Goal: Task Accomplishment & Management: Complete application form

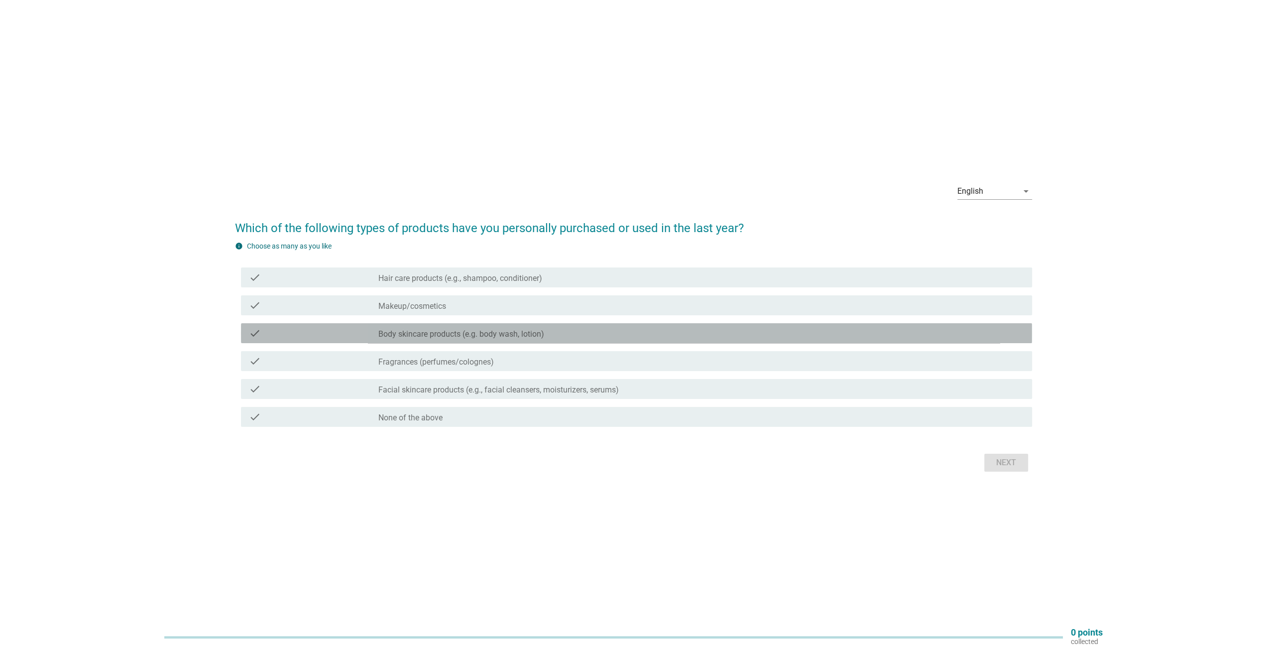
click at [393, 336] on label "Body skincare products (e.g. body wash, lotion)" at bounding box center [461, 334] width 166 height 10
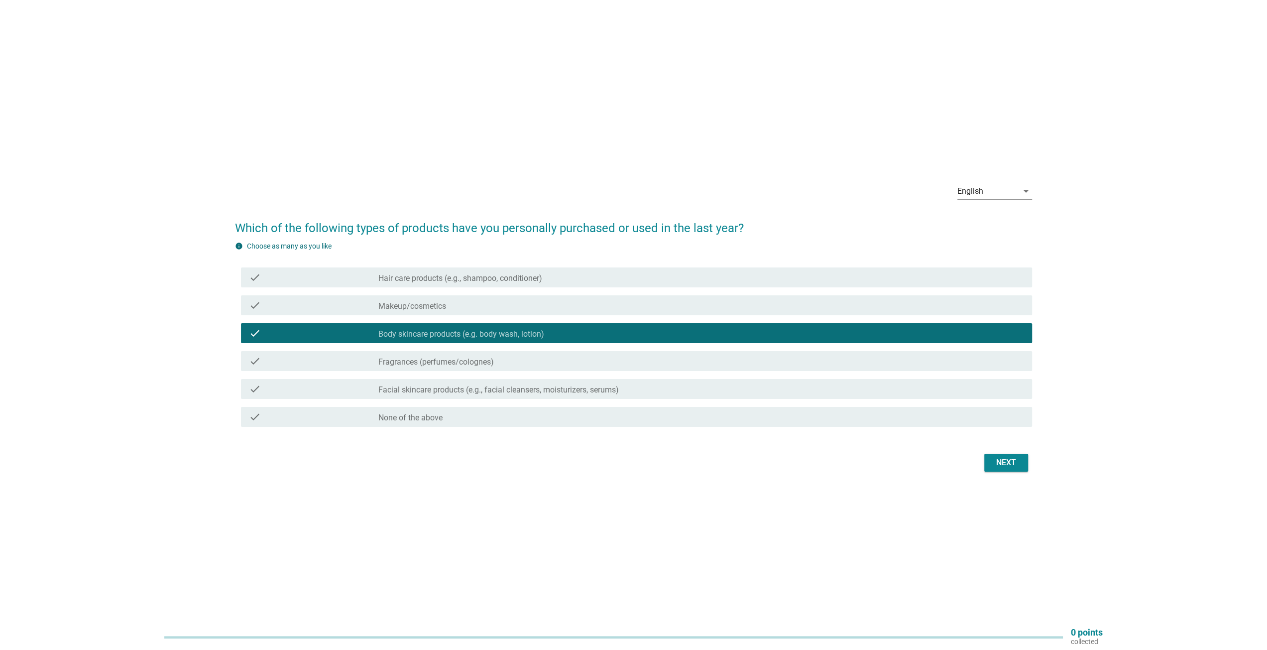
click at [495, 392] on label "Facial skincare products (e.g., facial cleansers, moisturizers, serums)" at bounding box center [498, 390] width 241 height 10
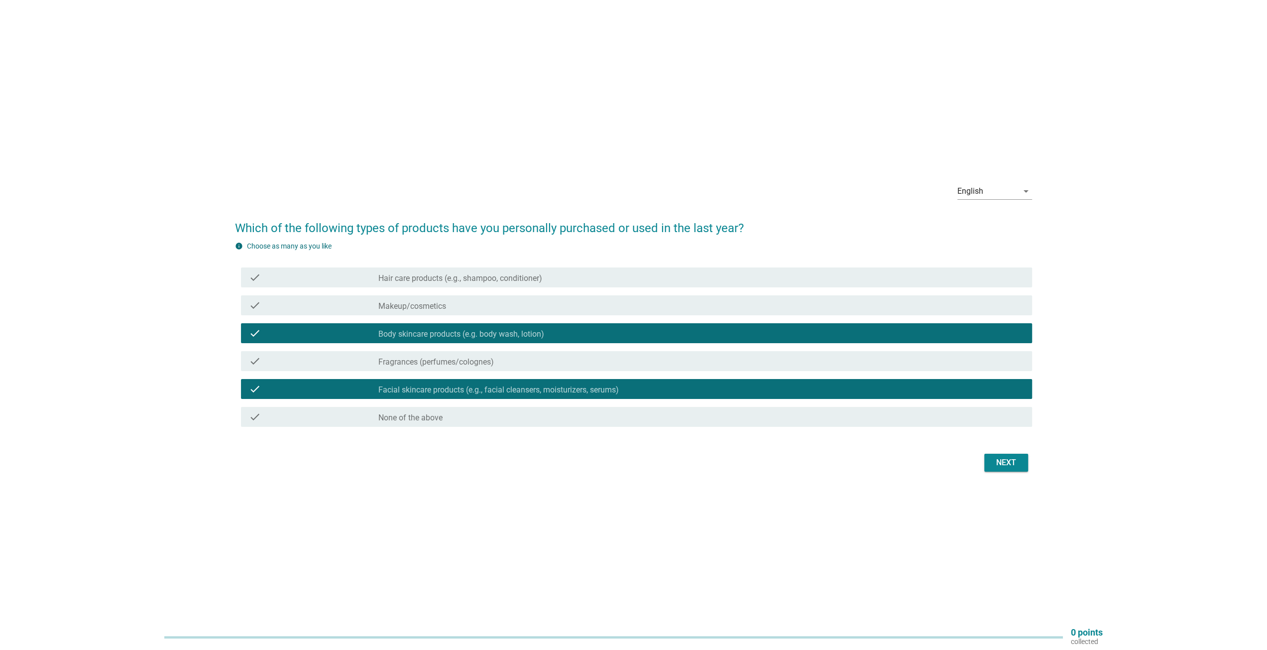
click at [1010, 465] on div "Next" at bounding box center [1006, 463] width 28 height 12
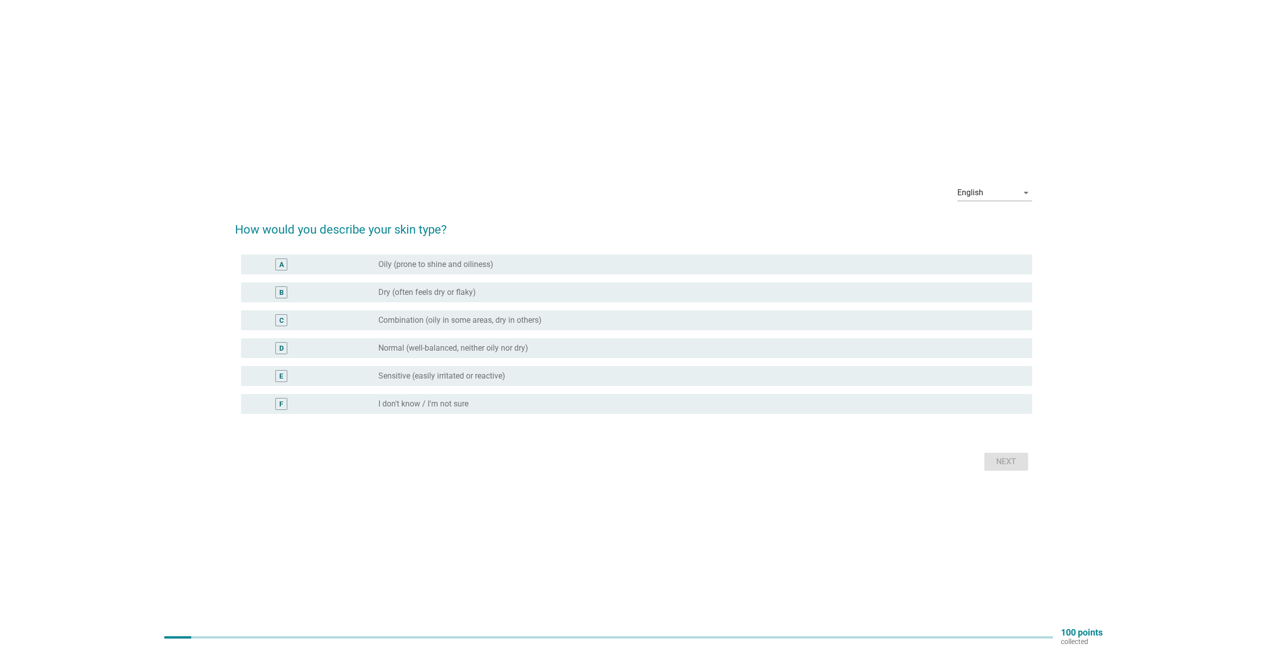
click at [399, 264] on label "Oily (prone to shine and oiliness)" at bounding box center [435, 264] width 115 height 10
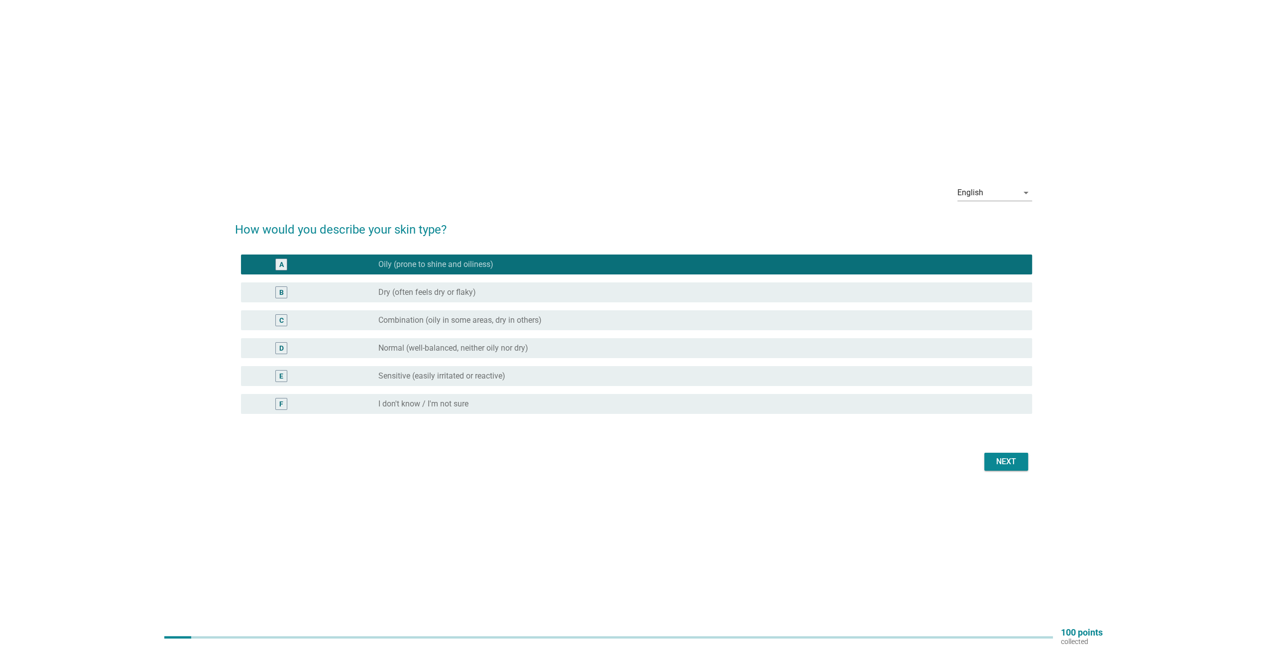
click at [1010, 466] on div "Next" at bounding box center [1006, 462] width 28 height 12
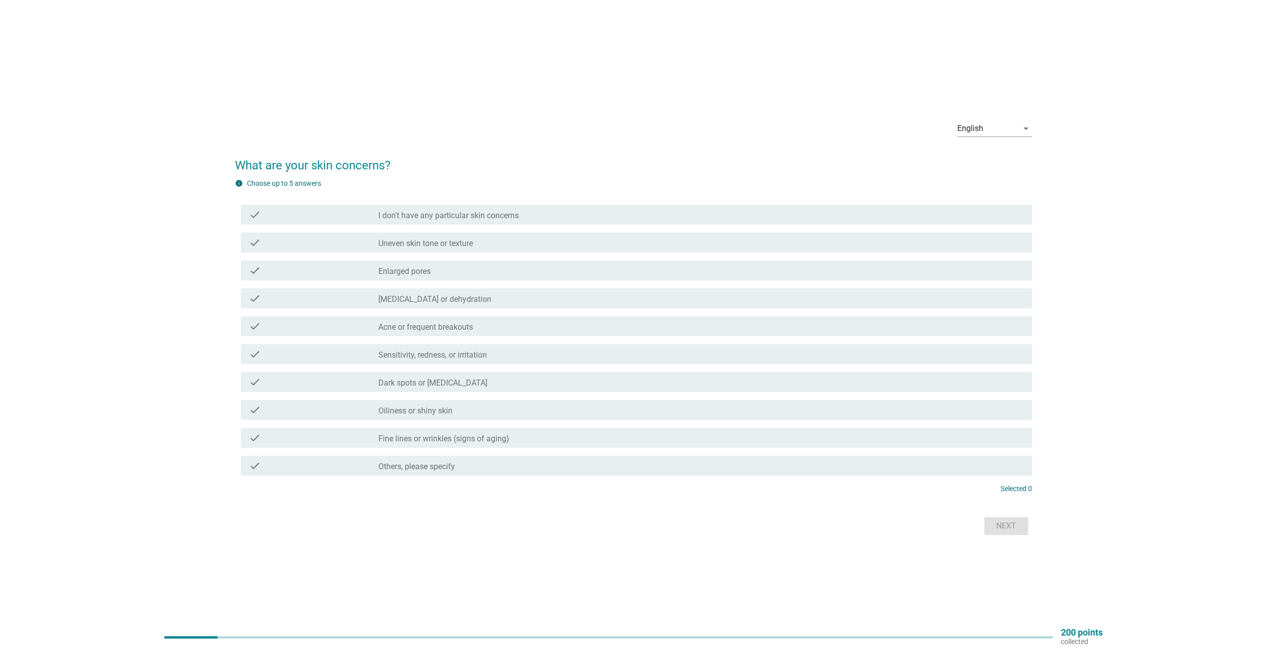
click at [427, 411] on label "Oiliness or shiny skin" at bounding box center [415, 411] width 74 height 10
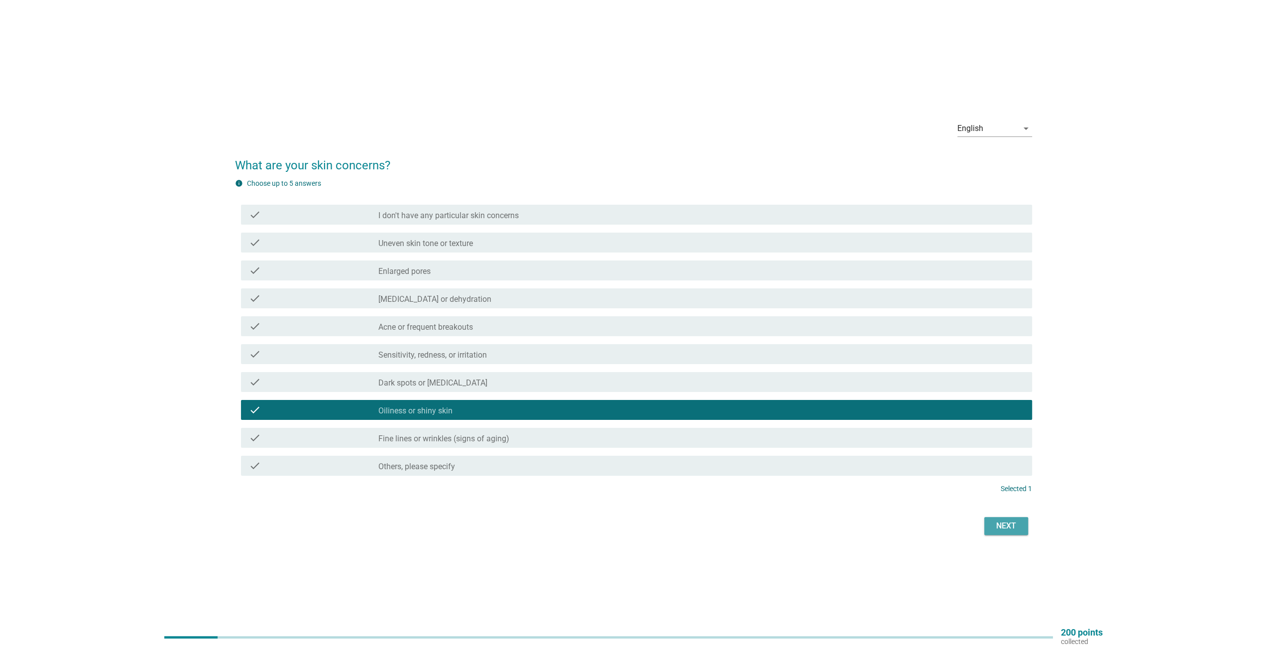
click at [992, 522] on div "Next" at bounding box center [1006, 526] width 28 height 12
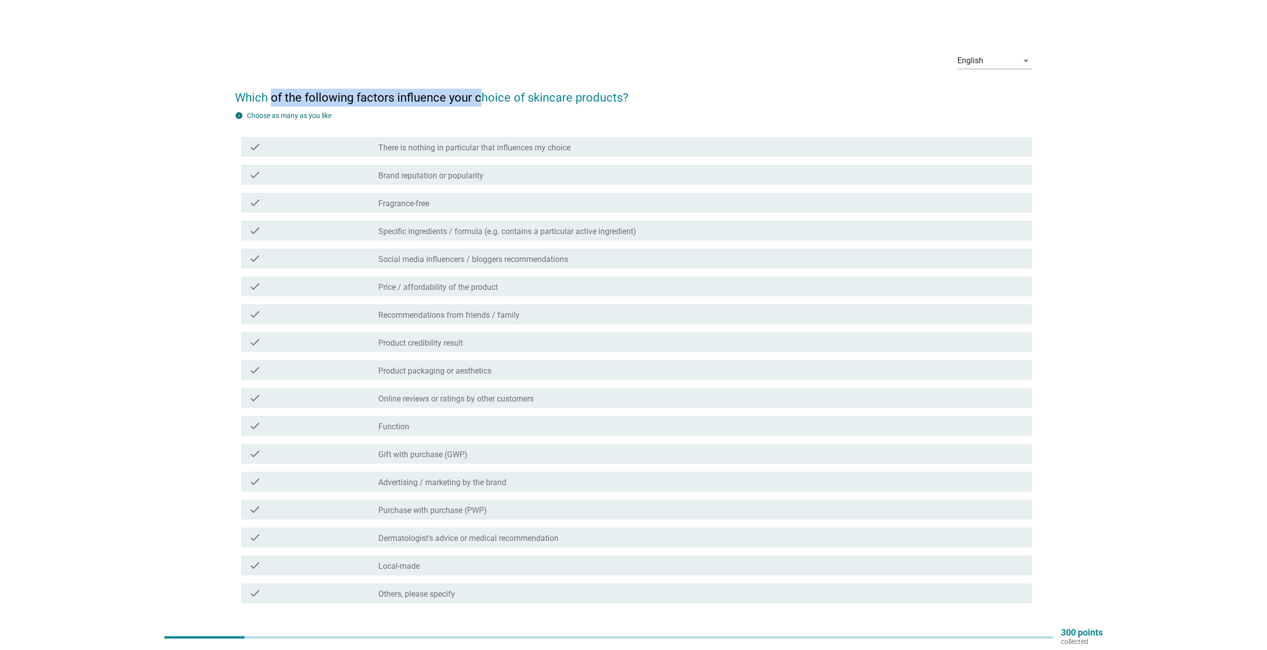
drag, startPoint x: 273, startPoint y: 97, endPoint x: 484, endPoint y: 91, distance: 211.2
click at [484, 91] on h2 "Which of the following factors influence your choice of skincare products?" at bounding box center [633, 93] width 797 height 28
click at [360, 151] on div "check" at bounding box center [313, 147] width 129 height 12
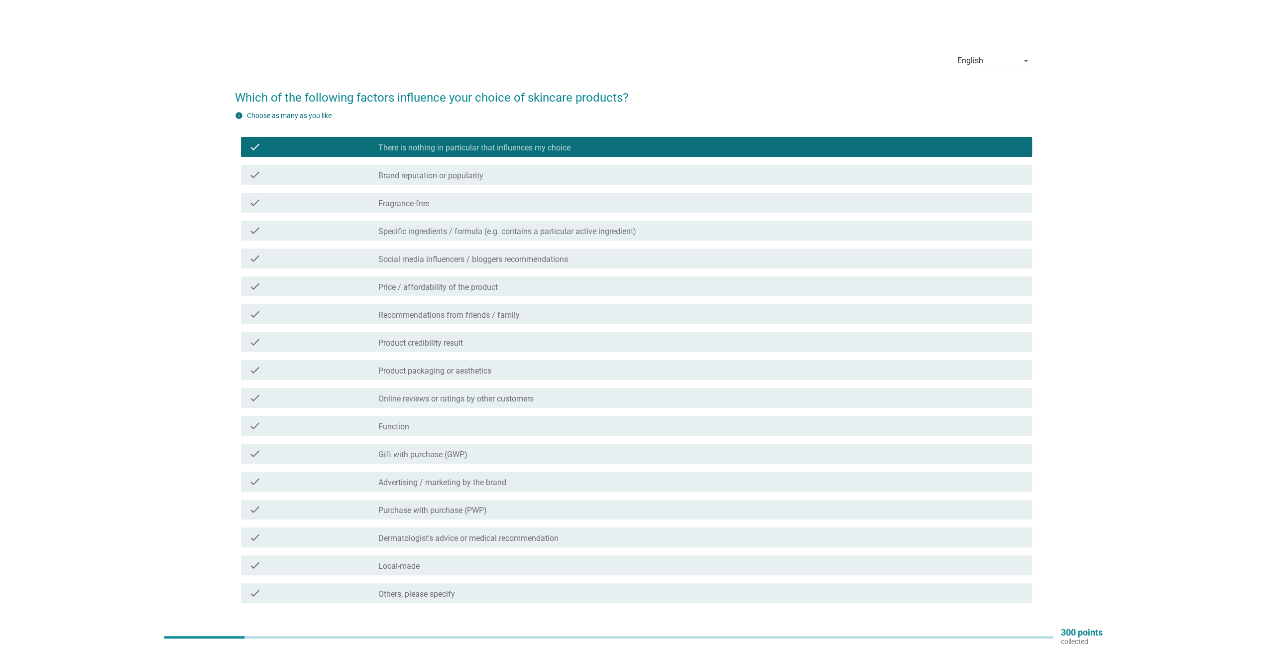
click at [438, 309] on div "check_box_outline_blank Recommendations from friends / family" at bounding box center [701, 314] width 646 height 12
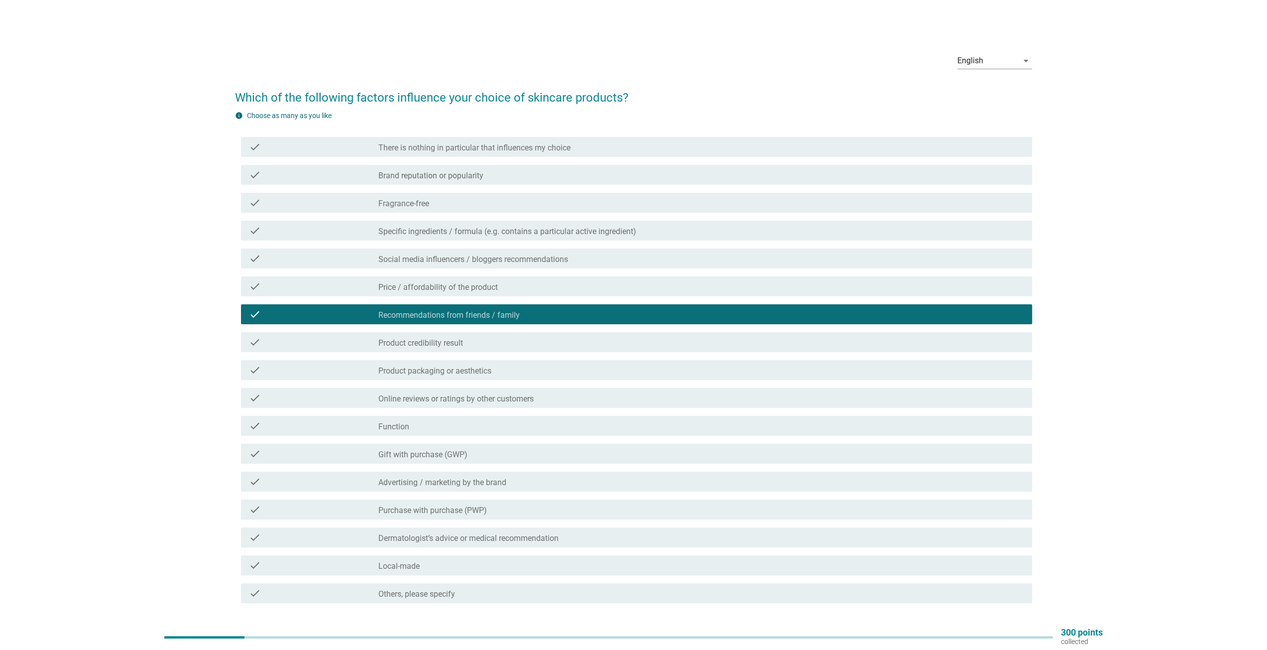
click at [450, 152] on label "There is nothing in particular that influences my choice" at bounding box center [474, 148] width 192 height 10
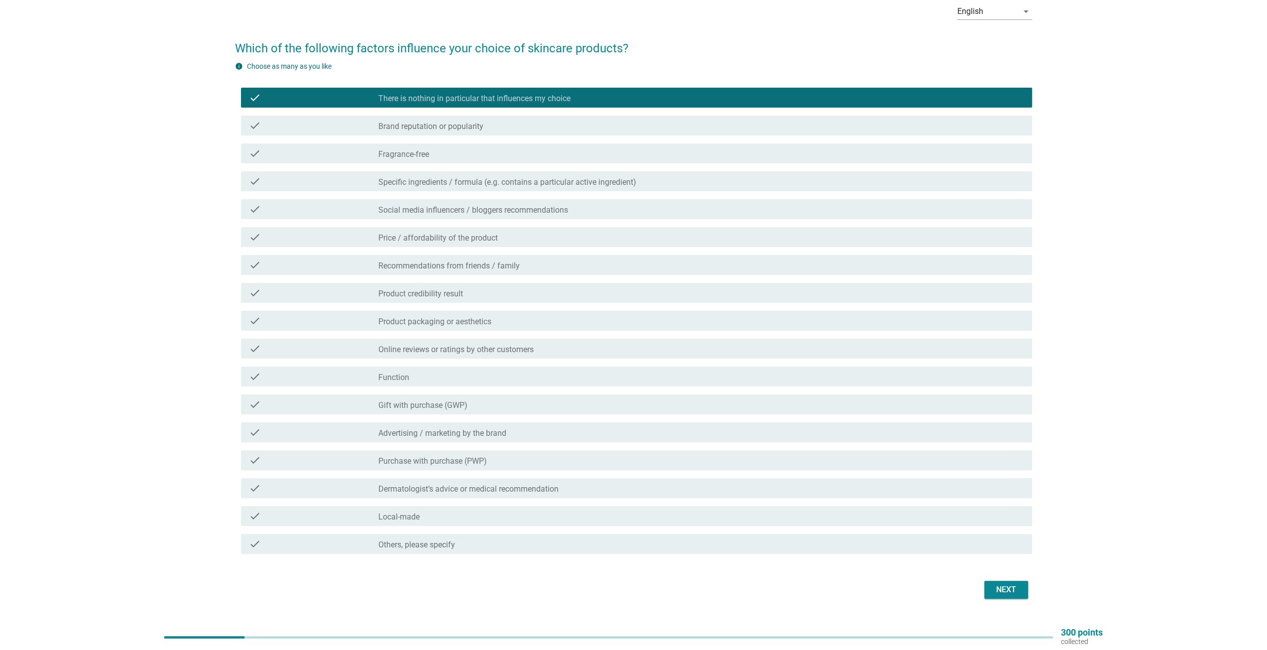
scroll to position [50, 0]
click at [403, 268] on label "Recommendations from friends / family" at bounding box center [448, 265] width 141 height 10
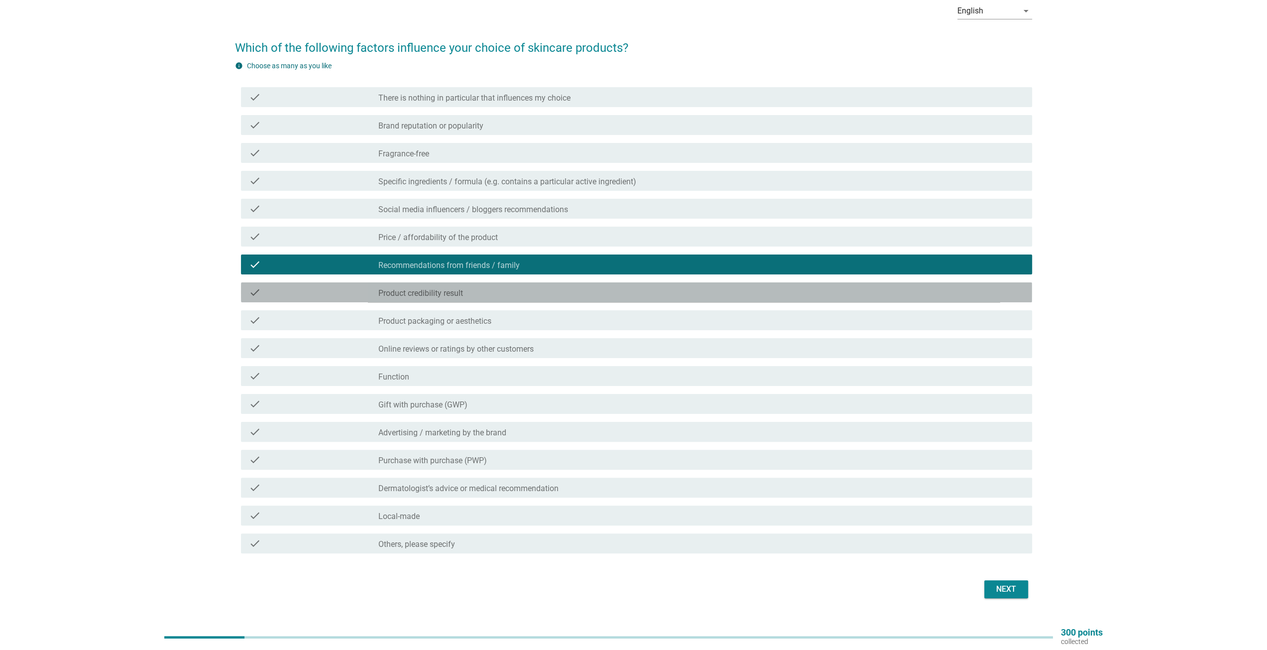
click at [400, 299] on div "check check_box_outline_blank Product credibility result" at bounding box center [636, 292] width 791 height 20
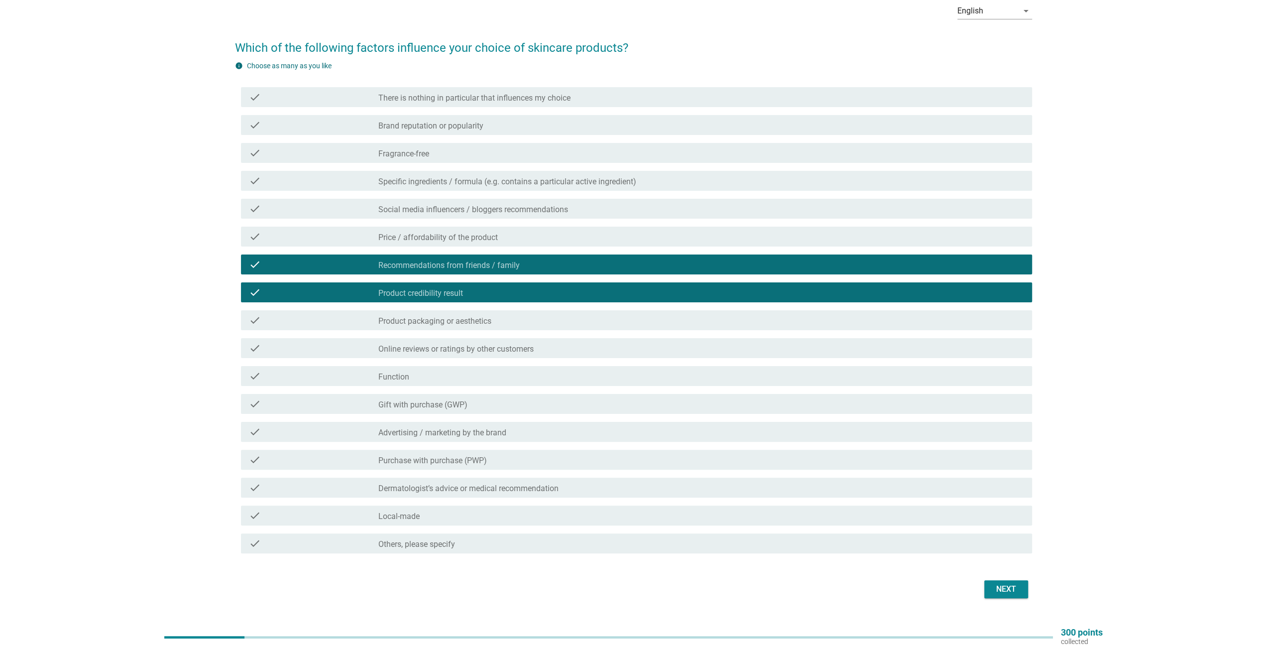
click at [410, 291] on label "Product credibility result" at bounding box center [420, 293] width 85 height 10
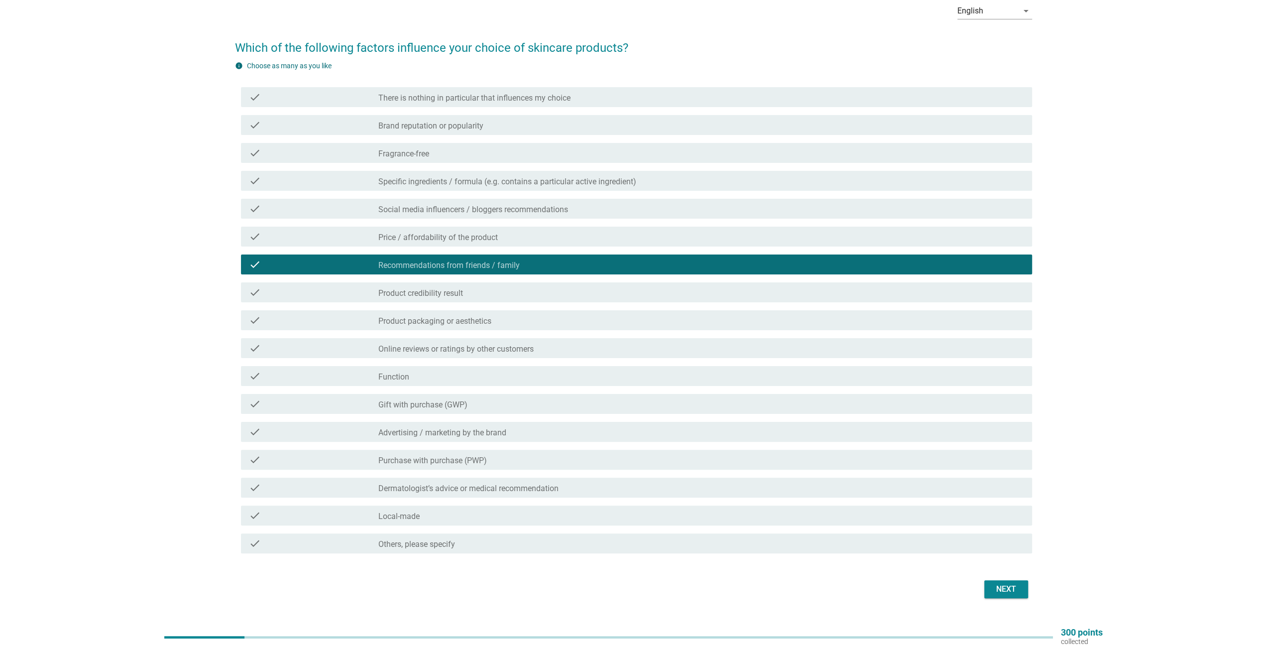
click at [415, 262] on label "Recommendations from friends / family" at bounding box center [448, 265] width 141 height 10
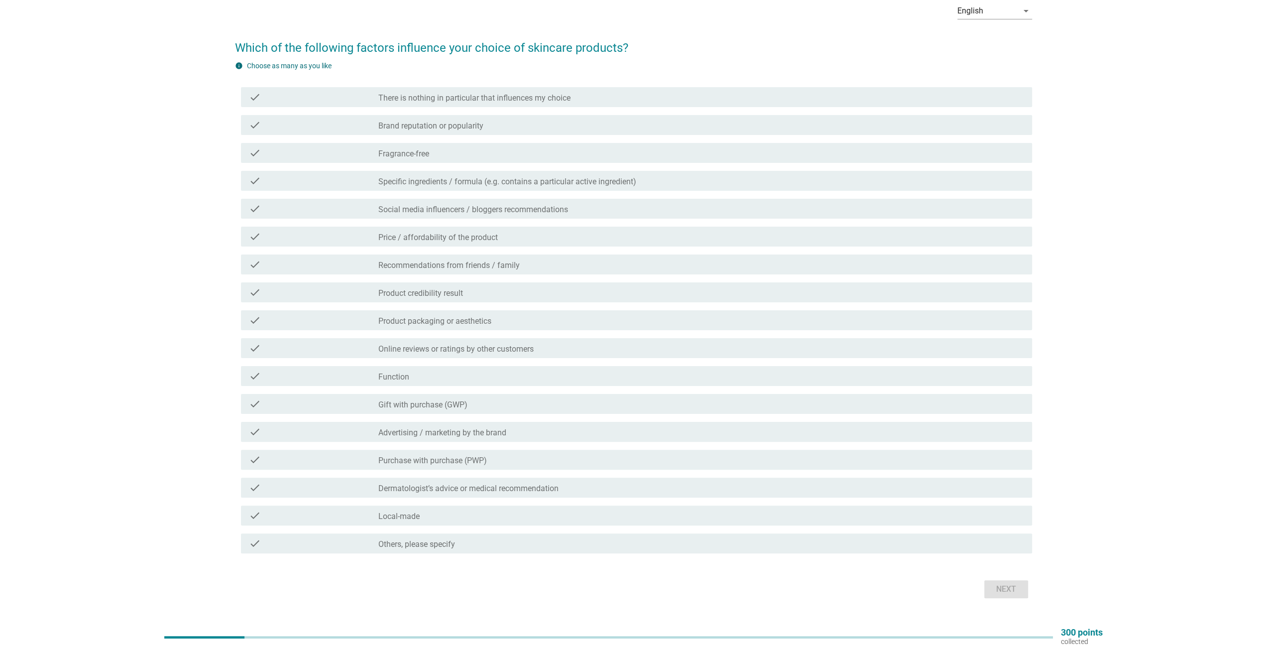
click at [439, 95] on label "There is nothing in particular that influences my choice" at bounding box center [474, 98] width 192 height 10
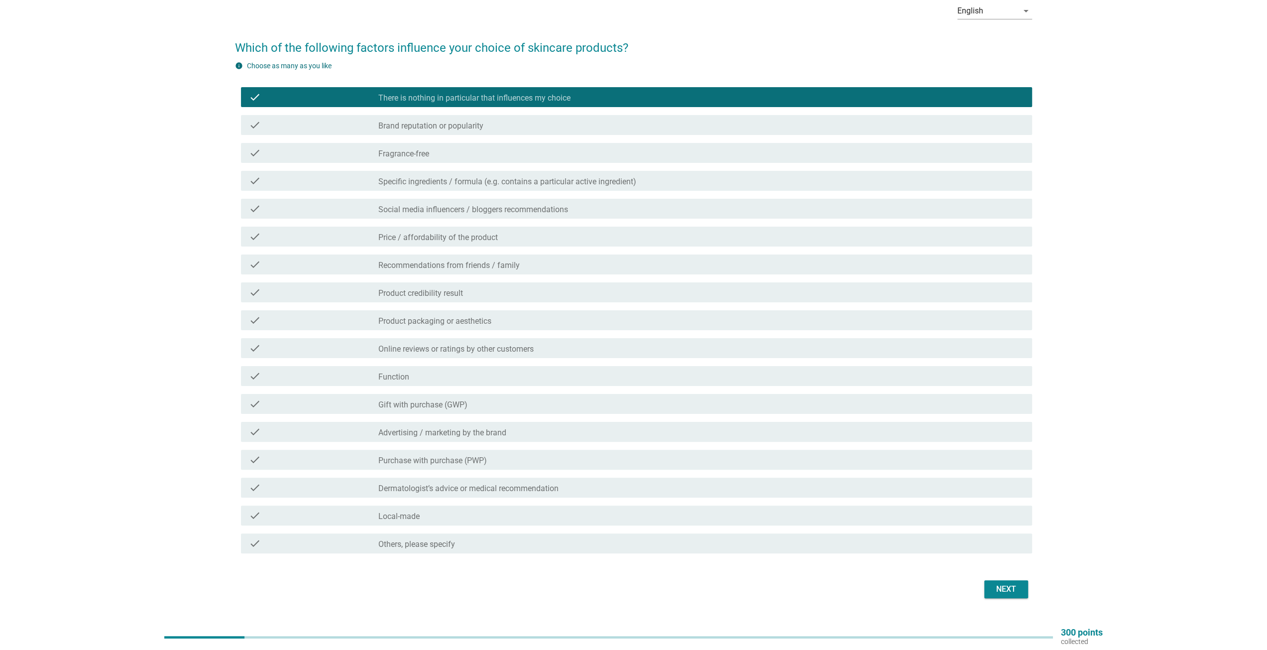
click at [1004, 588] on div "Next" at bounding box center [1006, 589] width 28 height 12
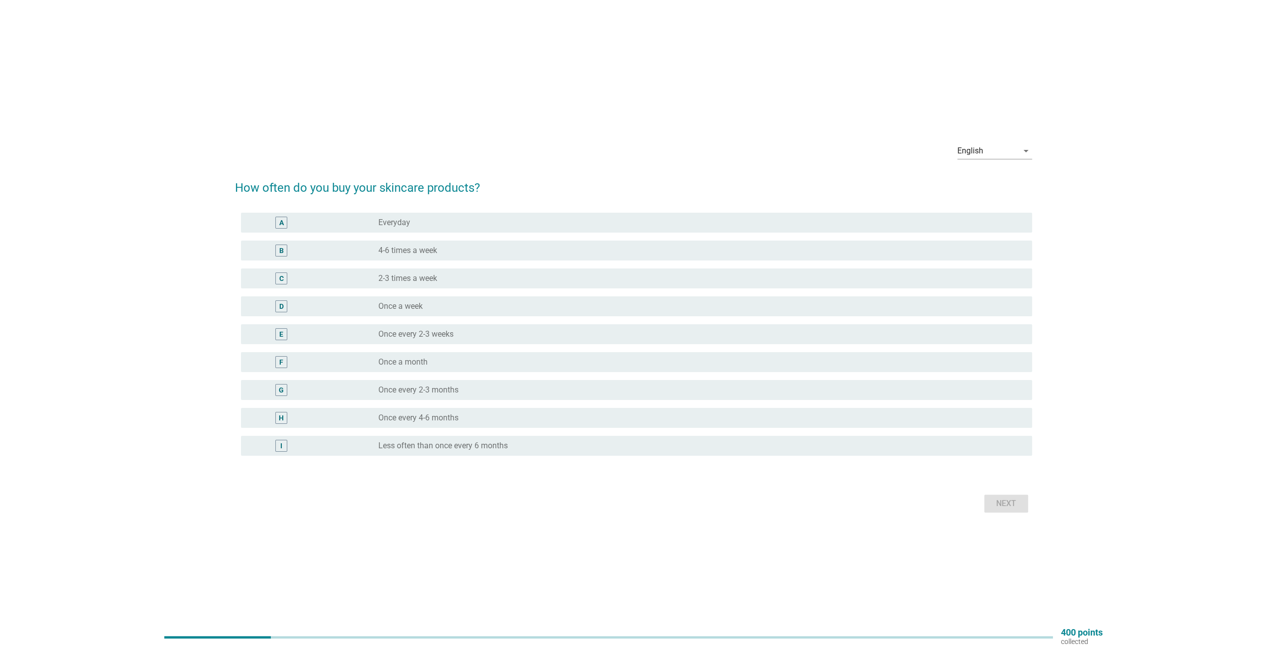
click at [403, 358] on label "Once a month" at bounding box center [402, 362] width 49 height 10
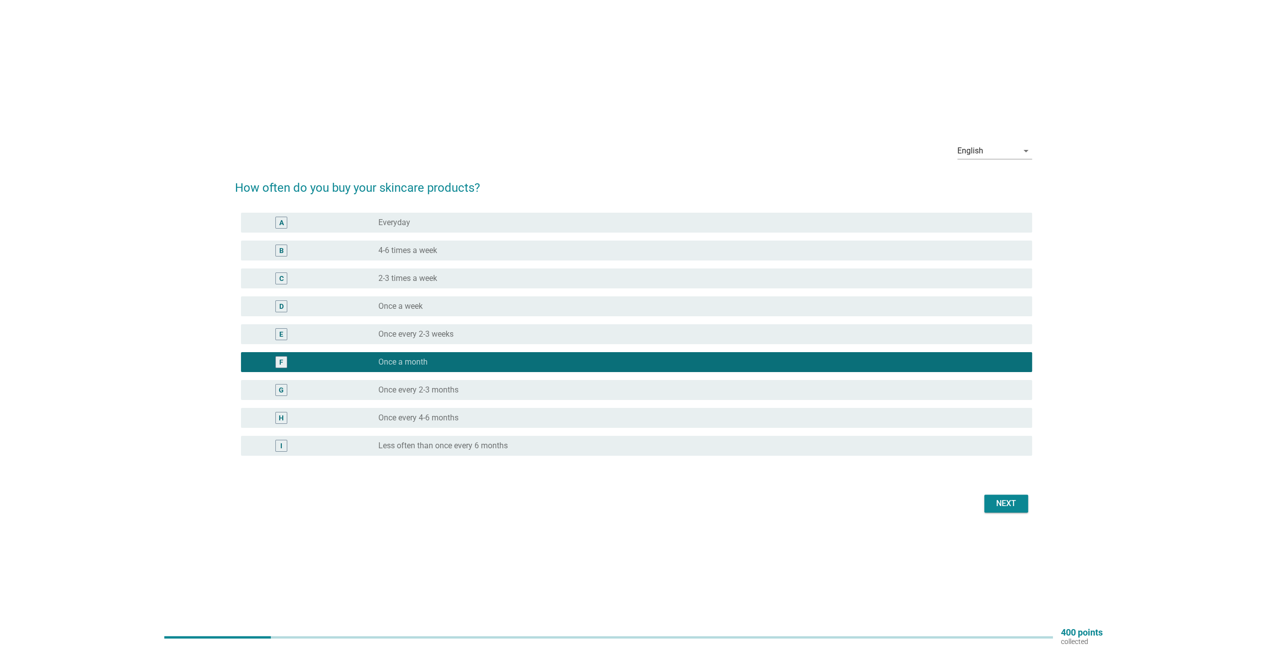
click at [1004, 503] on div "Next" at bounding box center [1006, 503] width 28 height 12
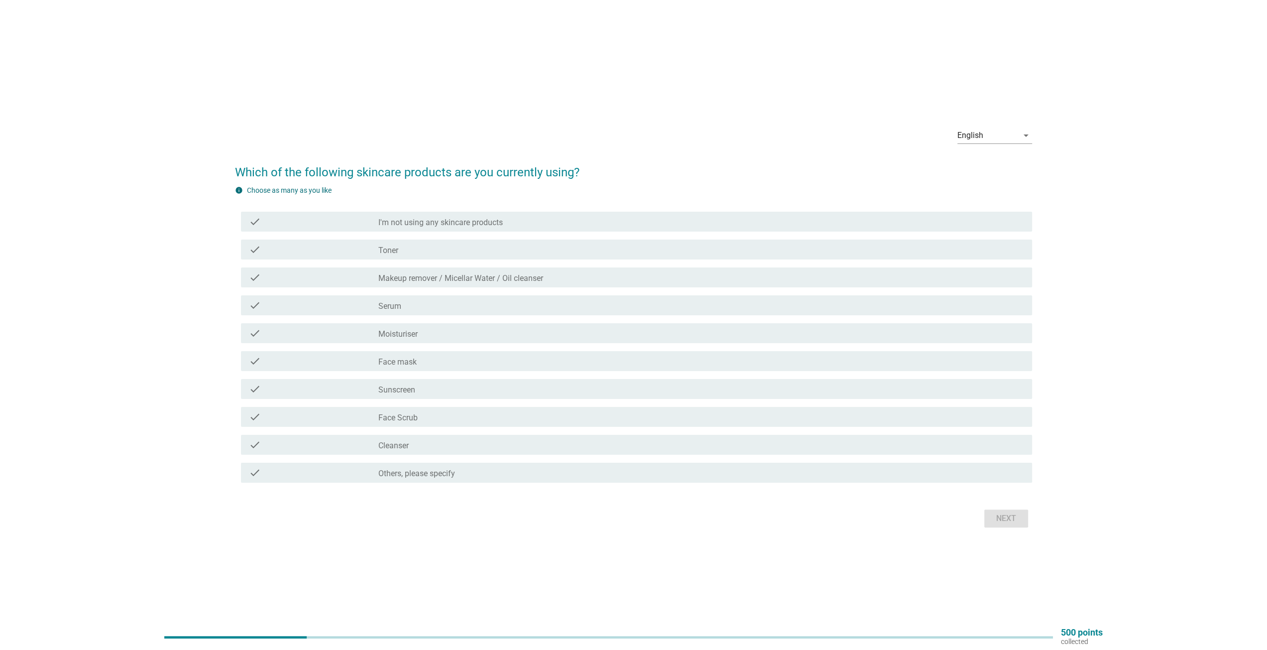
click at [448, 416] on div "check_box_outline_blank Face Scrub" at bounding box center [701, 417] width 646 height 12
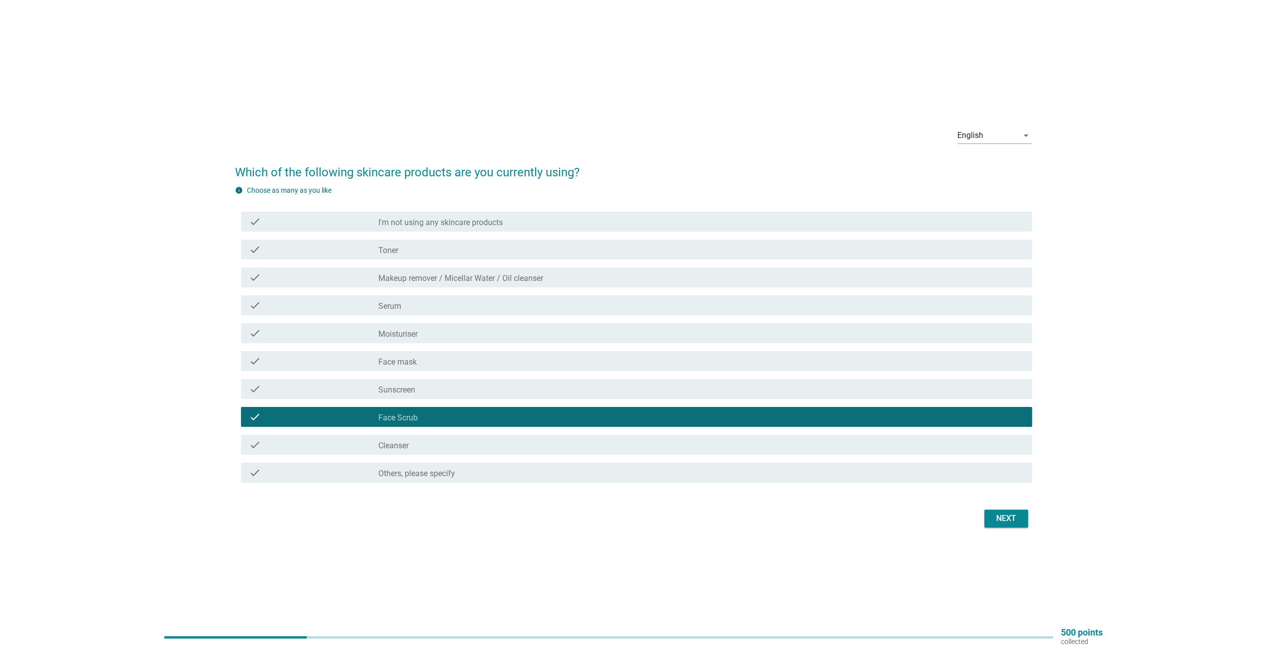
click at [366, 441] on div "check" at bounding box center [313, 445] width 129 height 12
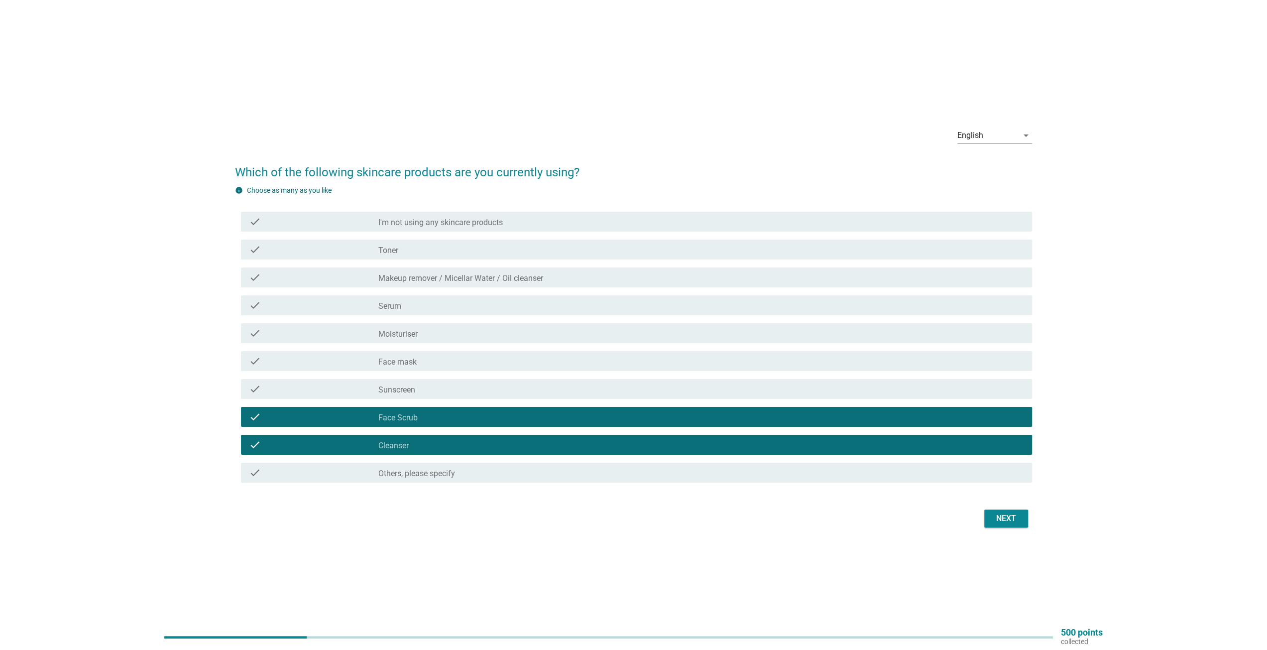
click at [1001, 519] on div "Next" at bounding box center [1006, 518] width 28 height 12
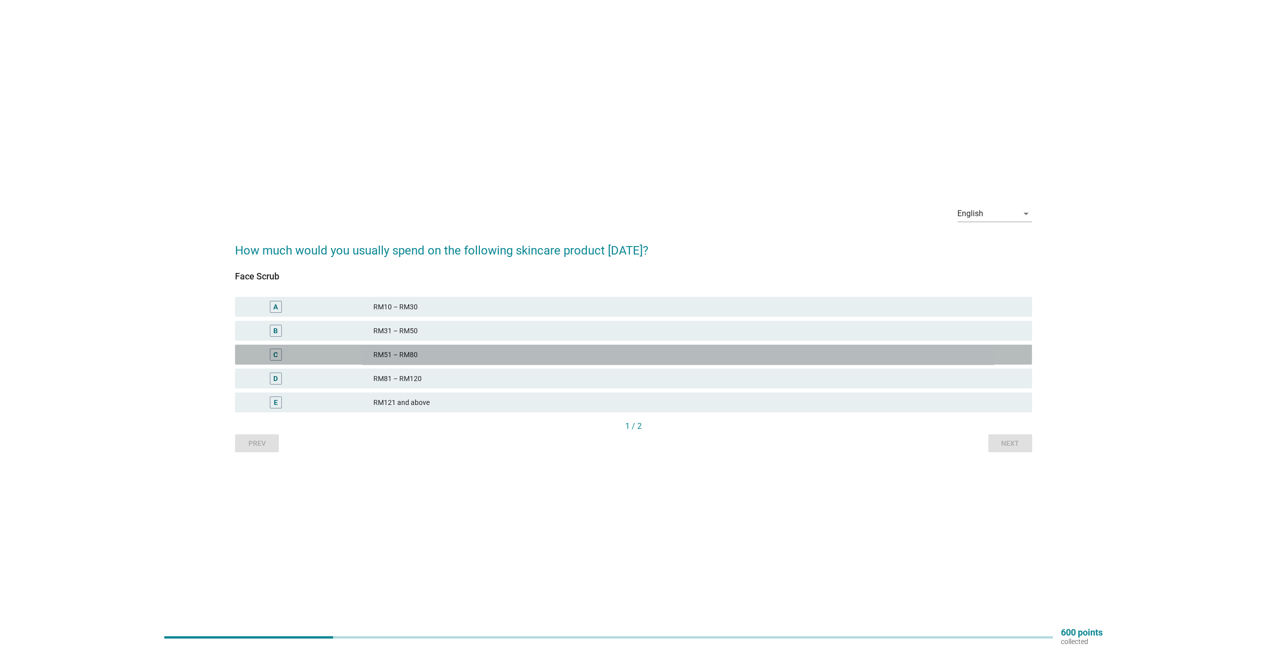
click at [332, 359] on div "C" at bounding box center [308, 355] width 130 height 12
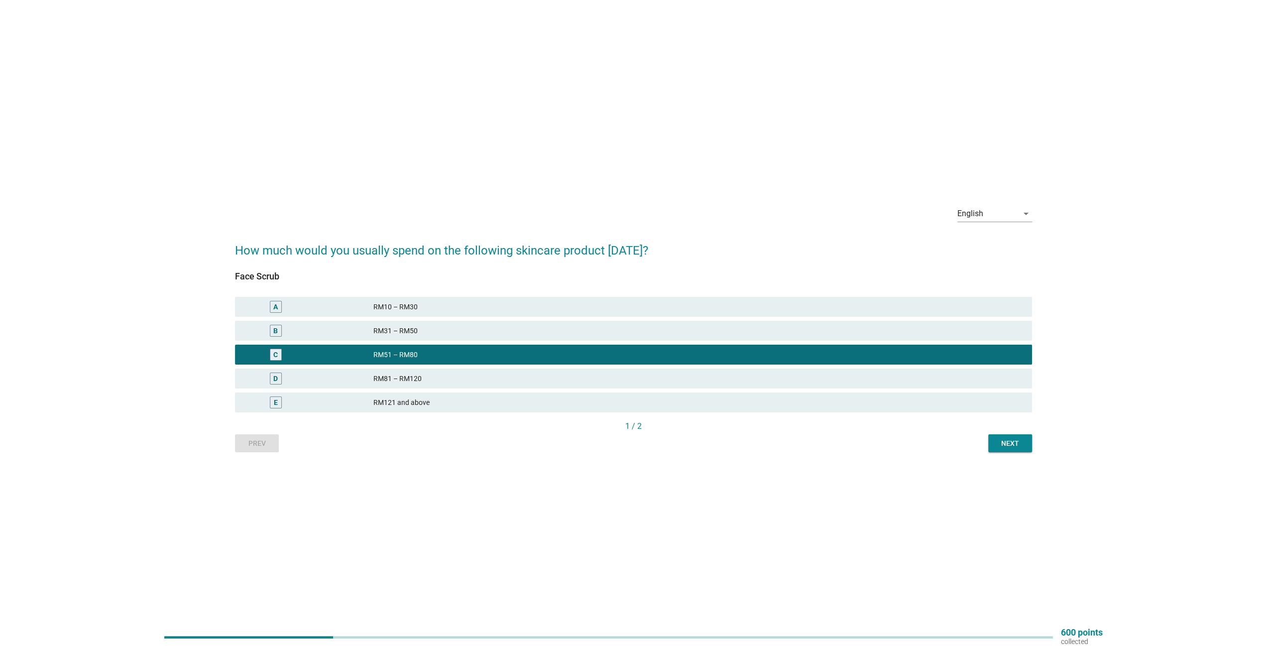
click at [1005, 441] on div "Next" at bounding box center [1010, 443] width 28 height 10
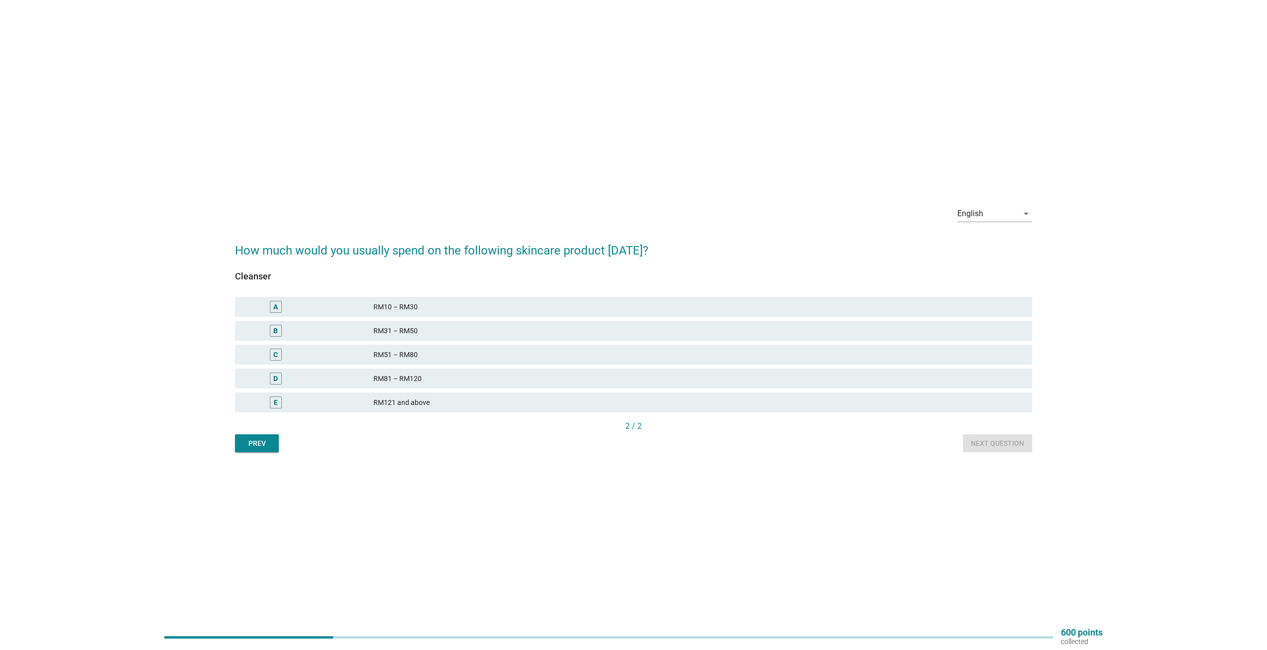
click at [343, 359] on div "C" at bounding box center [308, 355] width 130 height 12
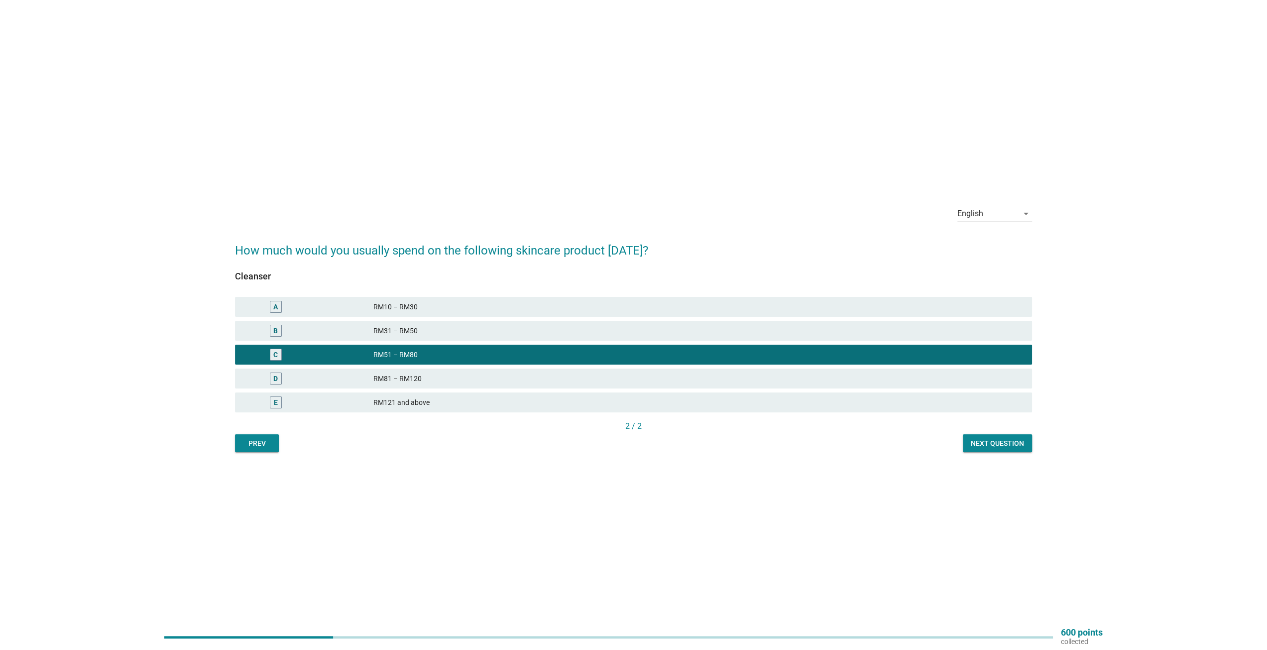
click at [353, 334] on div "B" at bounding box center [308, 331] width 130 height 12
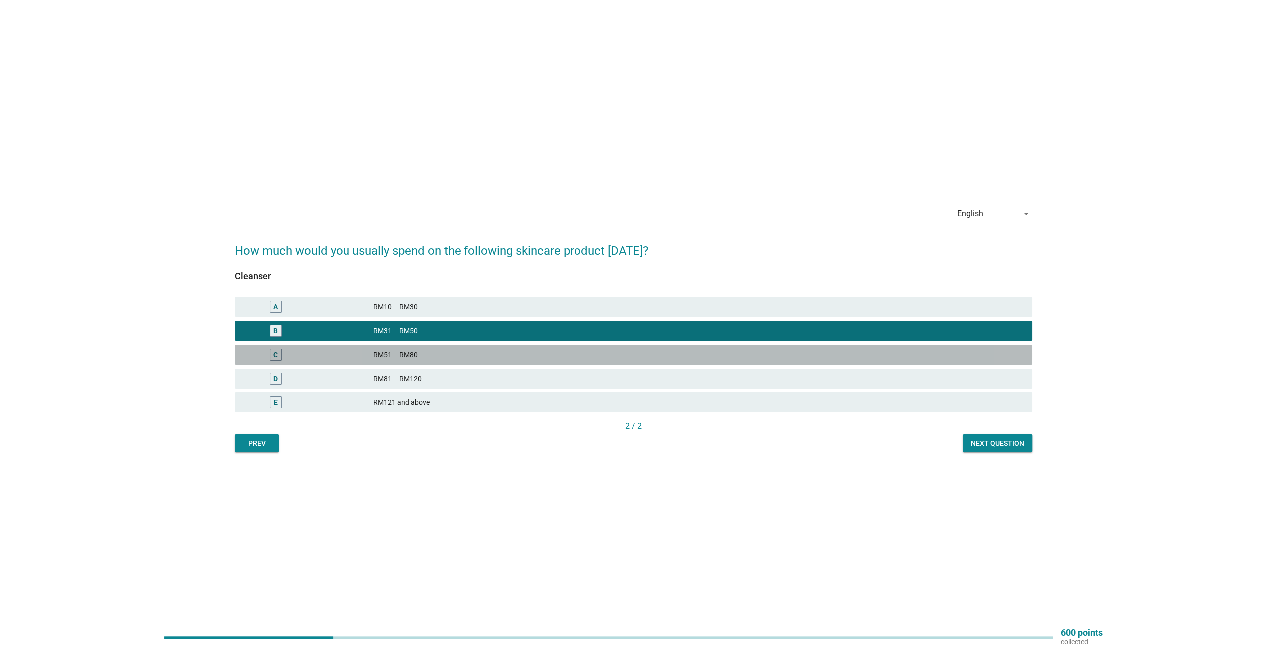
click at [372, 355] on div "C" at bounding box center [308, 355] width 130 height 12
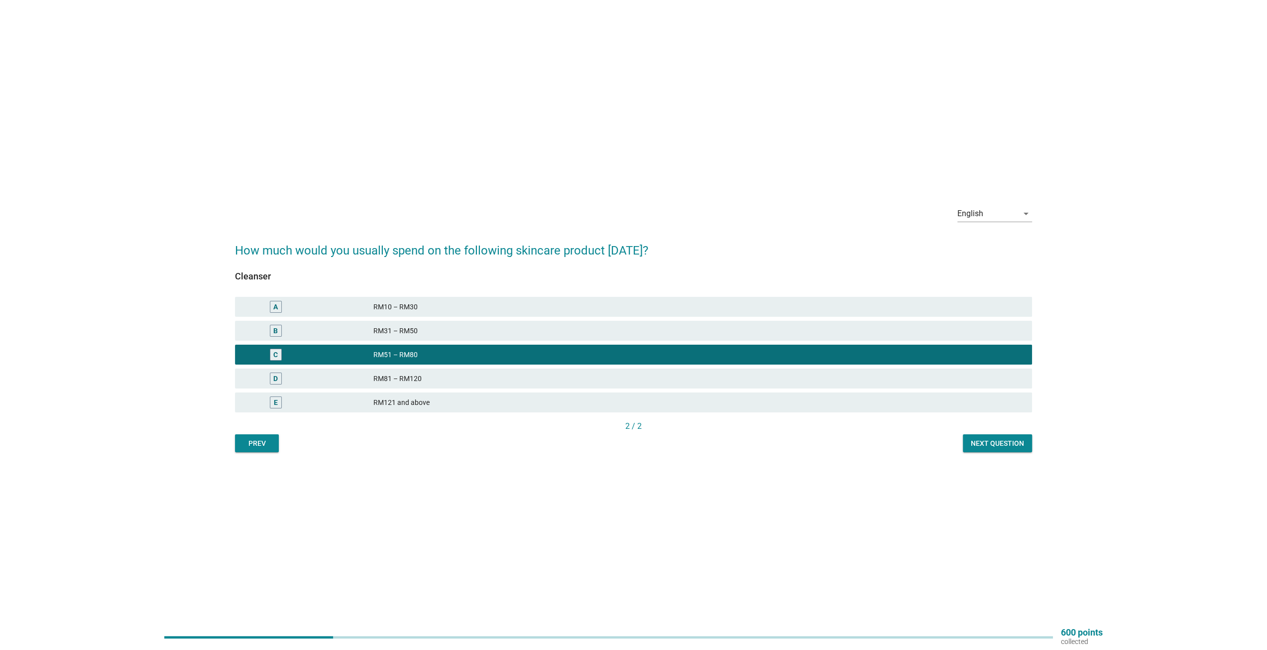
click at [989, 441] on div "Next question" at bounding box center [997, 443] width 53 height 10
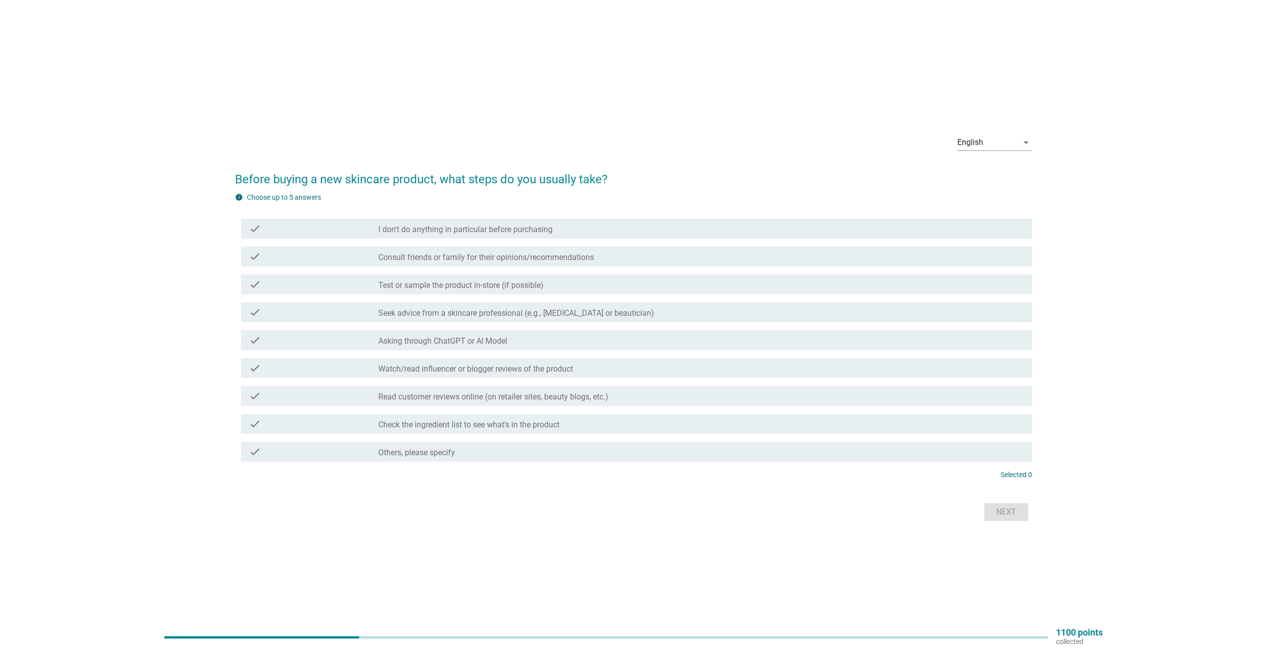
click at [497, 451] on div "check_box_outline_blank Others, please specify" at bounding box center [701, 452] width 646 height 12
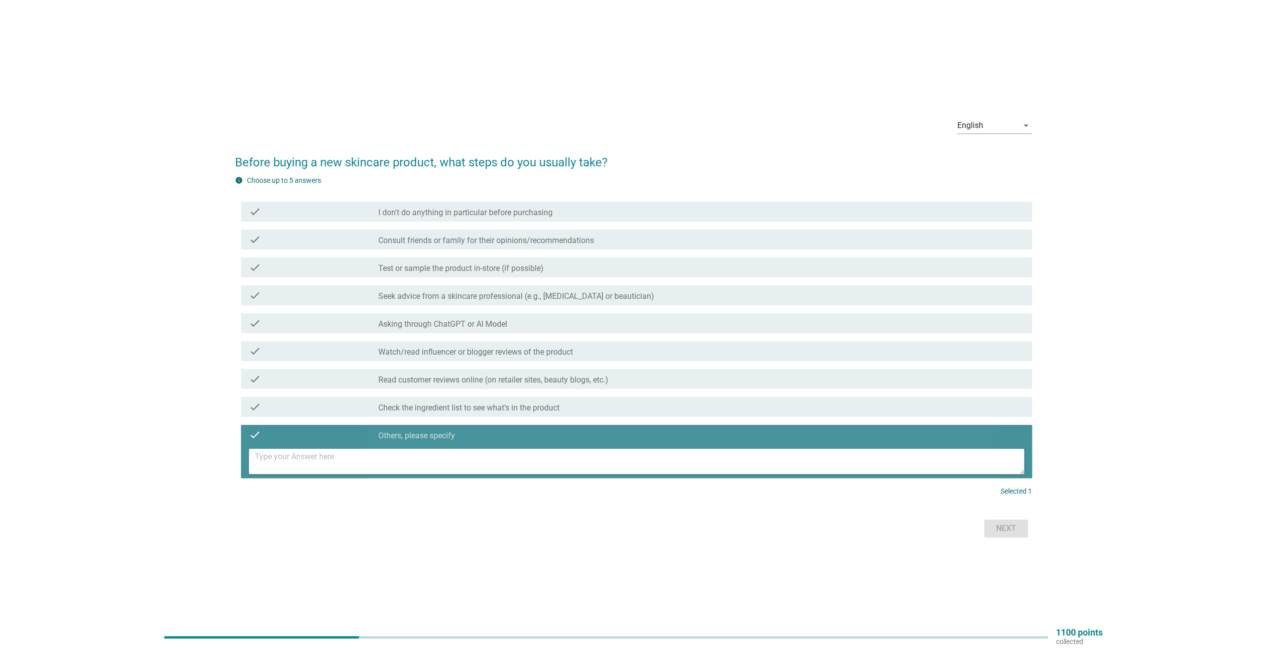
click at [501, 453] on textarea at bounding box center [639, 461] width 769 height 25
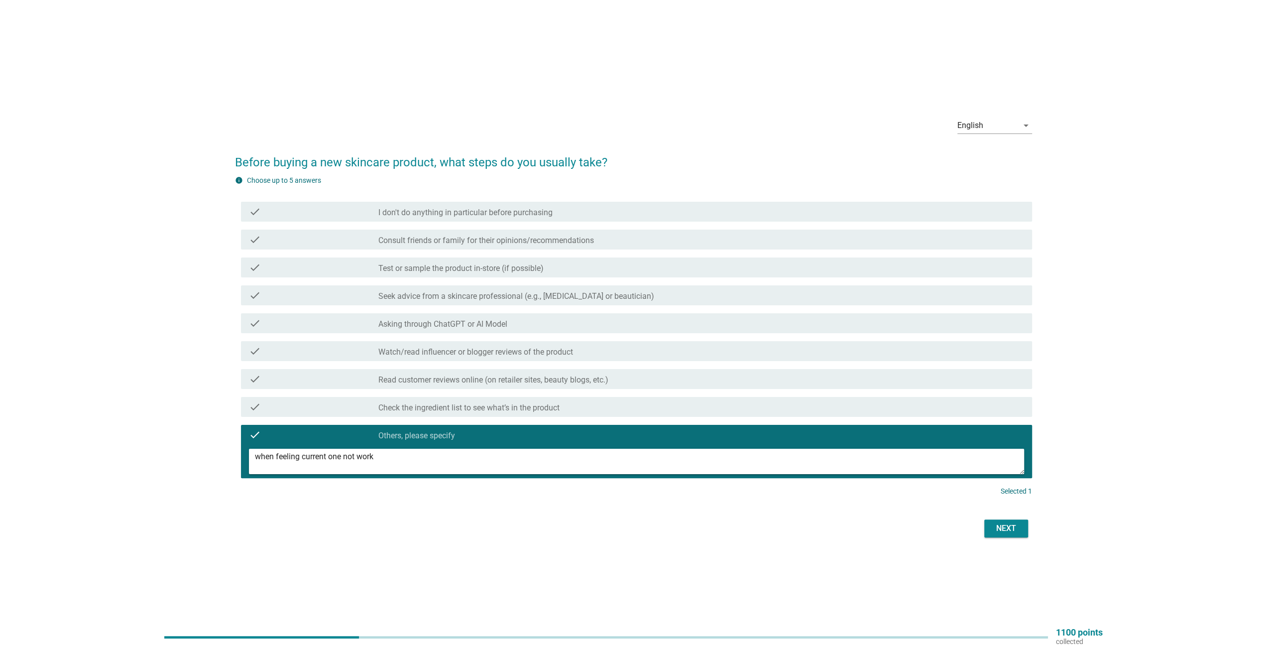
type textarea "when feeling current one not work"
click at [1009, 526] on div "Next" at bounding box center [1006, 528] width 28 height 12
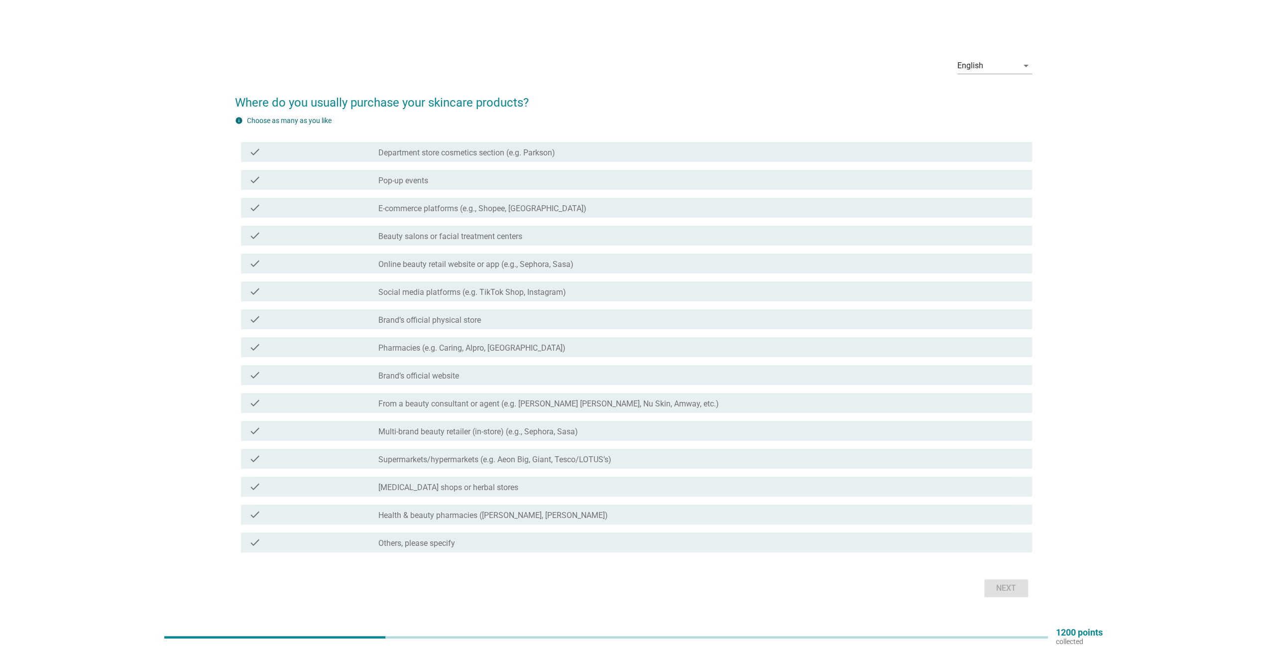
click at [410, 456] on label "Supermarkets/hypermarkets (e.g. Aeon Big, Giant, Tesco/LOTUS’s)" at bounding box center [494, 460] width 233 height 10
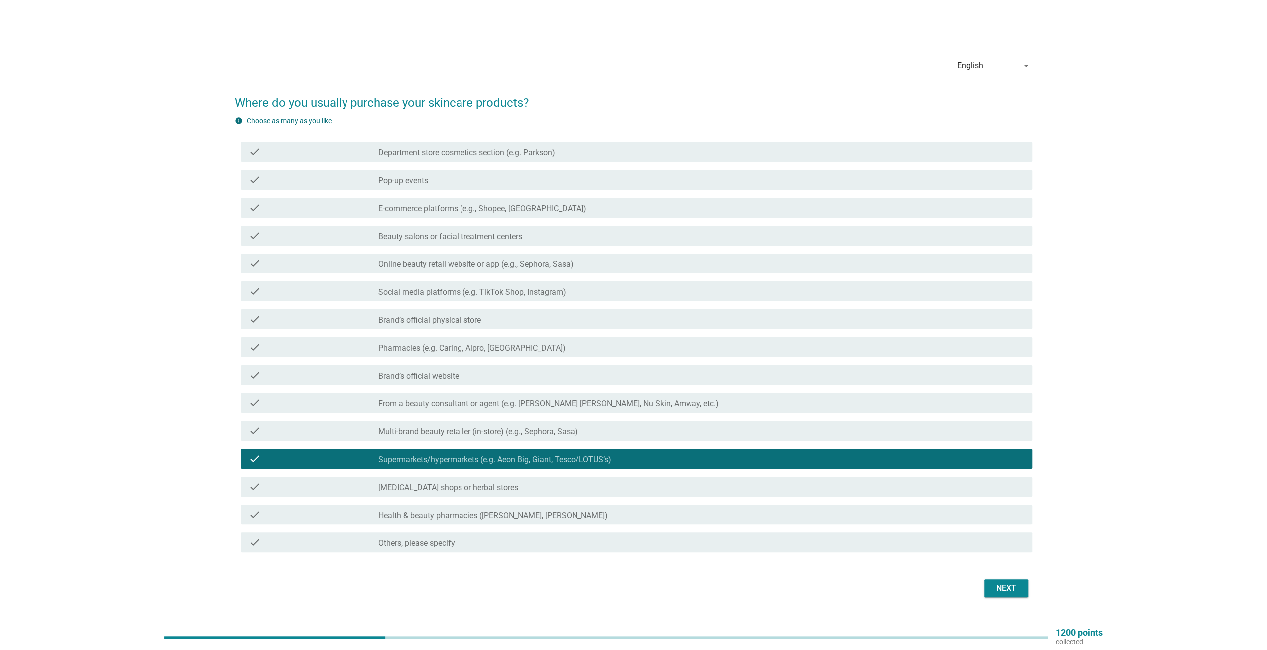
click at [392, 349] on label "Pharmacies (e.g. Caring, Alpro, [GEOGRAPHIC_DATA])" at bounding box center [471, 348] width 187 height 10
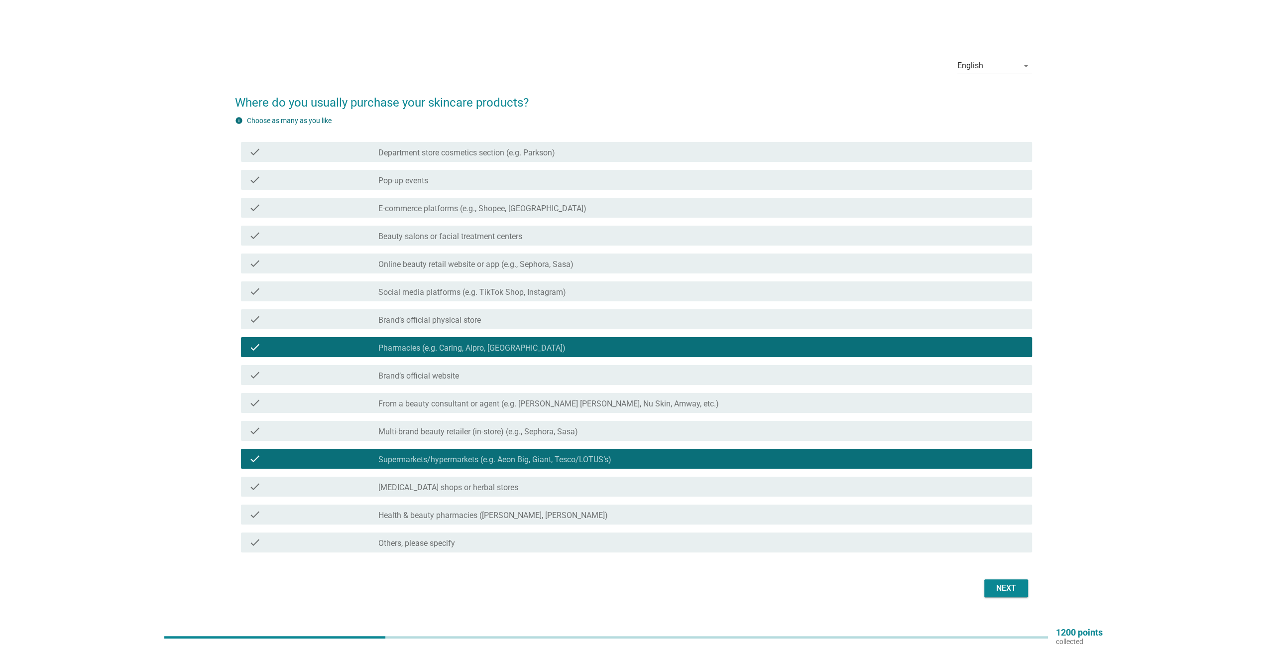
click at [997, 586] on div "Next" at bounding box center [1006, 588] width 28 height 12
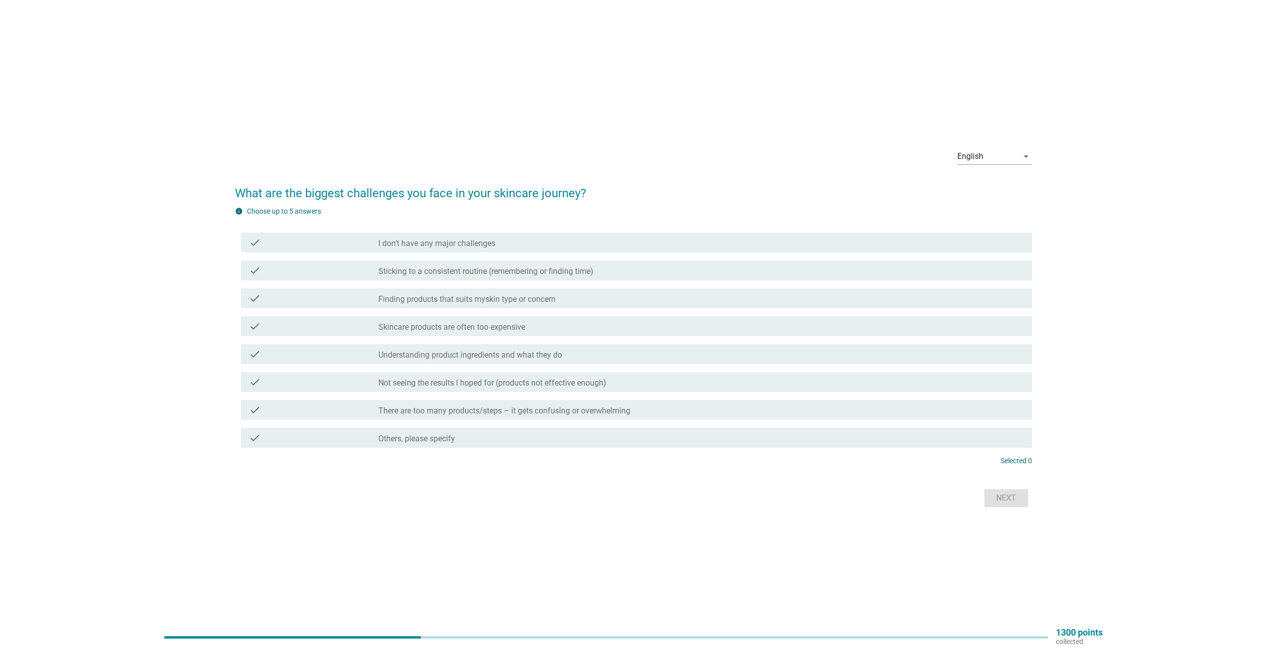
click at [403, 333] on div "check check_box_outline_blank Skincare products are often too expensive" at bounding box center [636, 326] width 791 height 20
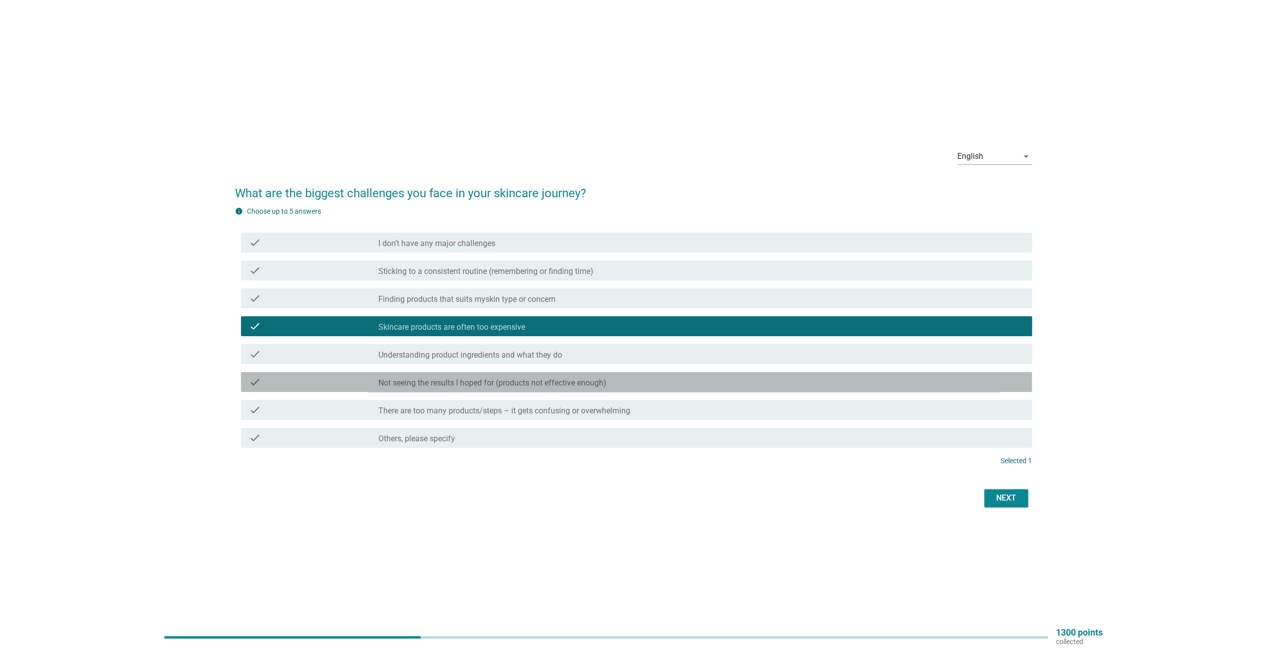
click at [414, 384] on label "Not seeing the results I hoped for (products not effective enough)" at bounding box center [492, 383] width 228 height 10
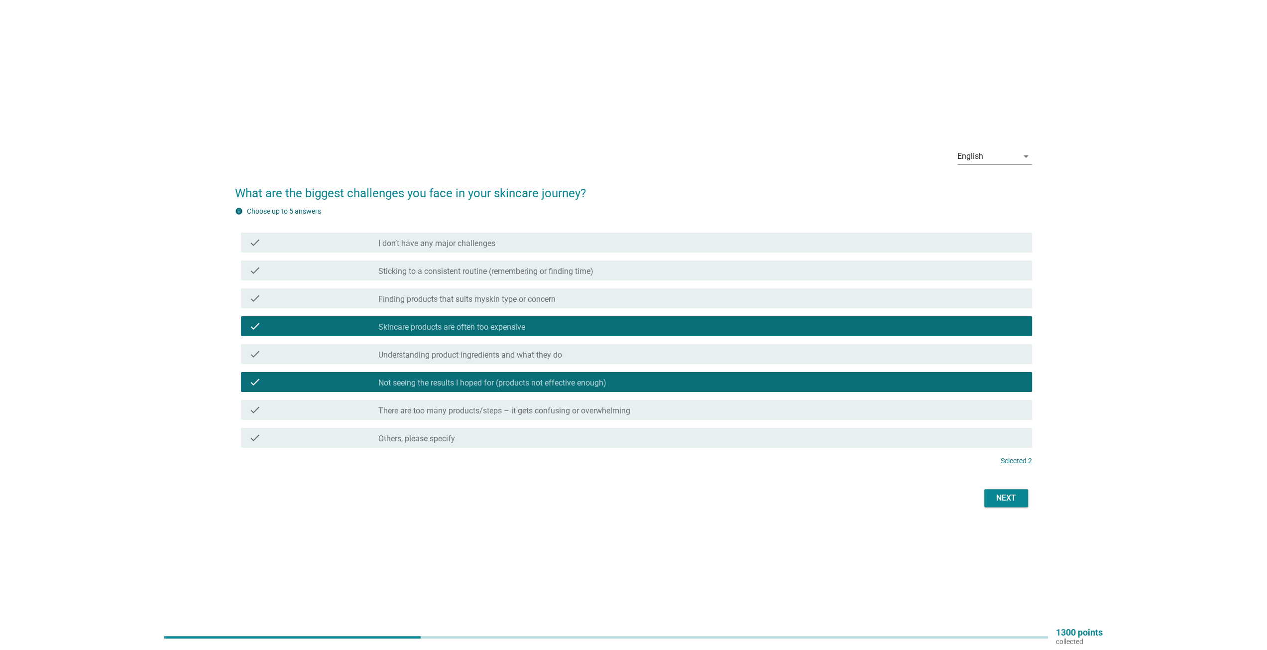
click at [1025, 503] on button "Next" at bounding box center [1006, 498] width 44 height 18
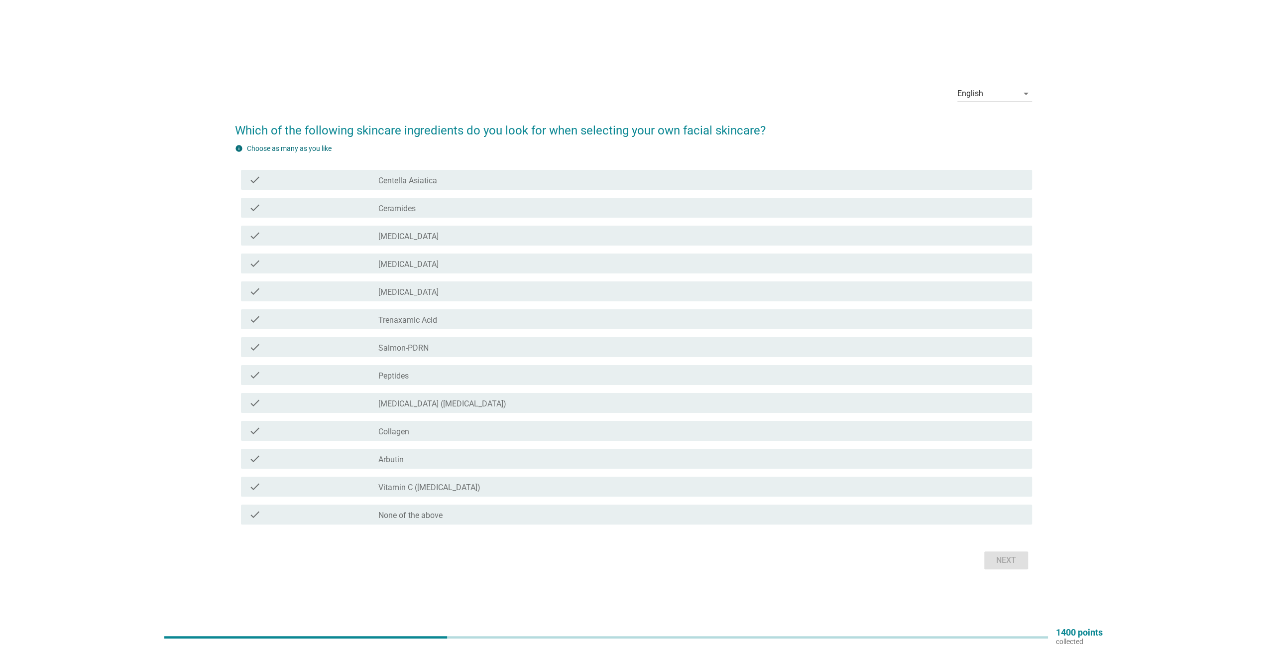
click at [413, 492] on label "Vitamin C ([MEDICAL_DATA])" at bounding box center [429, 488] width 102 height 10
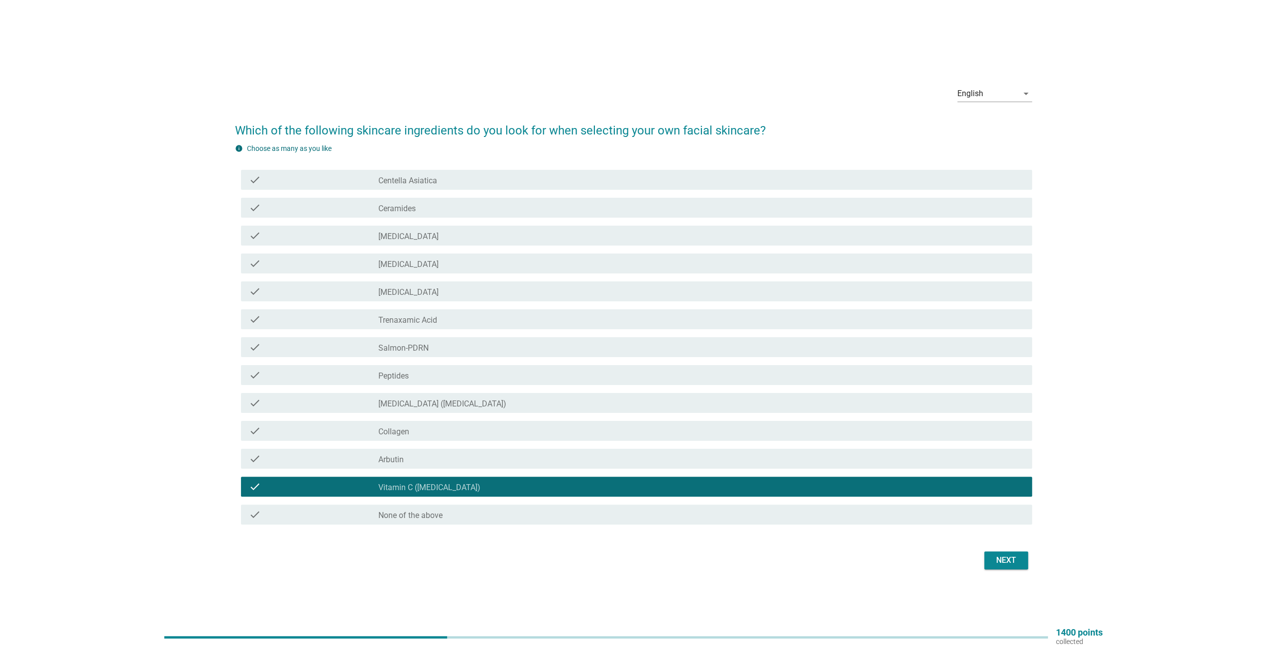
click at [430, 480] on div "check check_box Vitamin C ([MEDICAL_DATA])" at bounding box center [636, 487] width 791 height 20
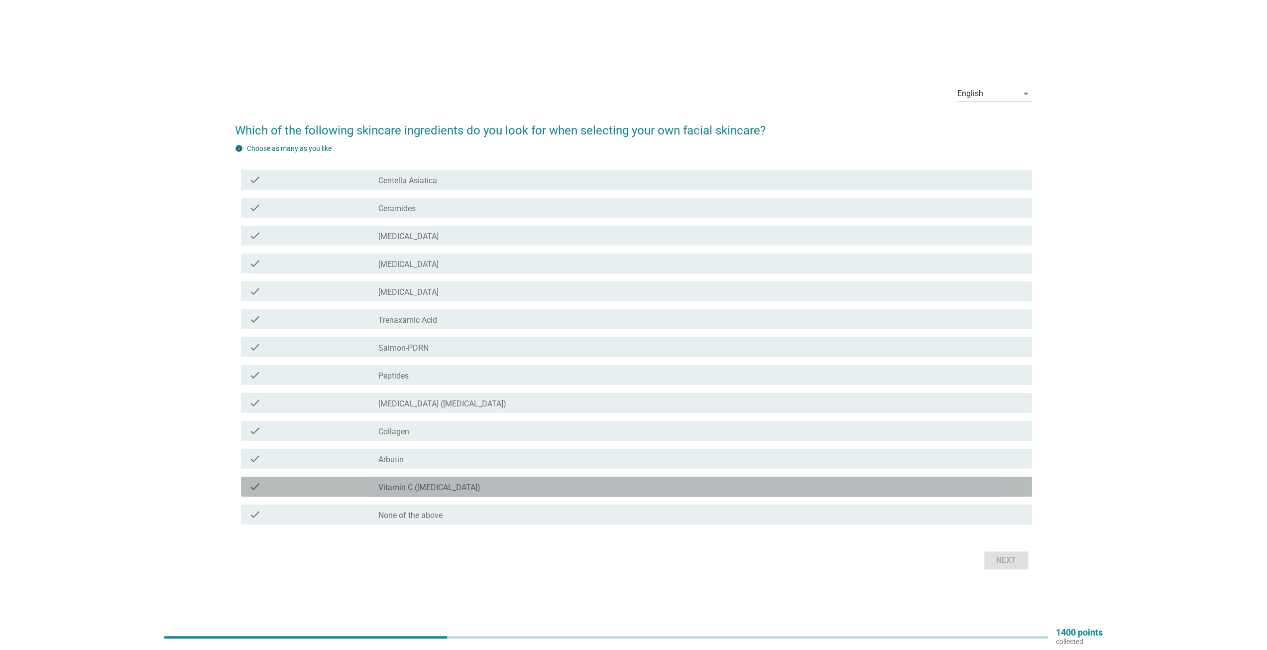
click at [417, 486] on label "Vitamin C ([MEDICAL_DATA])" at bounding box center [429, 488] width 102 height 10
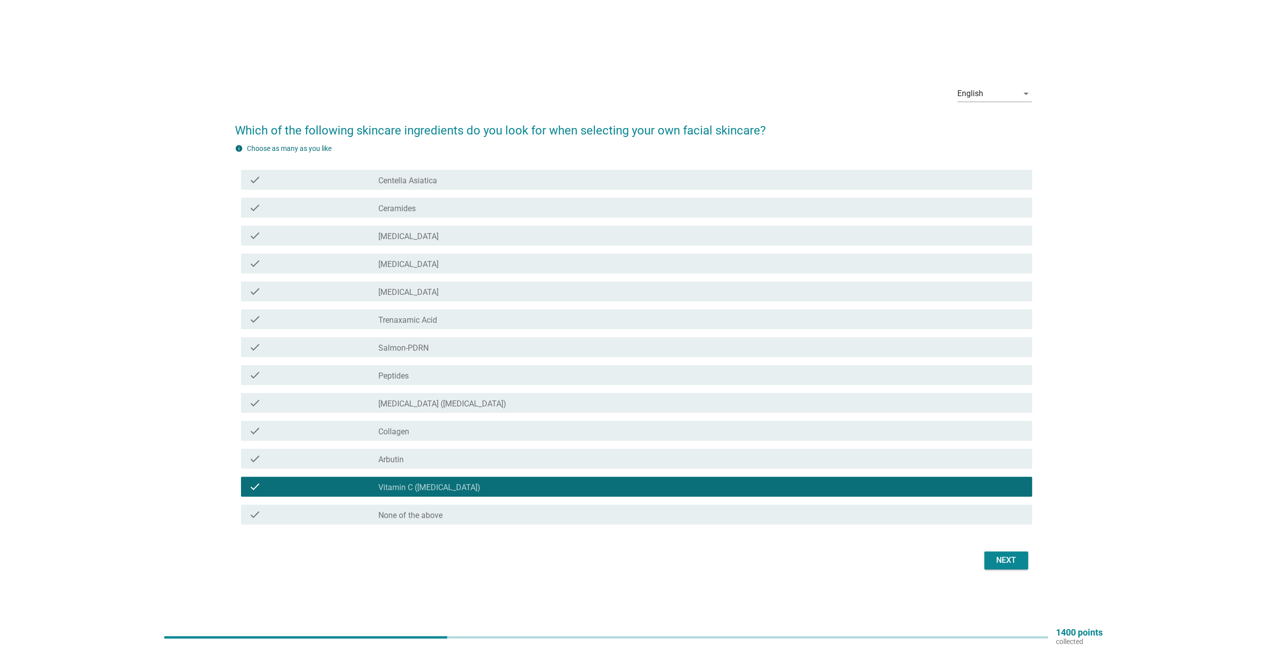
click at [424, 404] on label "[MEDICAL_DATA] ([MEDICAL_DATA])" at bounding box center [442, 404] width 128 height 10
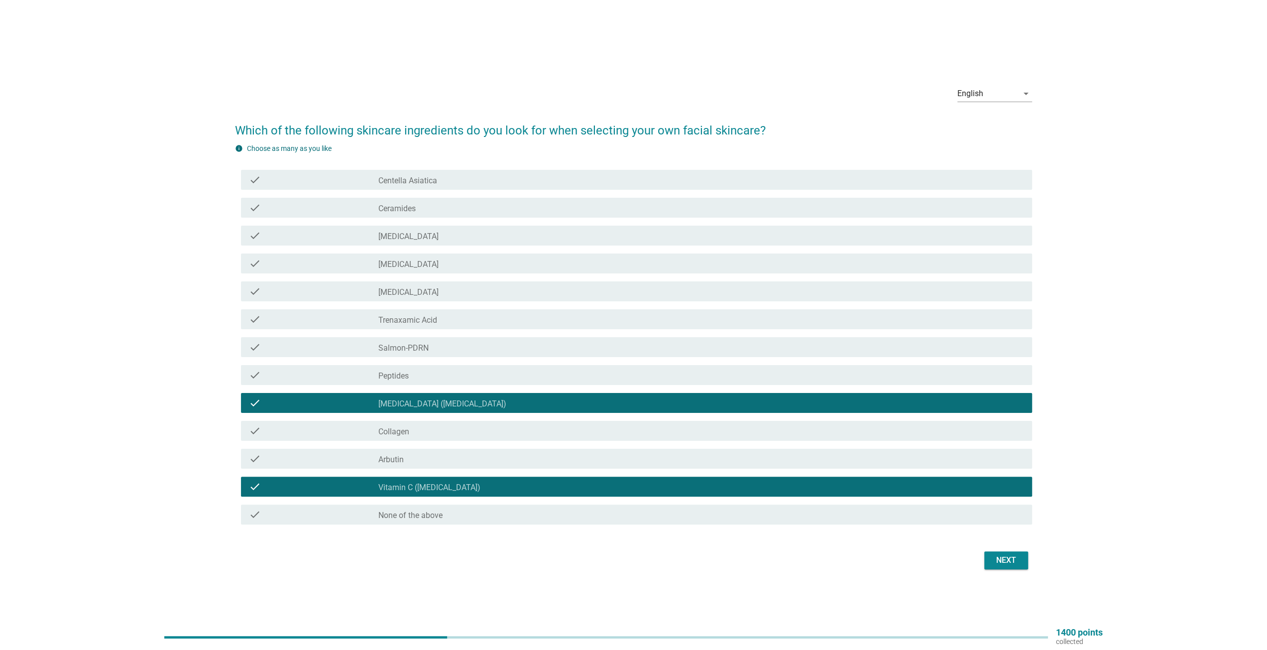
click at [993, 566] on button "Next" at bounding box center [1006, 560] width 44 height 18
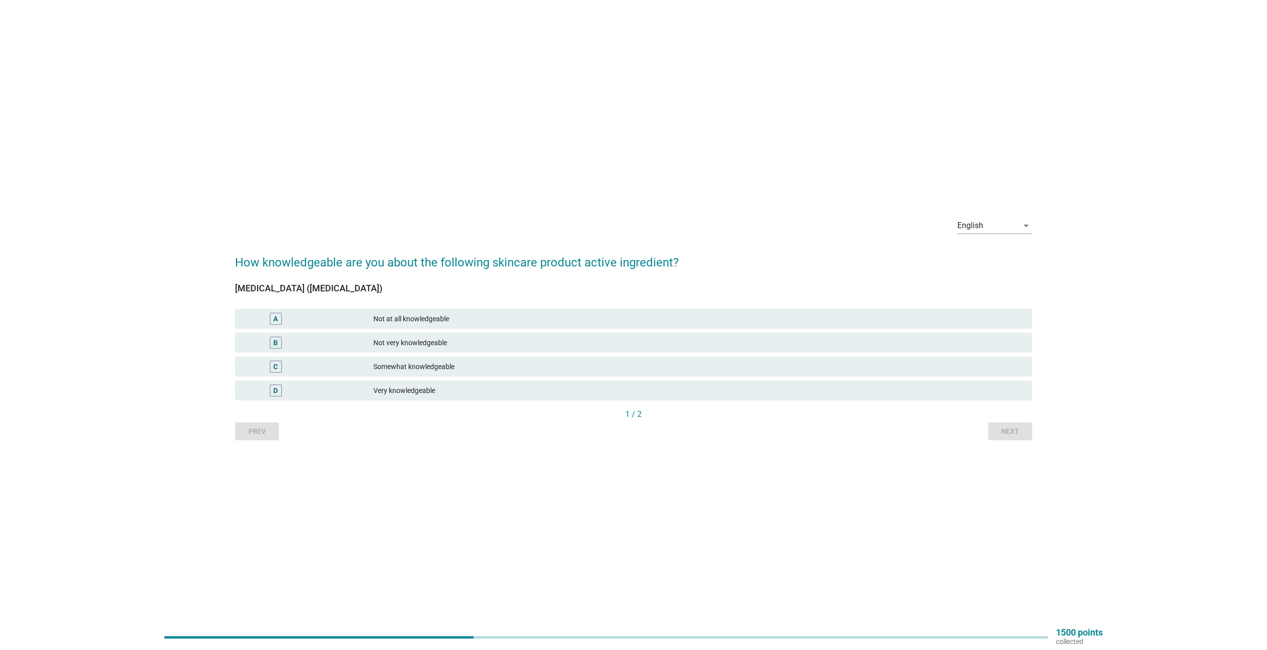
click at [366, 362] on div "C" at bounding box center [308, 367] width 130 height 12
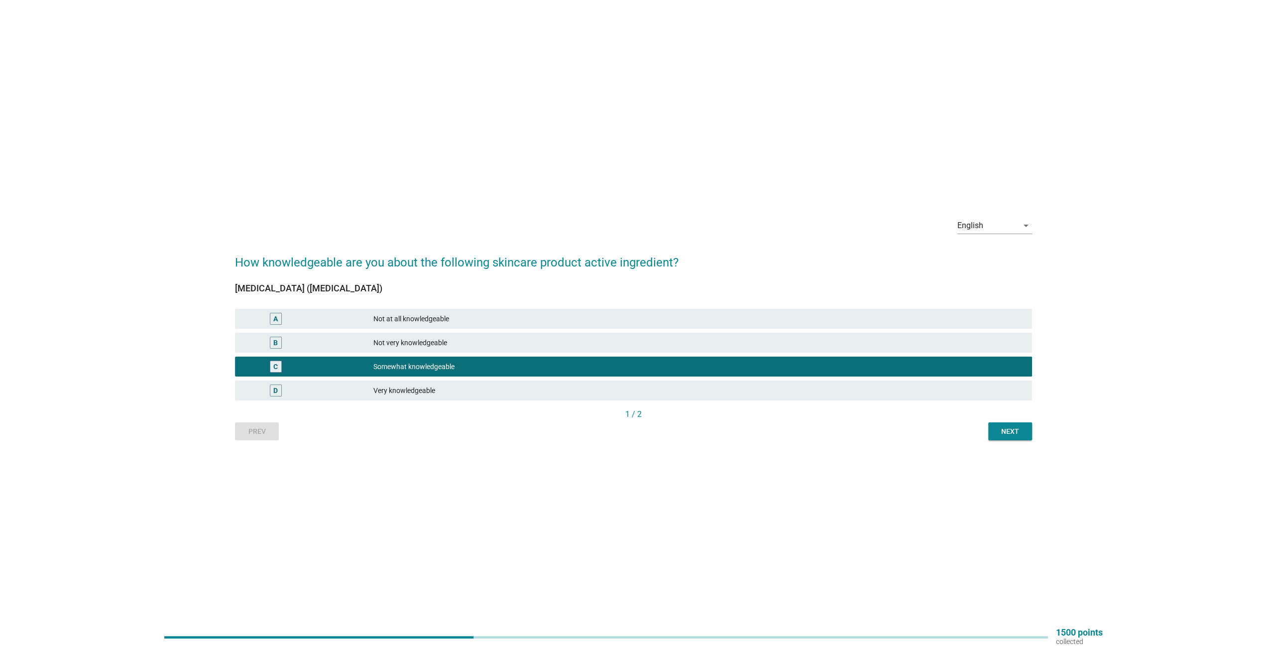
click at [1006, 431] on div "Next" at bounding box center [1010, 431] width 28 height 10
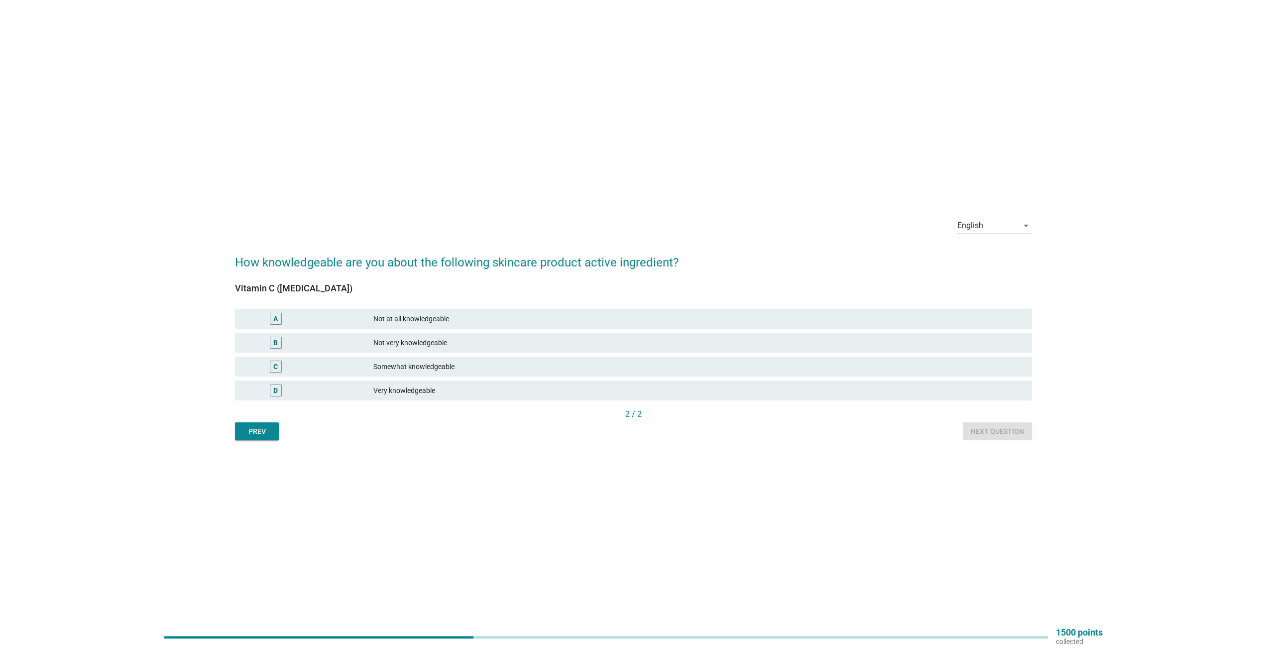
click at [381, 392] on div "Very knowledgeable" at bounding box center [698, 390] width 651 height 12
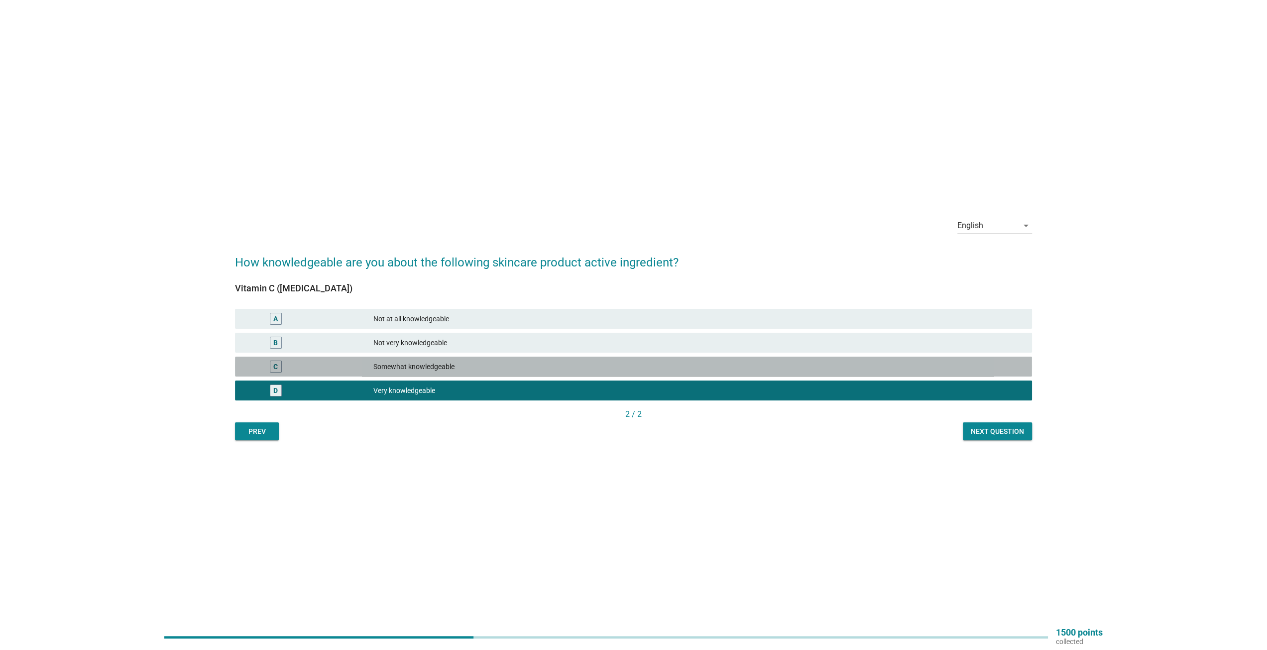
click at [431, 368] on div "Somewhat knowledgeable" at bounding box center [698, 367] width 651 height 12
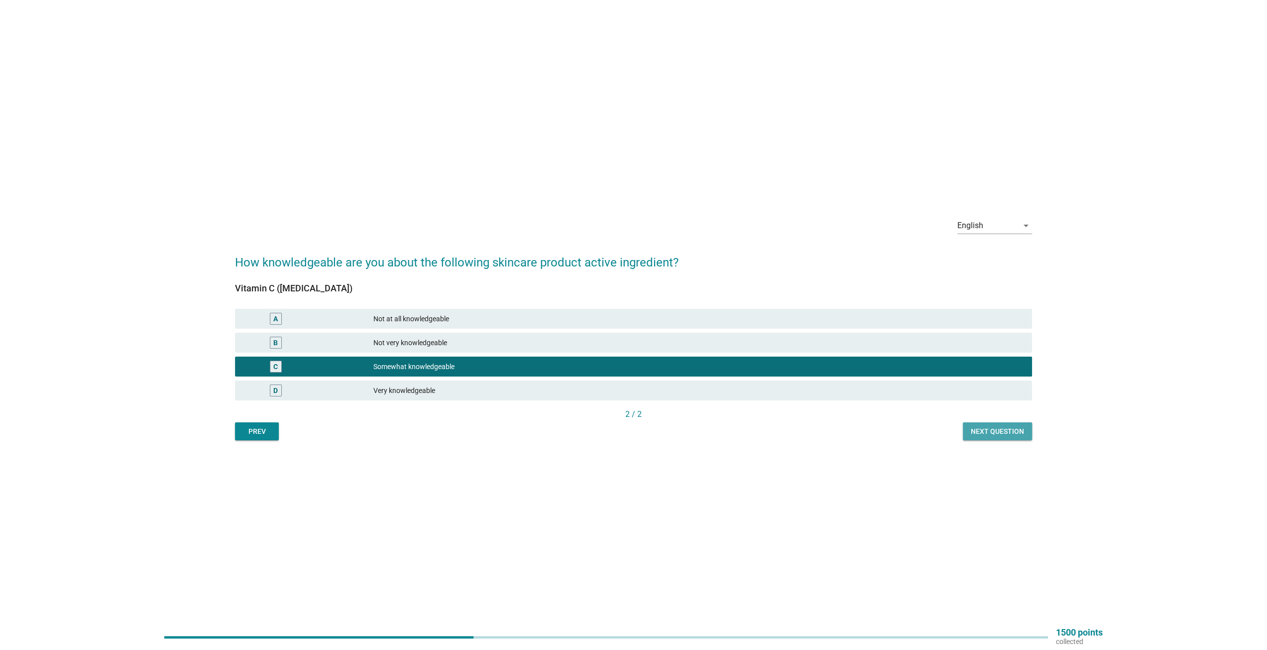
click at [992, 430] on div "Next question" at bounding box center [997, 431] width 53 height 10
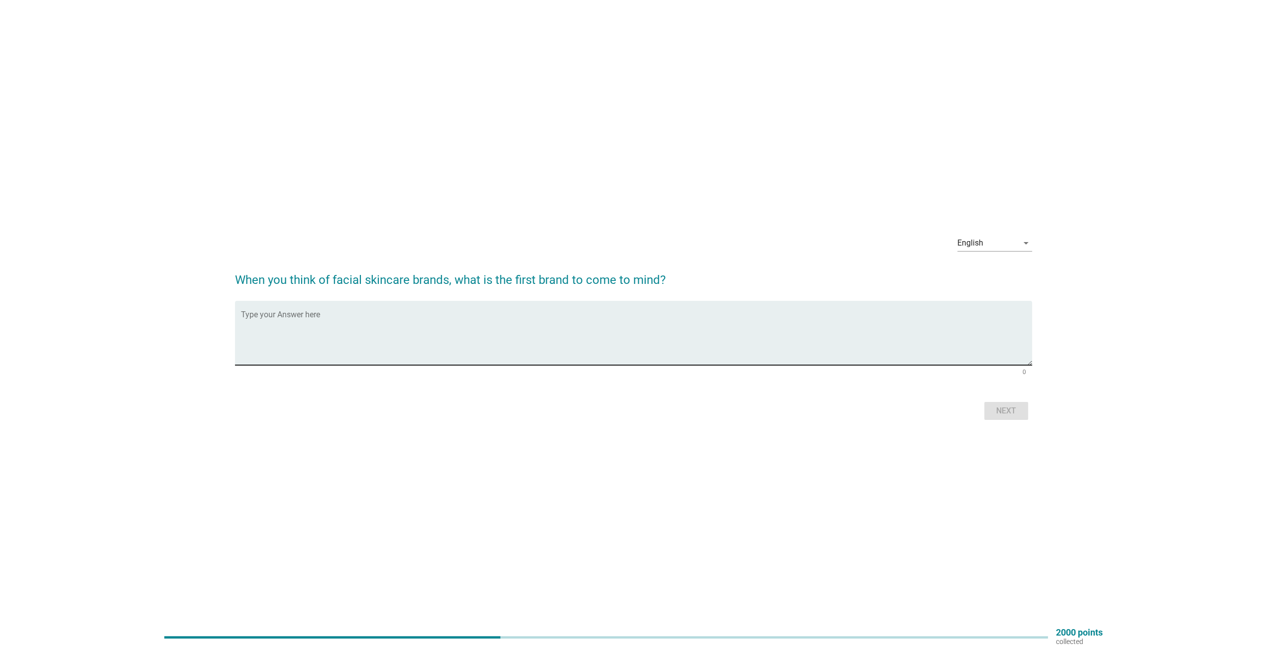
click at [537, 321] on textarea "Type your Answer here" at bounding box center [636, 339] width 791 height 52
type textarea "olay, goat milk"
click at [1004, 411] on div "Next" at bounding box center [1006, 411] width 28 height 12
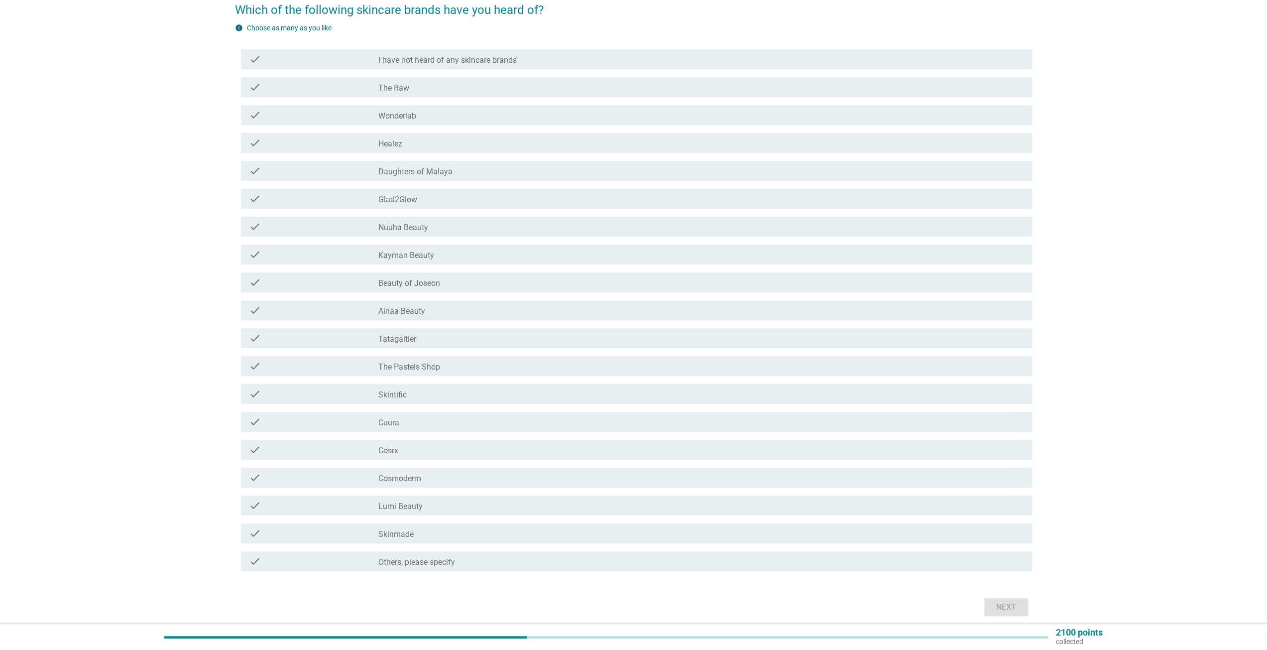
scroll to position [127, 0]
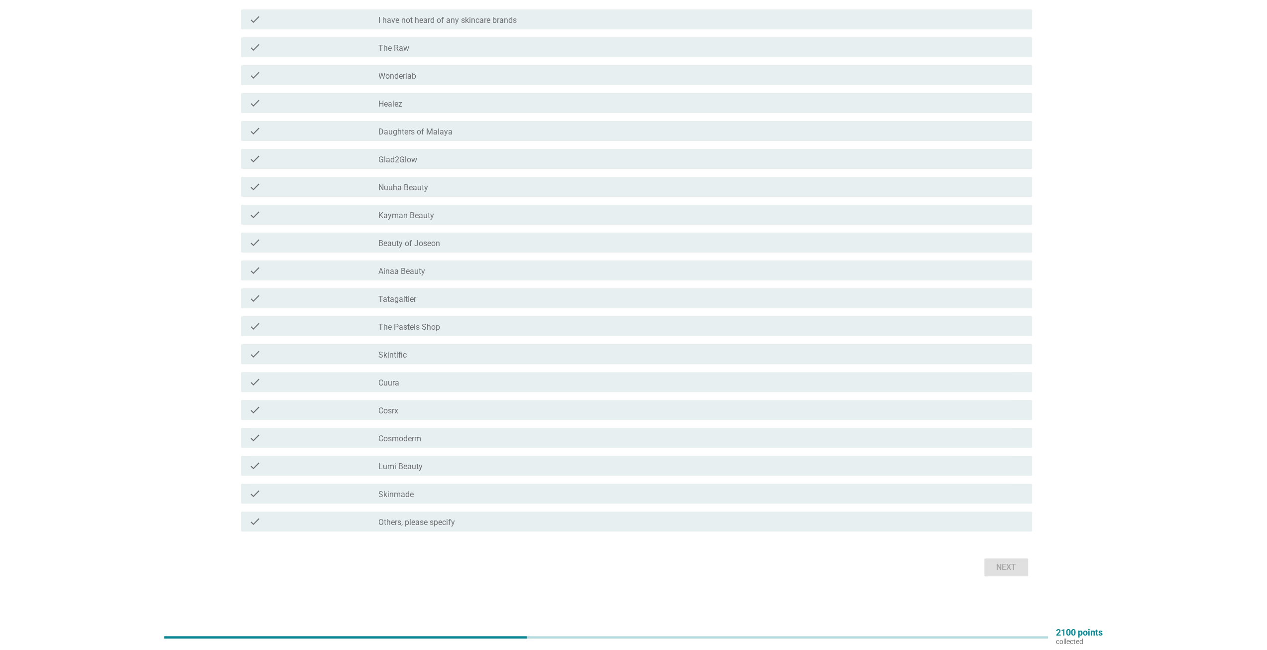
click at [542, 530] on div "check check_box_outline_blank Others, please specify" at bounding box center [636, 521] width 791 height 20
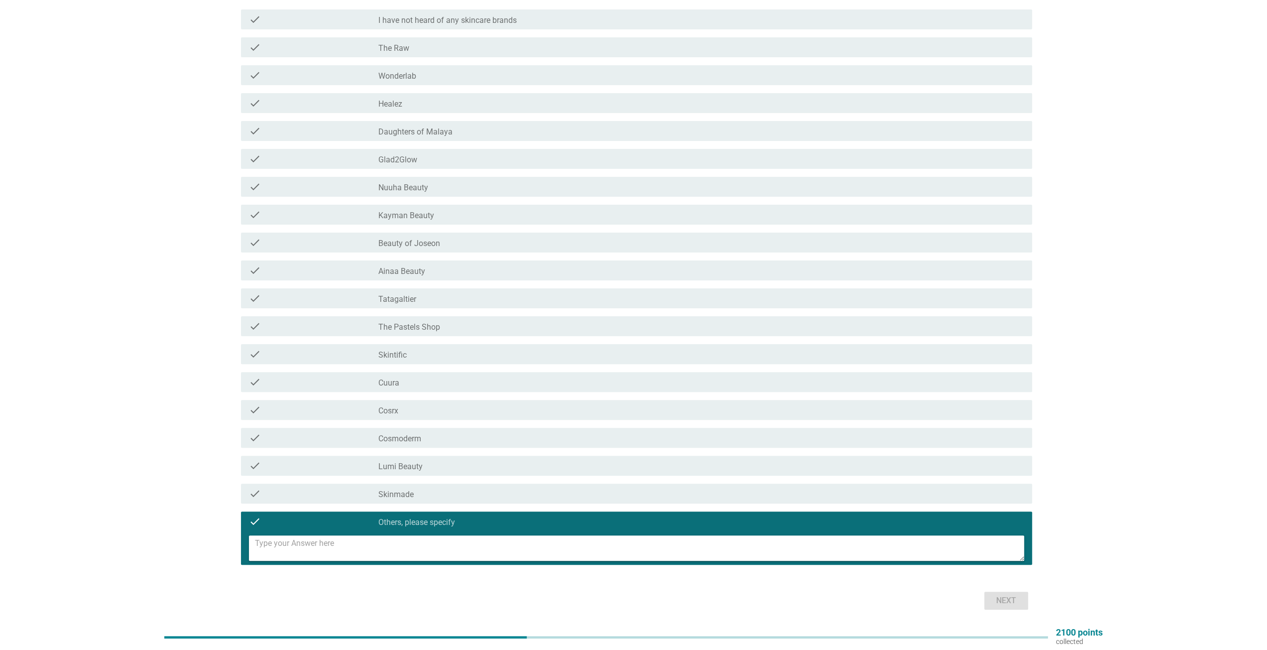
click at [533, 516] on div "check_box_outline_blank Others, please specify" at bounding box center [701, 521] width 646 height 12
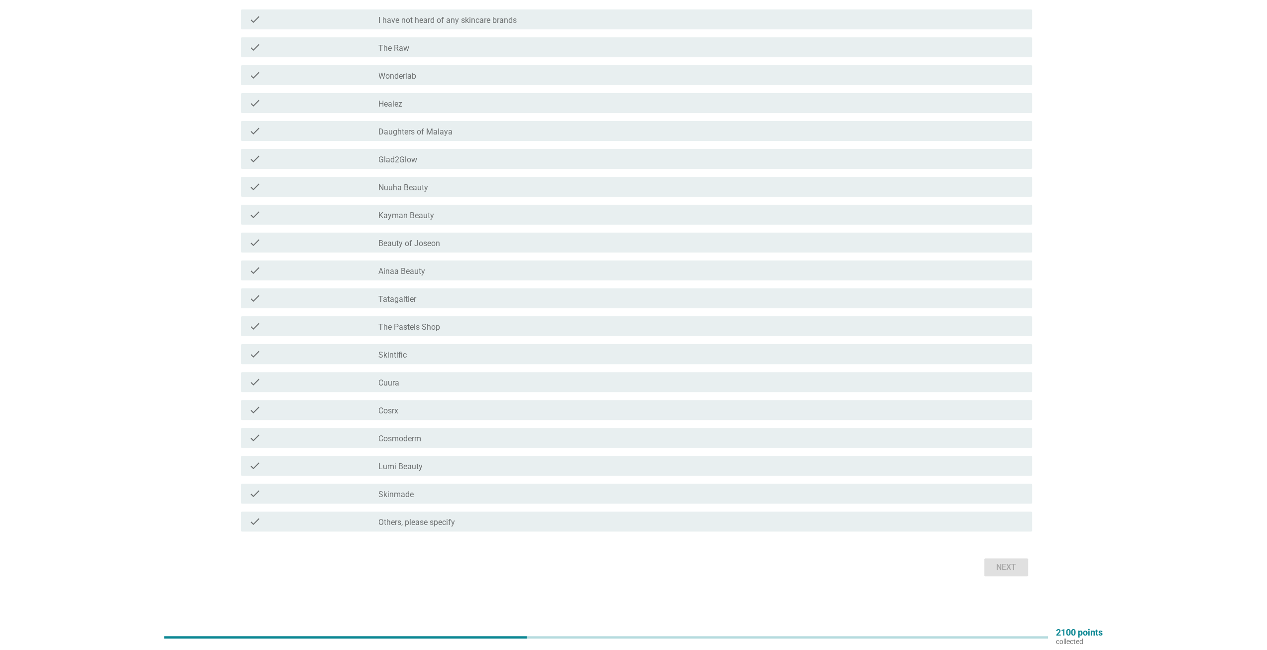
click at [368, 520] on div "check" at bounding box center [313, 521] width 129 height 12
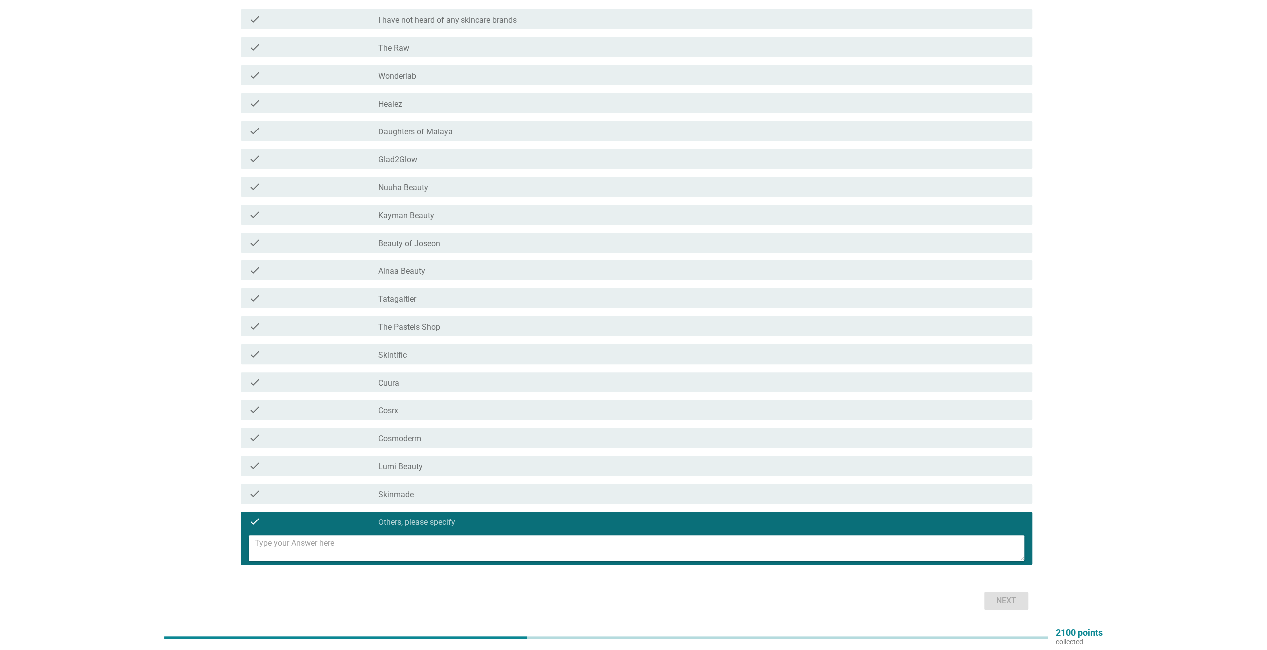
click at [424, 353] on div "check_box_outline_blank Skintific" at bounding box center [701, 354] width 646 height 12
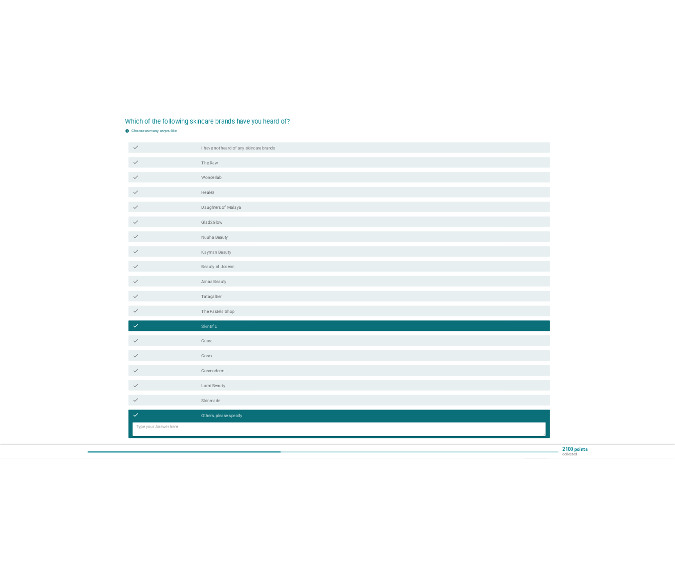
scroll to position [149, 0]
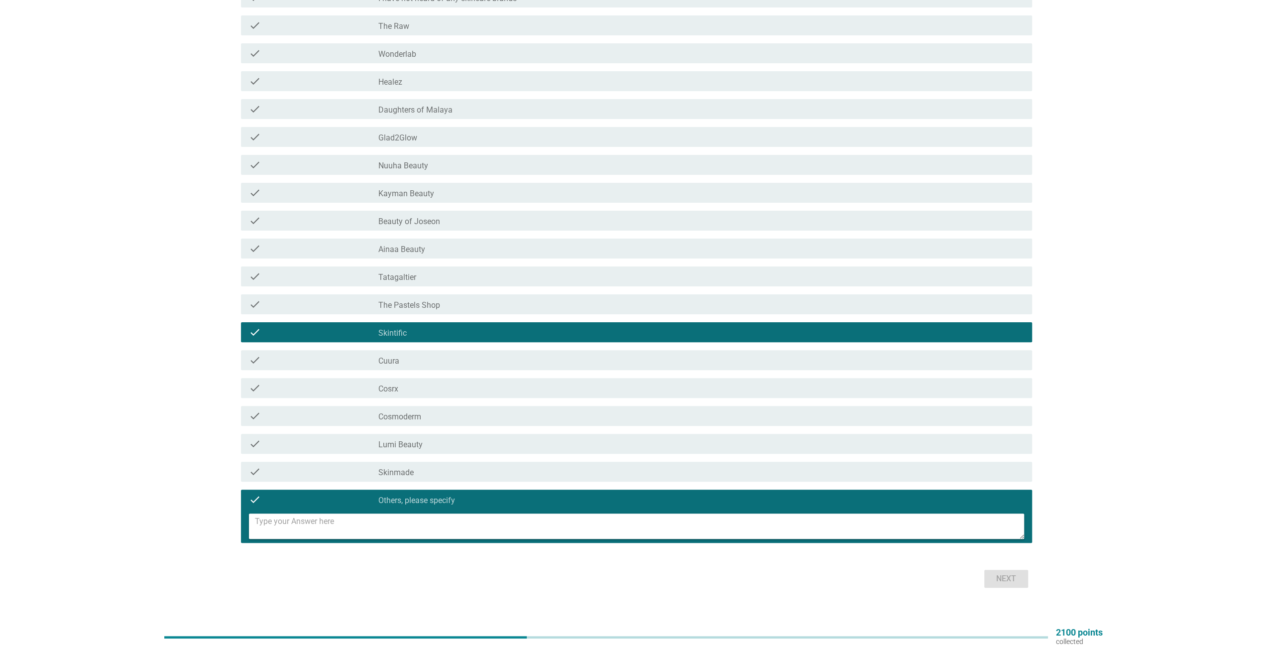
click at [374, 519] on textarea at bounding box center [639, 525] width 769 height 25
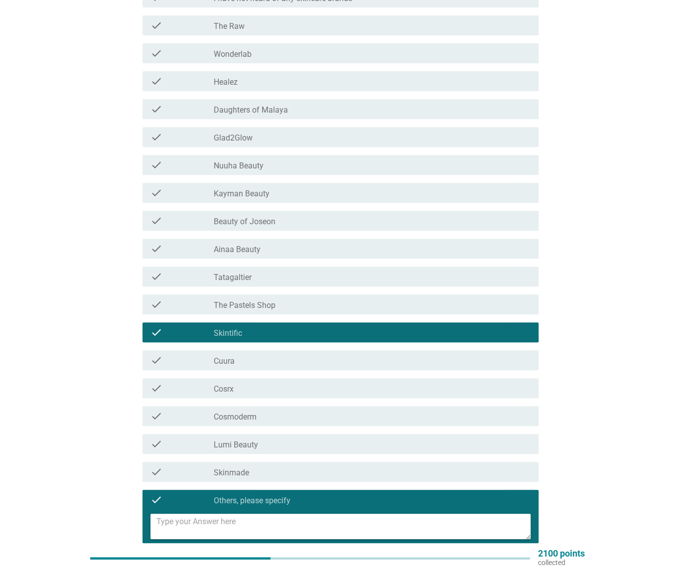
click at [252, 521] on textarea at bounding box center [343, 525] width 374 height 25
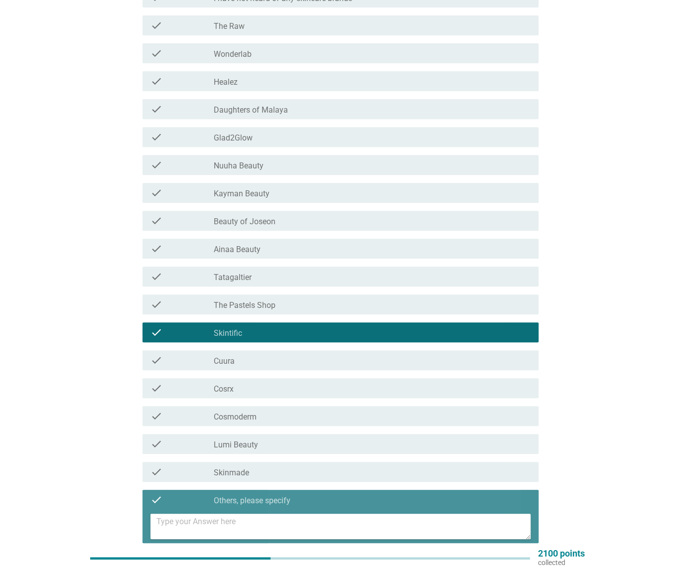
click at [234, 527] on textarea at bounding box center [343, 525] width 374 height 25
click at [204, 522] on textarea at bounding box center [343, 525] width 374 height 25
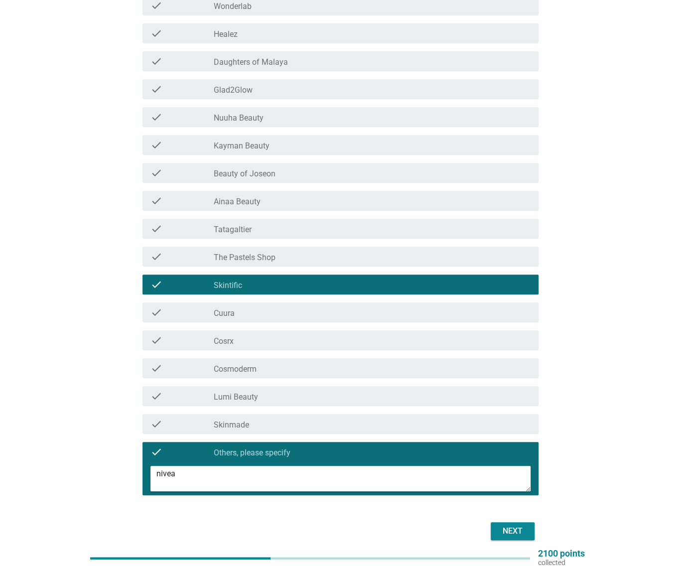
scroll to position [199, 0]
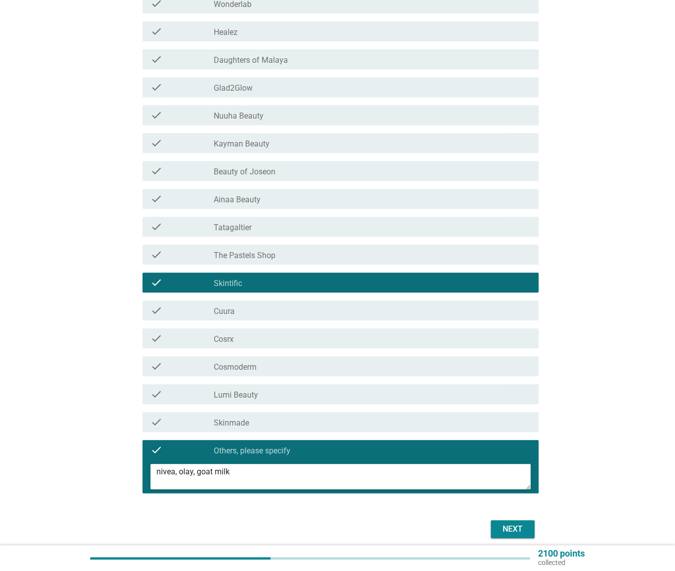
type textarea "nivea, olay, goat milk"
click at [521, 534] on div "Next" at bounding box center [512, 529] width 28 height 12
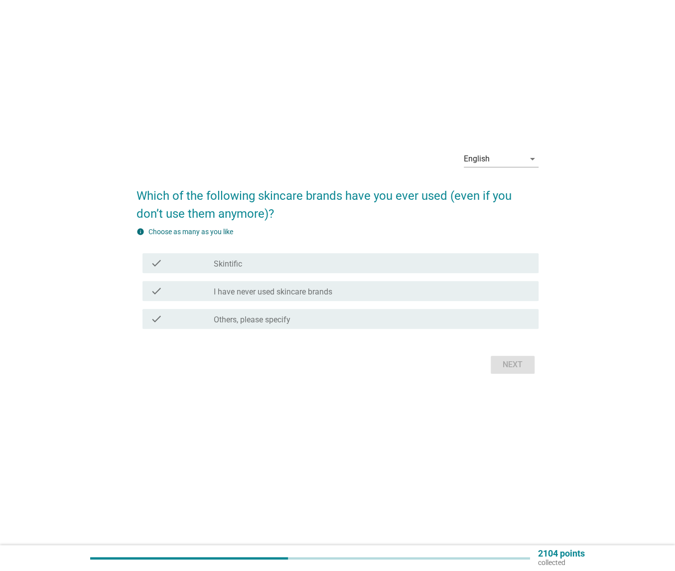
scroll to position [0, 0]
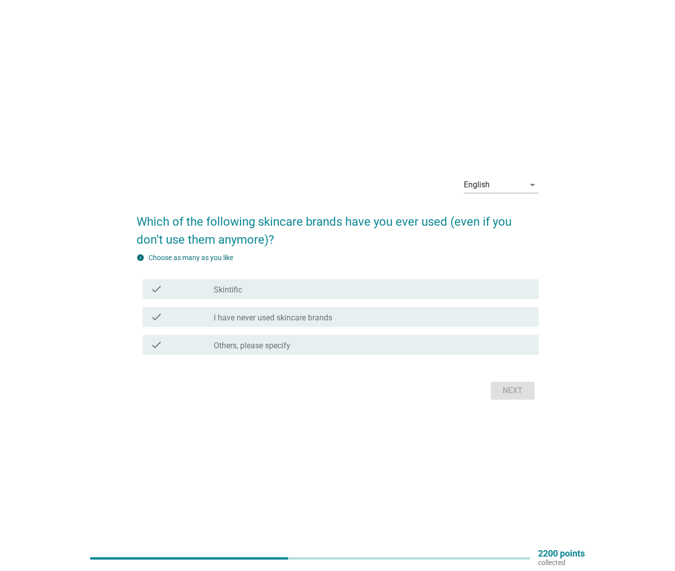
click at [249, 341] on label "Others, please specify" at bounding box center [252, 346] width 77 height 10
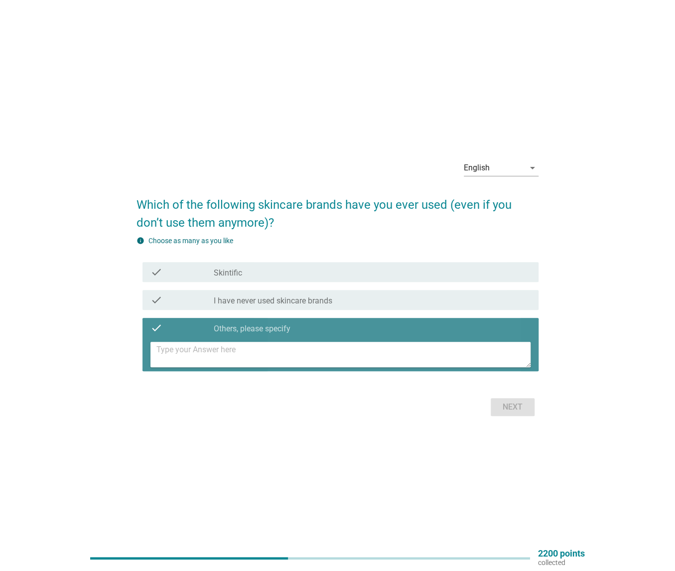
click at [256, 354] on textarea at bounding box center [343, 354] width 374 height 25
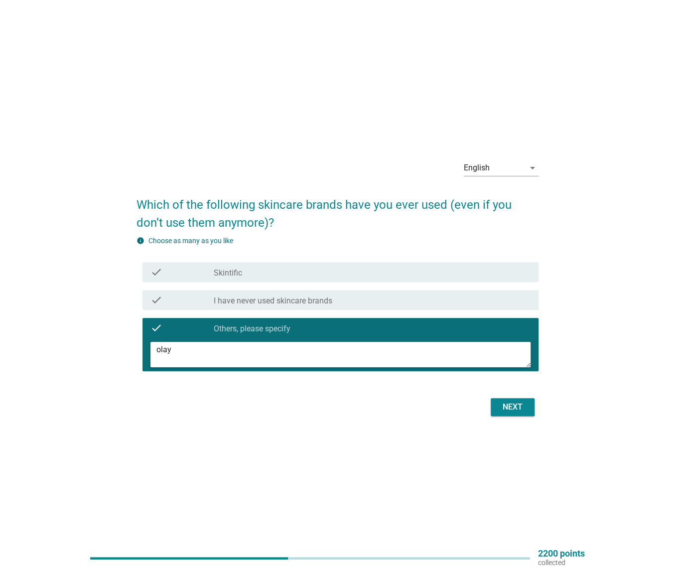
type textarea "olay"
click at [511, 406] on div "Next" at bounding box center [512, 407] width 28 height 12
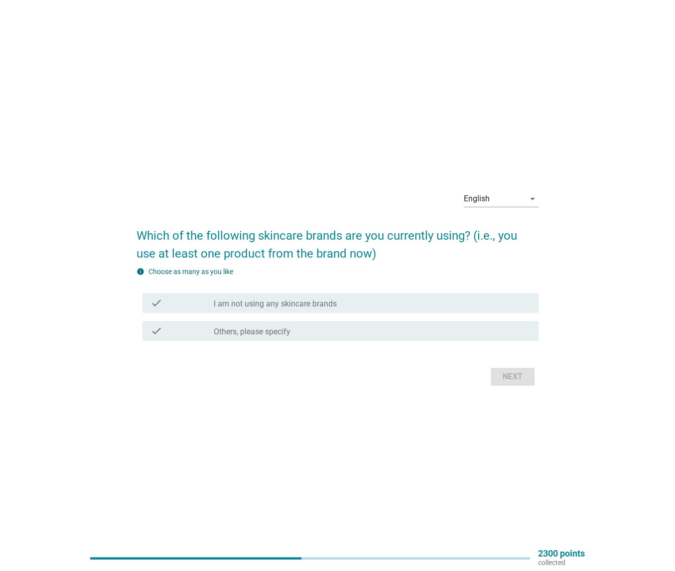
click at [305, 330] on div "check_box Others, please specify" at bounding box center [372, 331] width 317 height 12
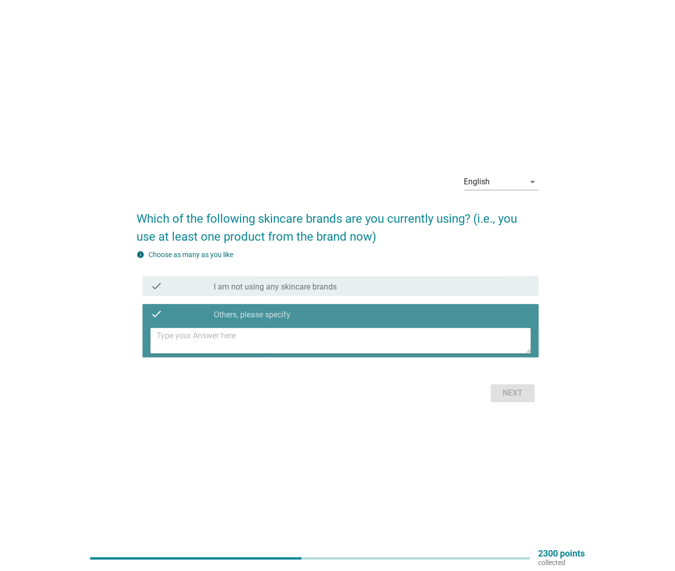
click at [305, 330] on textarea at bounding box center [343, 340] width 374 height 25
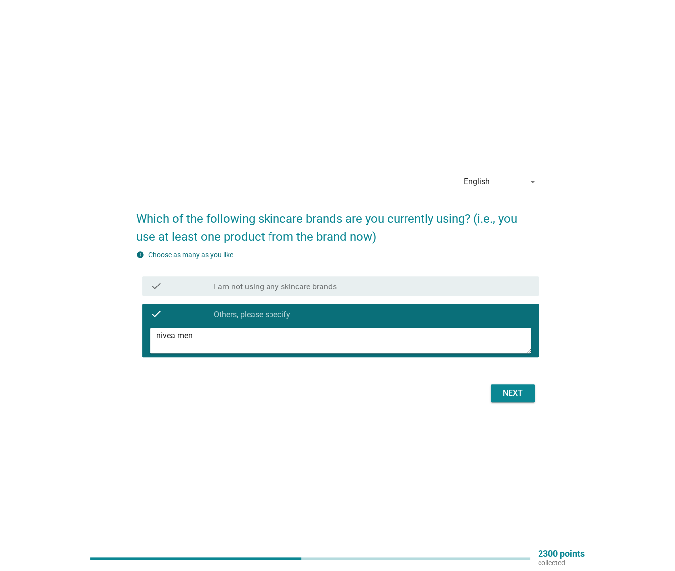
type textarea "nivea men"
click at [519, 394] on div "Next" at bounding box center [512, 393] width 28 height 12
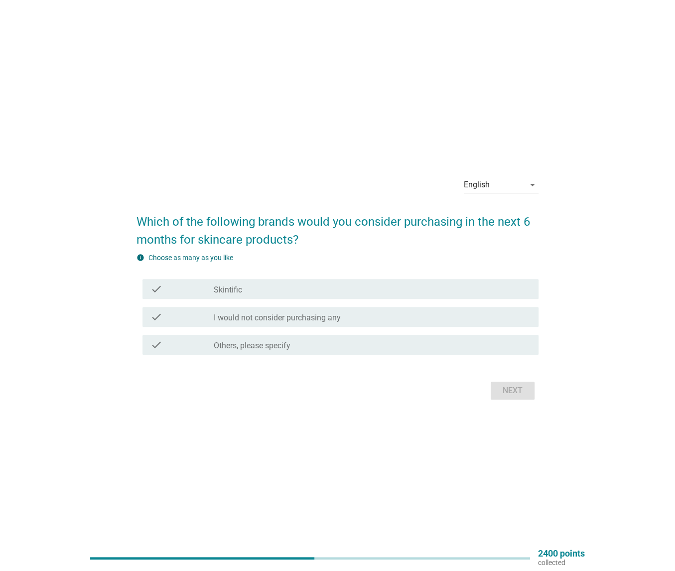
click at [311, 320] on label "I would not consider purchasing any" at bounding box center [277, 318] width 127 height 10
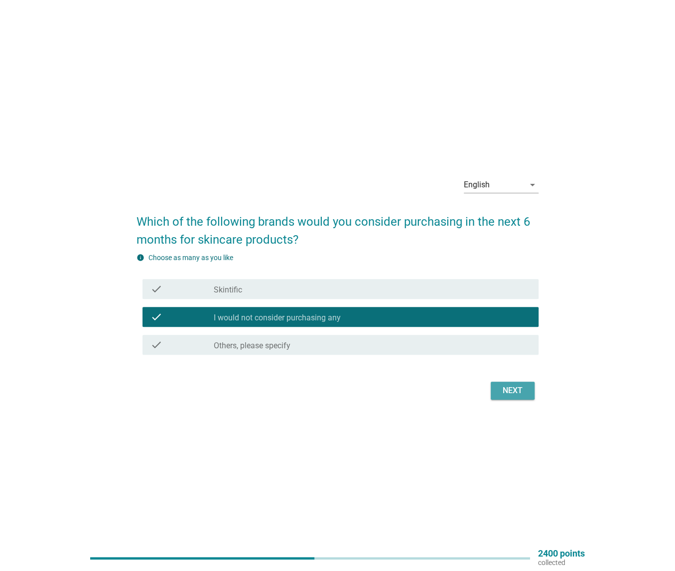
click at [520, 387] on div "Next" at bounding box center [512, 390] width 28 height 12
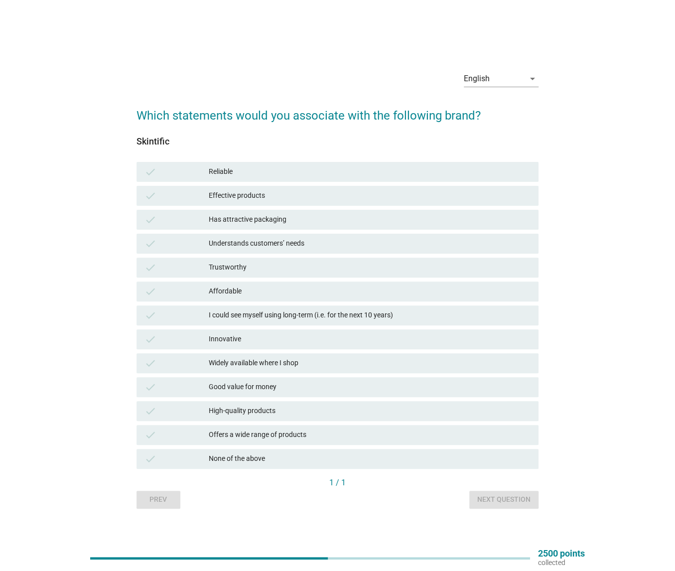
drag, startPoint x: 136, startPoint y: 139, endPoint x: 171, endPoint y: 141, distance: 34.4
click at [171, 141] on div "Skintific" at bounding box center [337, 140] width 402 height 13
copy div "Skintific"
click at [283, 34] on div "English arrow_drop_down Which statements would you associate with the following…" at bounding box center [337, 285] width 675 height 571
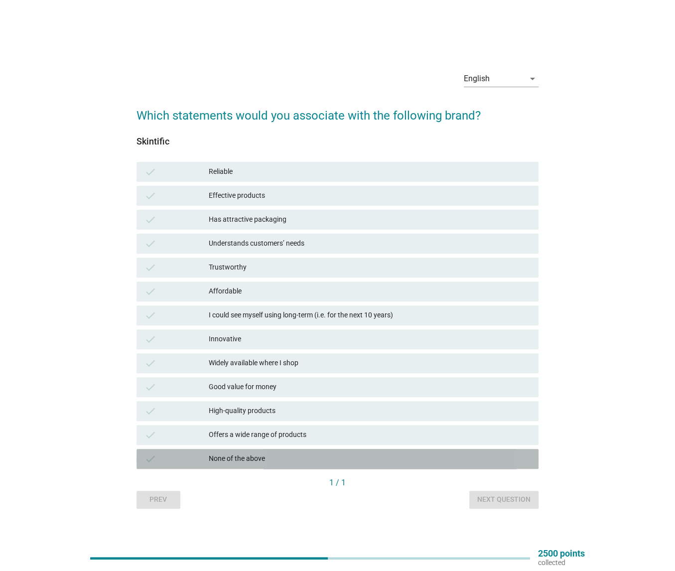
click at [261, 456] on div "None of the above" at bounding box center [370, 459] width 322 height 12
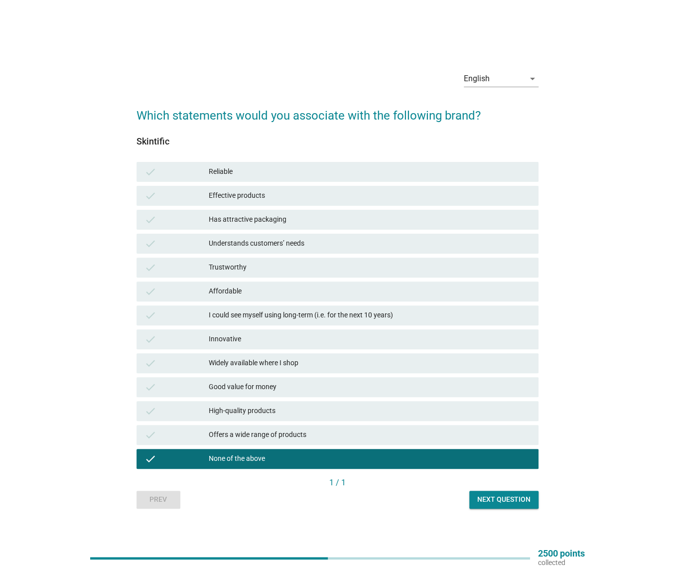
click at [513, 506] on button "Next question" at bounding box center [503, 500] width 69 height 18
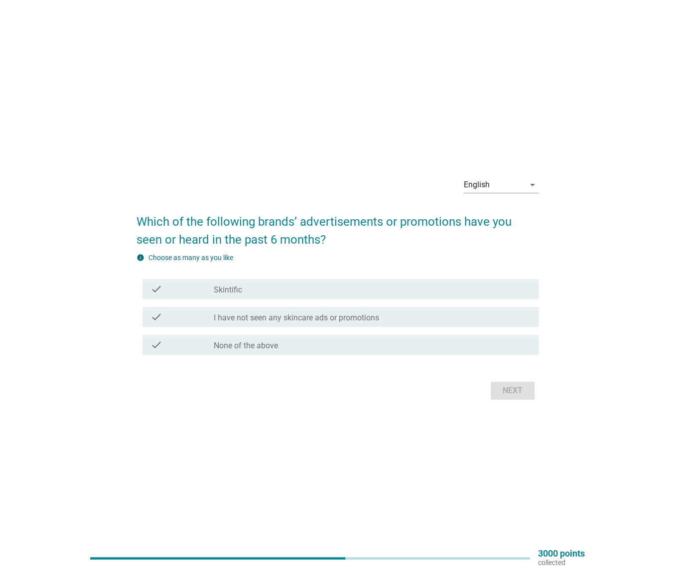
click at [291, 344] on div "check_box_outline_blank None of the above" at bounding box center [372, 345] width 317 height 12
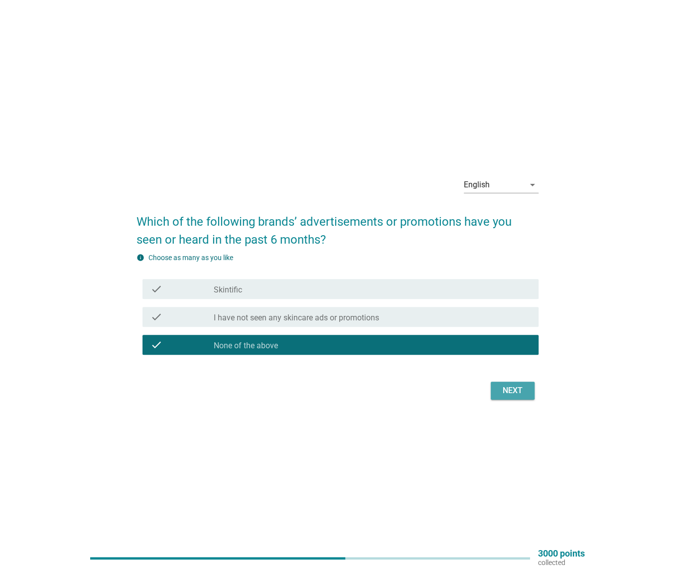
click at [514, 386] on div "Next" at bounding box center [512, 390] width 28 height 12
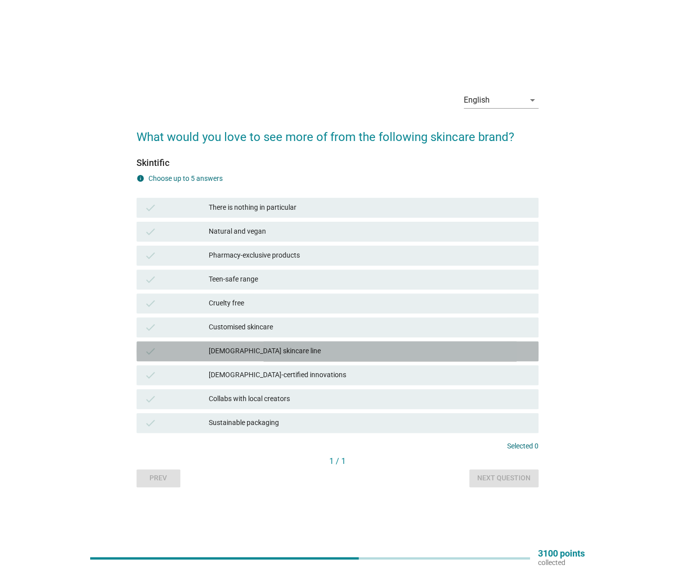
click at [275, 351] on div "[DEMOGRAPHIC_DATA] skincare line" at bounding box center [370, 351] width 322 height 12
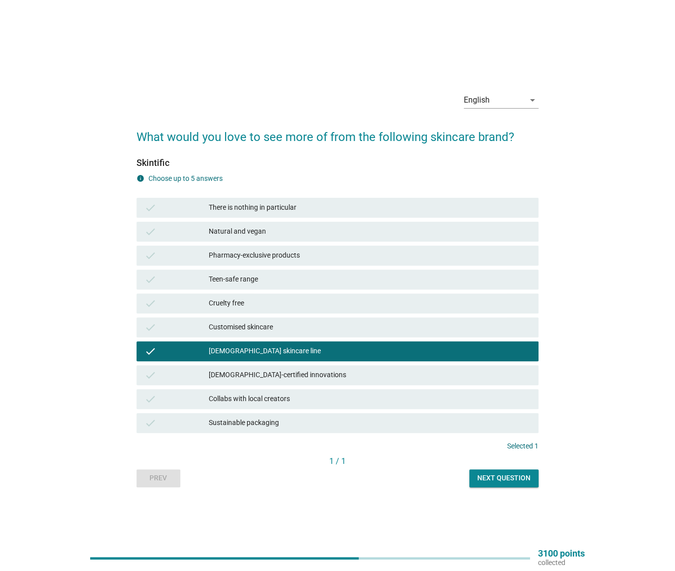
click at [512, 477] on div "Next question" at bounding box center [503, 478] width 53 height 10
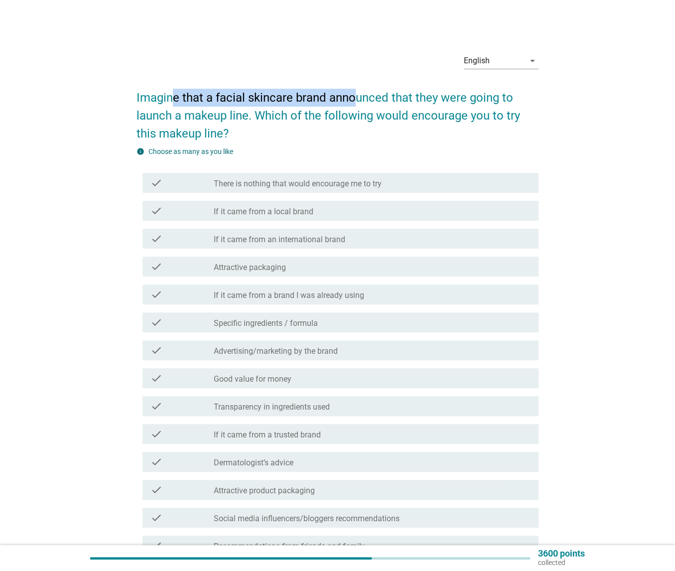
drag, startPoint x: 175, startPoint y: 95, endPoint x: 374, endPoint y: 103, distance: 199.4
click at [372, 103] on h2 "Imagine that a facial skincare brand announced that they were going to launch a…" at bounding box center [337, 111] width 402 height 64
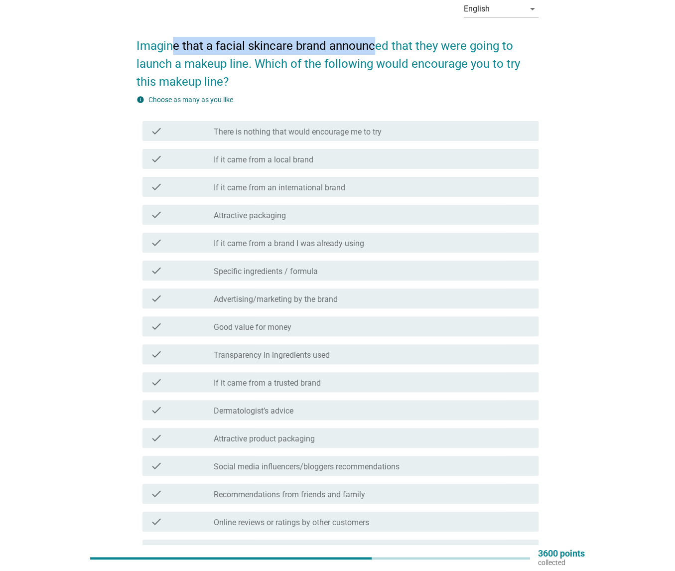
scroll to position [9, 0]
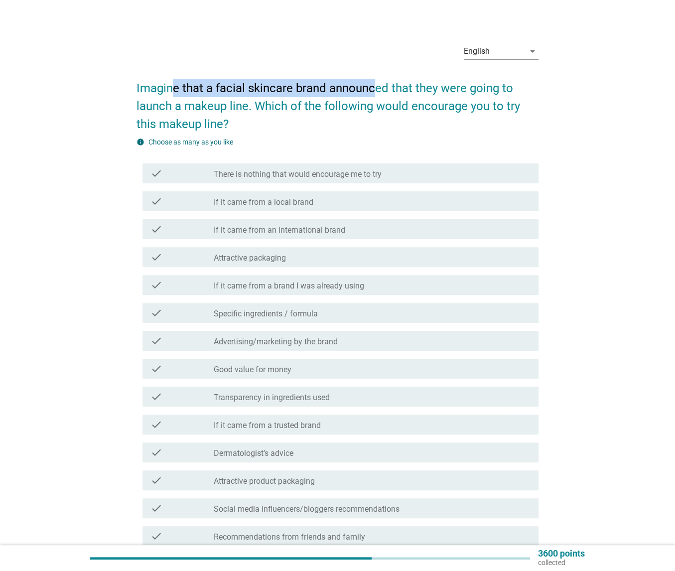
click at [265, 178] on label "There is nothing that would encourage me to try" at bounding box center [298, 174] width 168 height 10
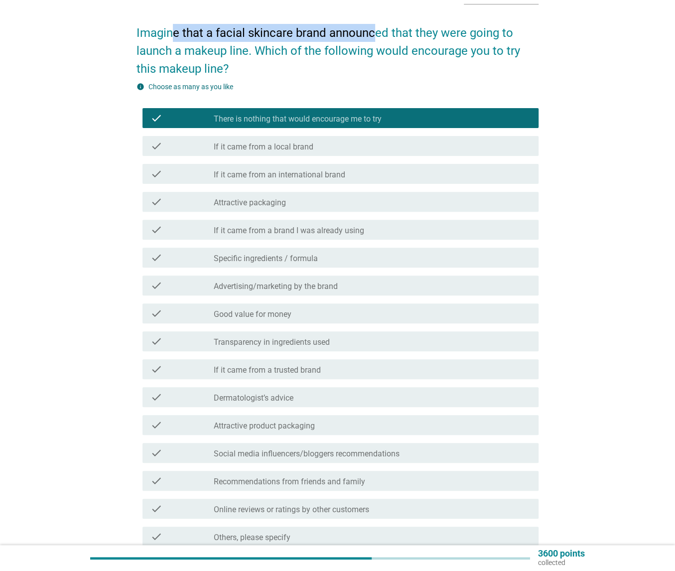
scroll to position [159, 0]
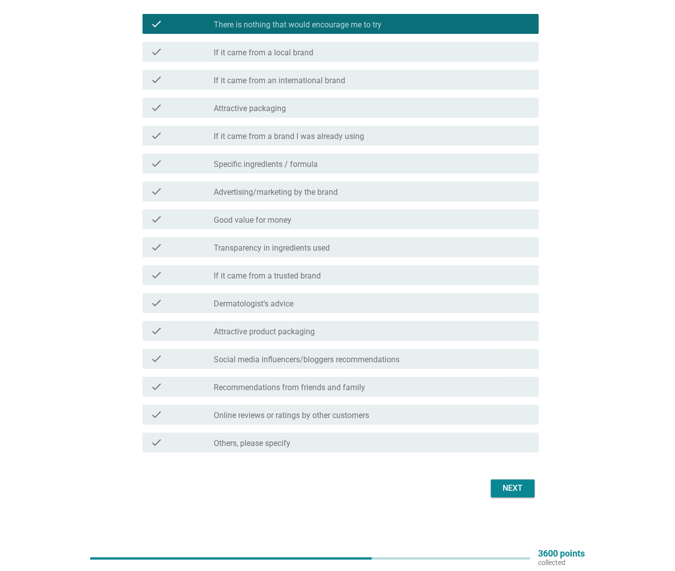
click at [511, 490] on div "Next" at bounding box center [512, 488] width 28 height 12
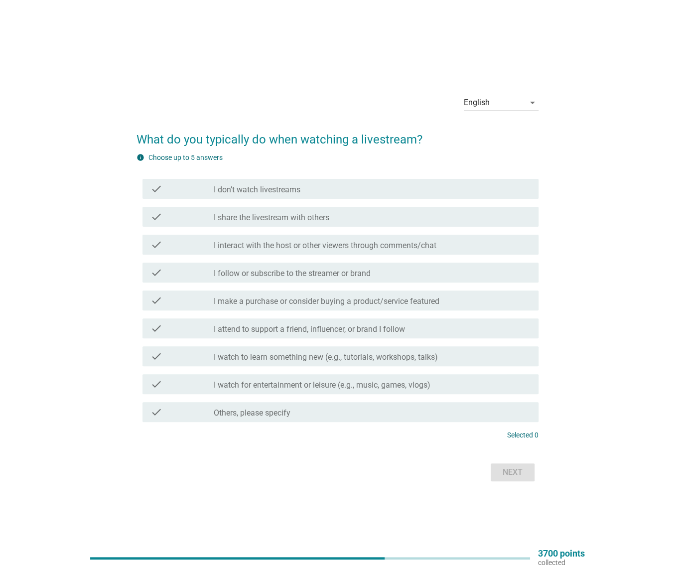
click at [332, 186] on div "check_box_outline_blank I don’t watch livestreams" at bounding box center [372, 189] width 317 height 12
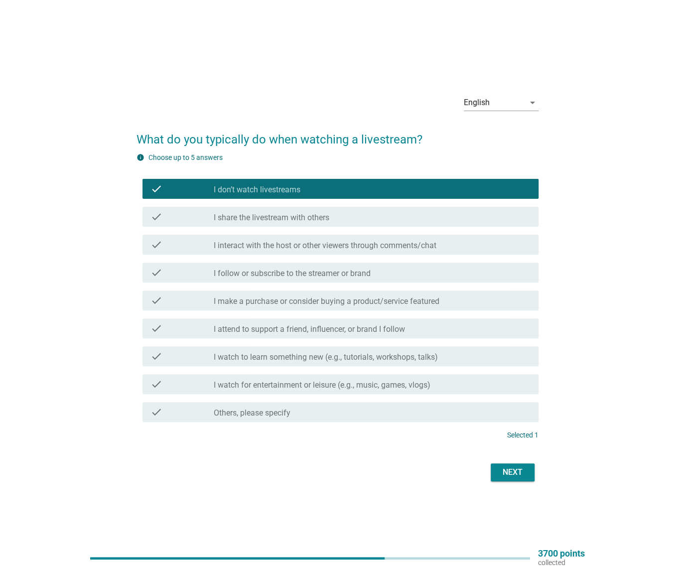
click at [508, 478] on div "Next" at bounding box center [512, 472] width 28 height 12
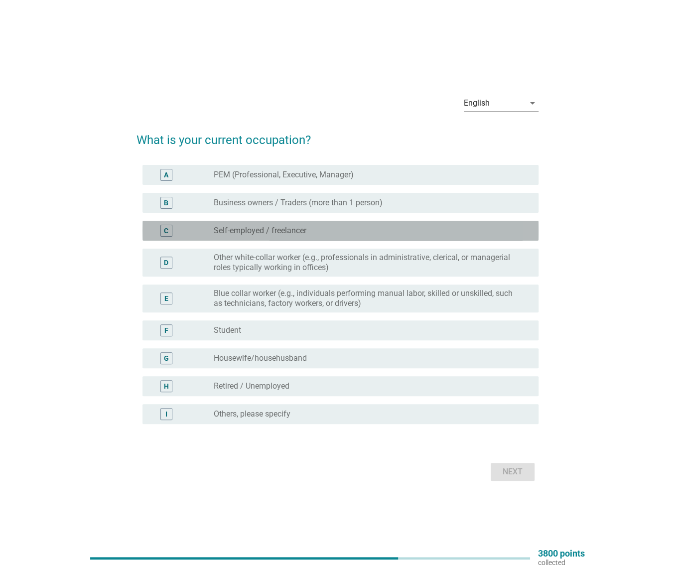
click at [278, 231] on label "Self-employed / freelancer" at bounding box center [260, 231] width 93 height 10
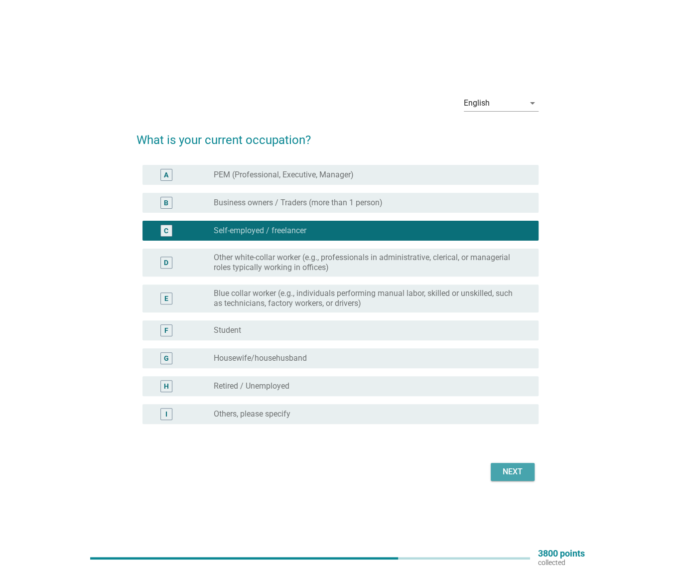
click at [519, 468] on div "Next" at bounding box center [512, 472] width 28 height 12
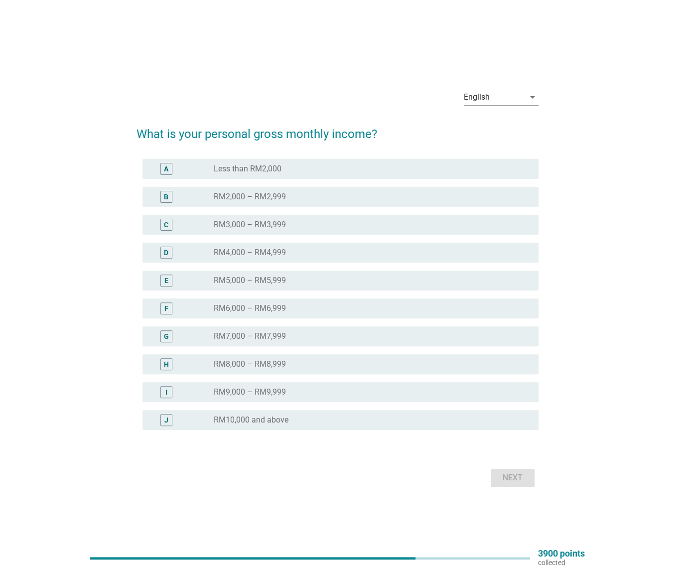
click at [205, 276] on div "E" at bounding box center [181, 280] width 63 height 12
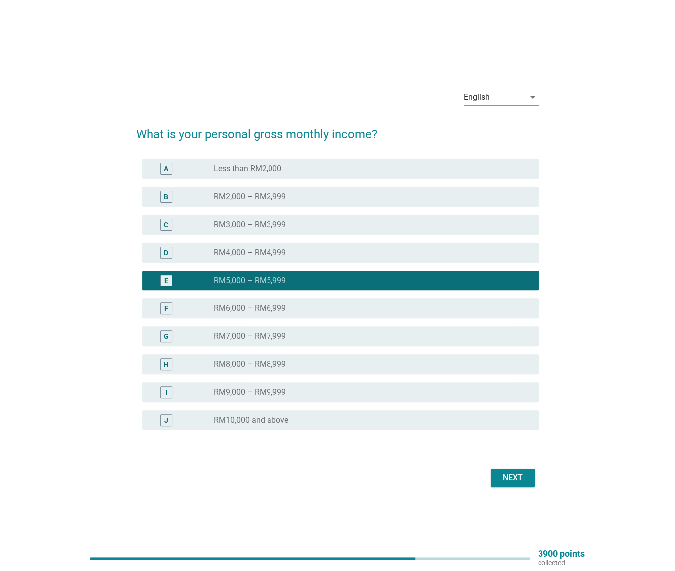
click at [200, 255] on div "D" at bounding box center [181, 252] width 63 height 12
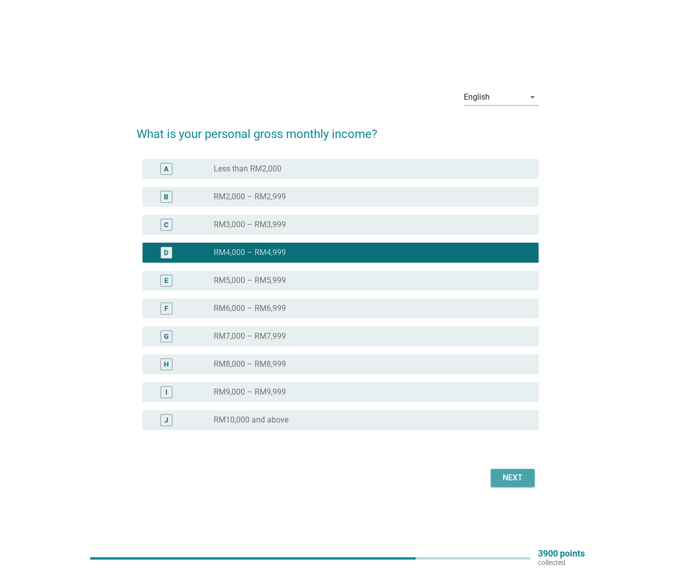
click at [515, 471] on button "Next" at bounding box center [513, 478] width 44 height 18
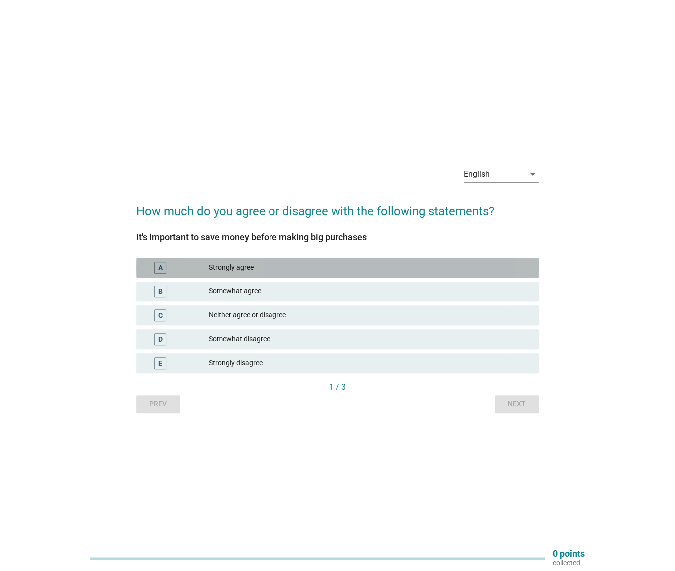
click at [244, 271] on div "Strongly agree" at bounding box center [370, 267] width 322 height 12
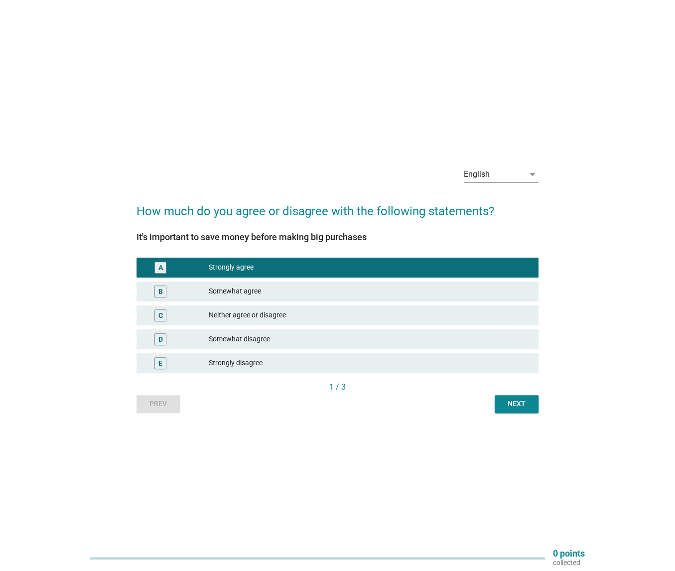
click at [530, 403] on div "Next" at bounding box center [516, 403] width 28 height 10
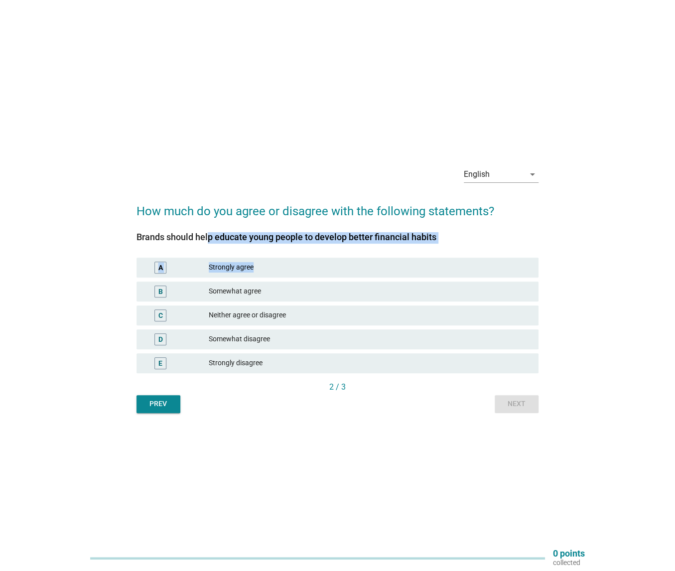
drag, startPoint x: 163, startPoint y: 236, endPoint x: 454, endPoint y: 244, distance: 290.4
click at [454, 244] on div "Brands should help educate young people to develop better financial habits A St…" at bounding box center [337, 306] width 402 height 149
click at [489, 235] on div "Brands should help educate young people to develop better financial habits" at bounding box center [337, 236] width 402 height 13
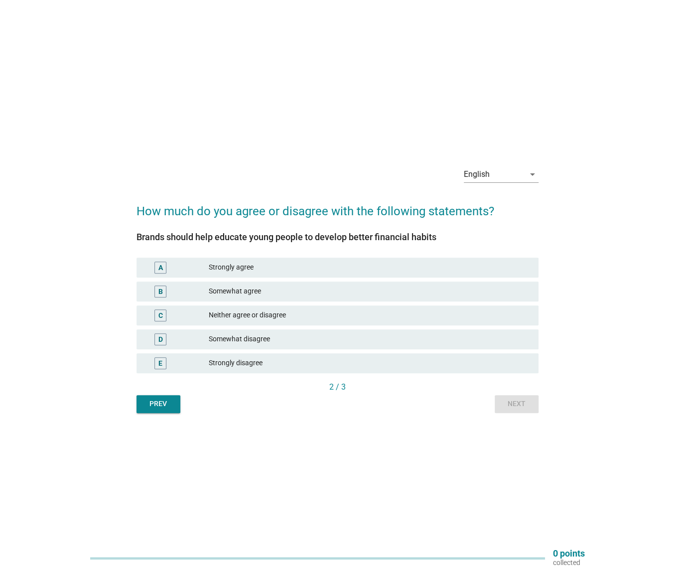
click at [274, 320] on div "Neither agree or disagree" at bounding box center [370, 315] width 322 height 12
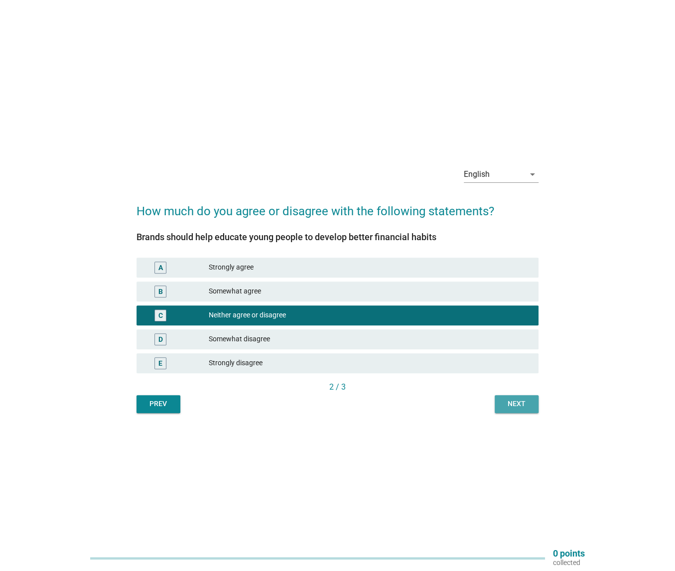
click at [522, 405] on div "Next" at bounding box center [516, 403] width 28 height 10
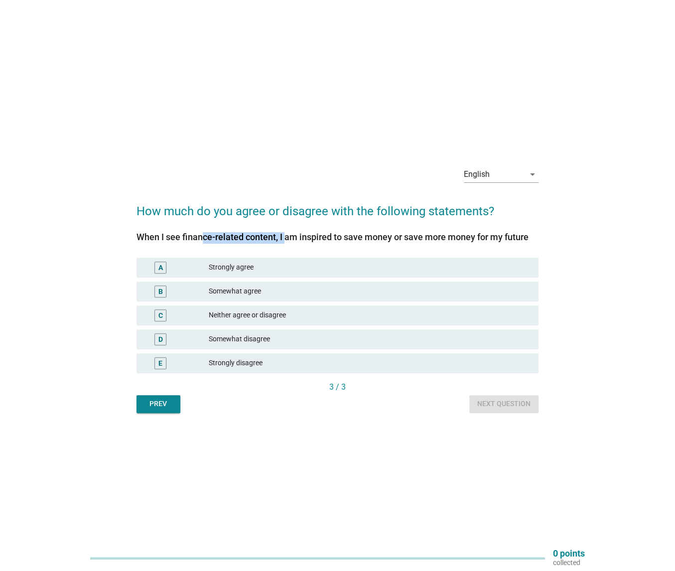
drag, startPoint x: 160, startPoint y: 237, endPoint x: 286, endPoint y: 246, distance: 125.9
click at [245, 237] on div "When I see finance-related content, I am inspired to save money or save more mo…" at bounding box center [337, 236] width 402 height 13
click at [231, 296] on div "Somewhat agree" at bounding box center [370, 291] width 322 height 12
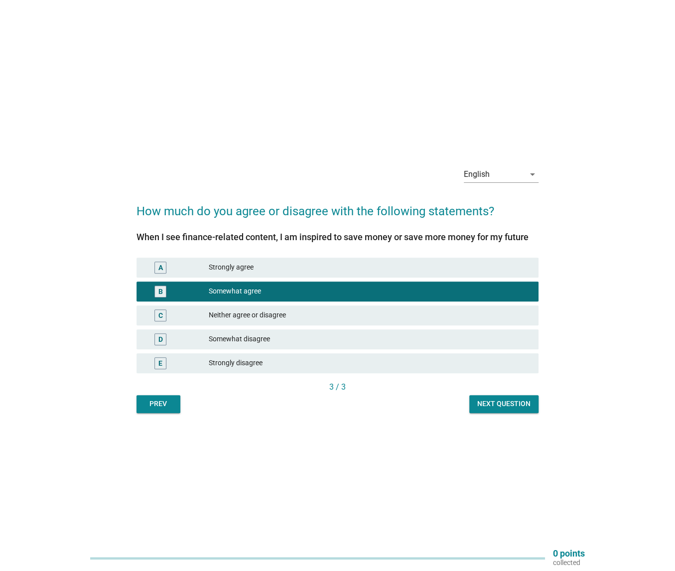
click at [489, 400] on div "Next question" at bounding box center [503, 403] width 53 height 10
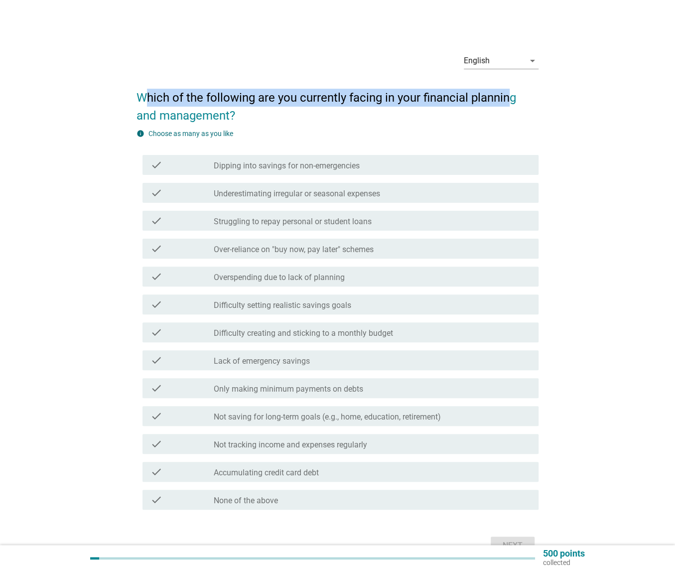
drag, startPoint x: 142, startPoint y: 99, endPoint x: 512, endPoint y: 104, distance: 370.0
click at [512, 104] on h2 "Which of the following are you currently facing in your financial planning and …" at bounding box center [337, 102] width 402 height 46
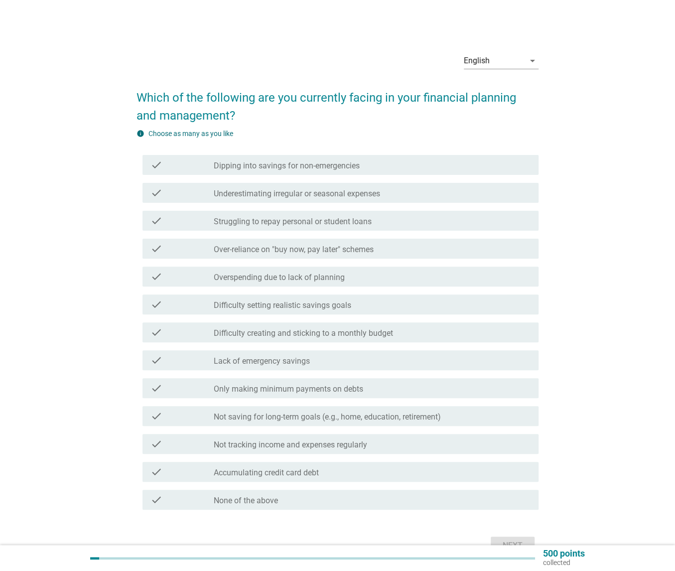
click at [268, 125] on form "Which of the following are you currently facing in your financial planning and …" at bounding box center [337, 318] width 402 height 479
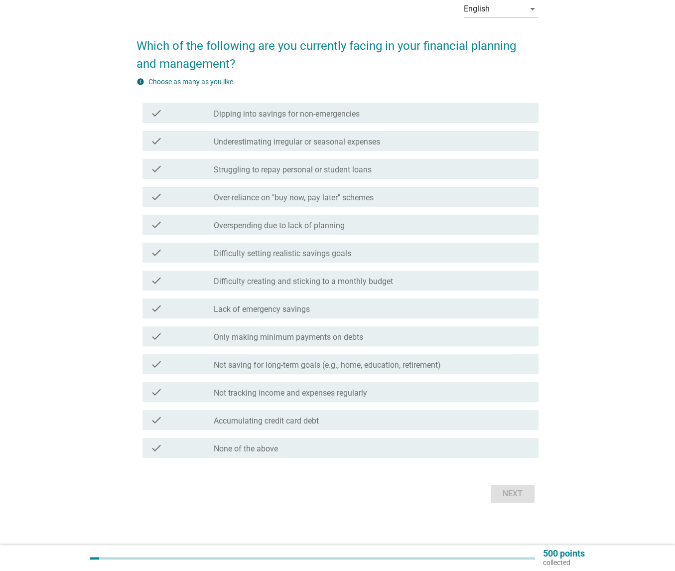
scroll to position [57, 0]
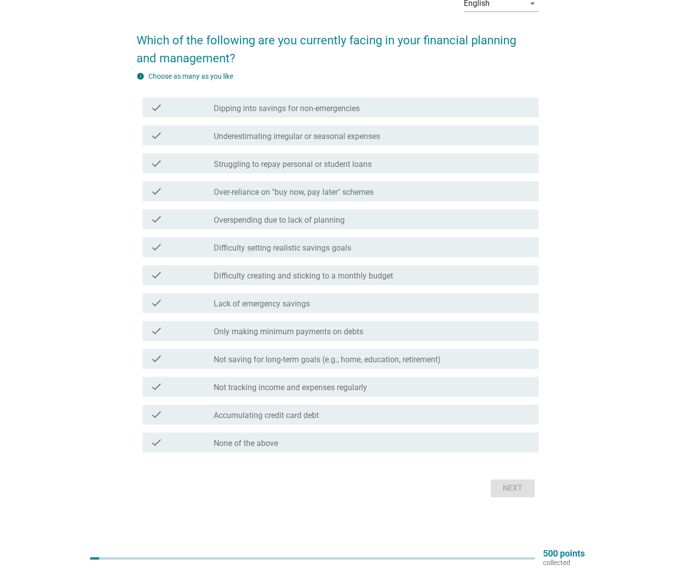
click at [221, 387] on label "Not tracking income and expenses regularly" at bounding box center [290, 387] width 153 height 10
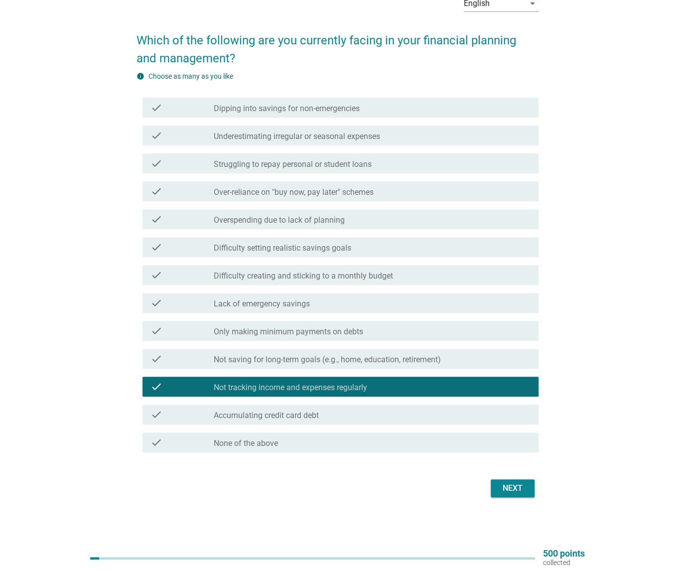
click at [242, 306] on label "Lack of emergency savings" at bounding box center [262, 304] width 96 height 10
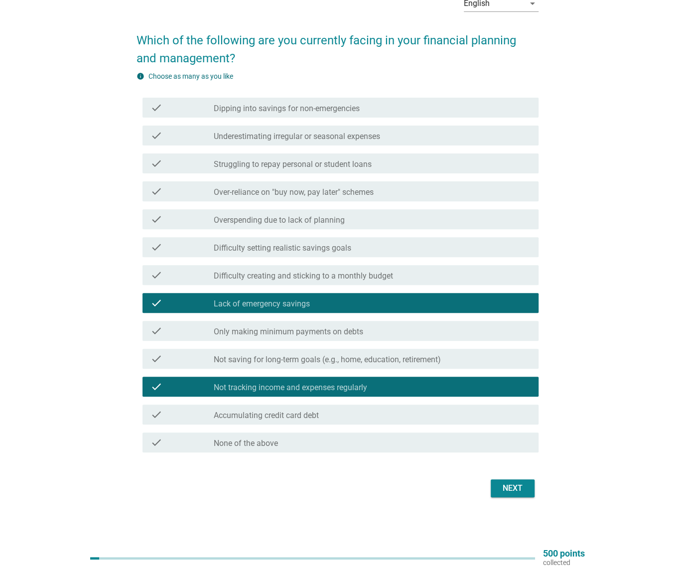
click at [230, 224] on label "Overspending due to lack of planning" at bounding box center [279, 220] width 131 height 10
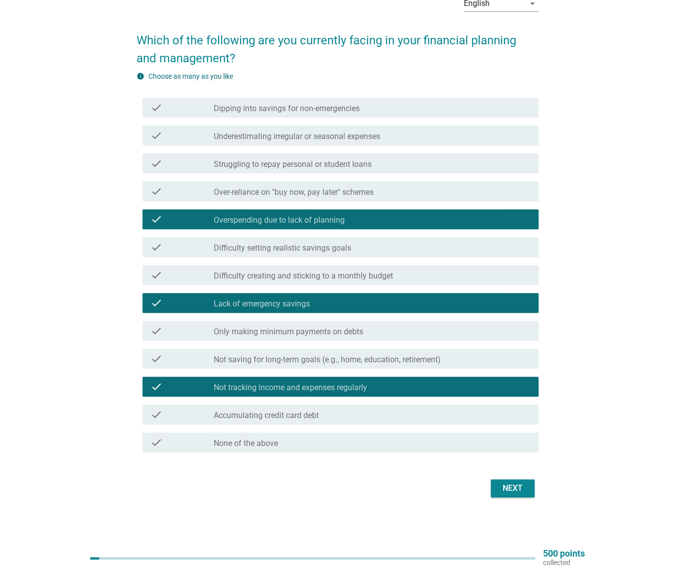
click at [526, 492] on div "Next" at bounding box center [512, 488] width 28 height 12
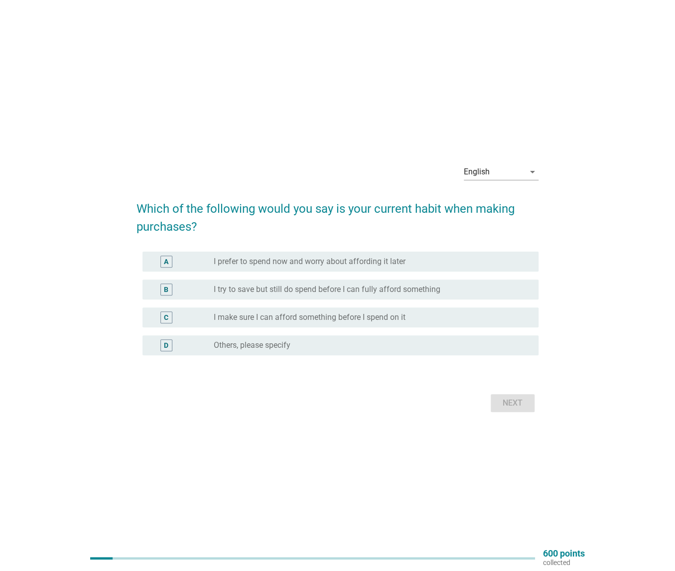
click at [252, 288] on label "I try to save but still do spend before I can fully afford something" at bounding box center [327, 289] width 227 height 10
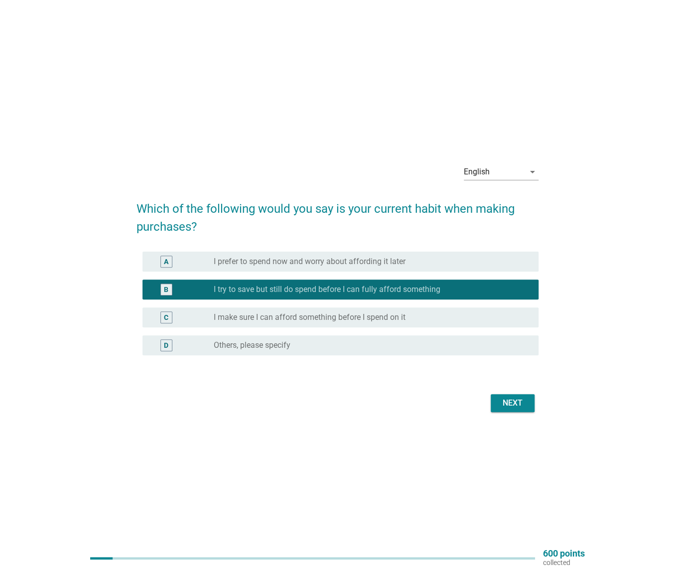
click at [521, 405] on div "Next" at bounding box center [512, 403] width 28 height 12
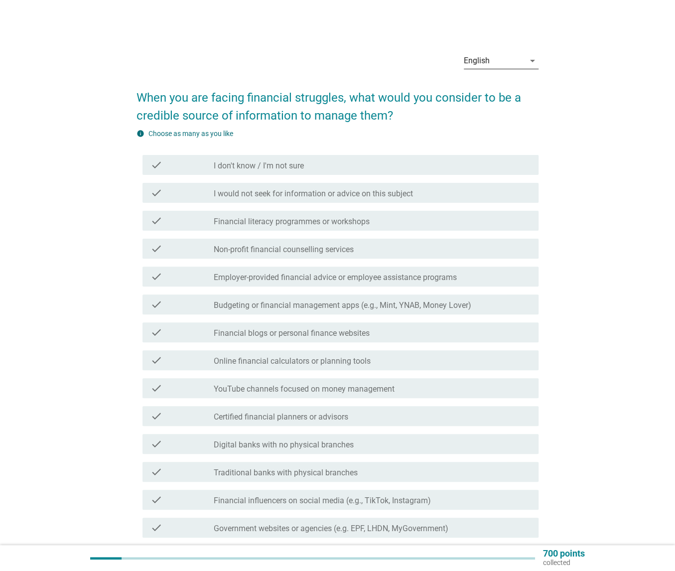
click at [519, 61] on div "English" at bounding box center [494, 61] width 61 height 16
click at [512, 117] on div "中文（简体）" at bounding box center [501, 117] width 59 height 12
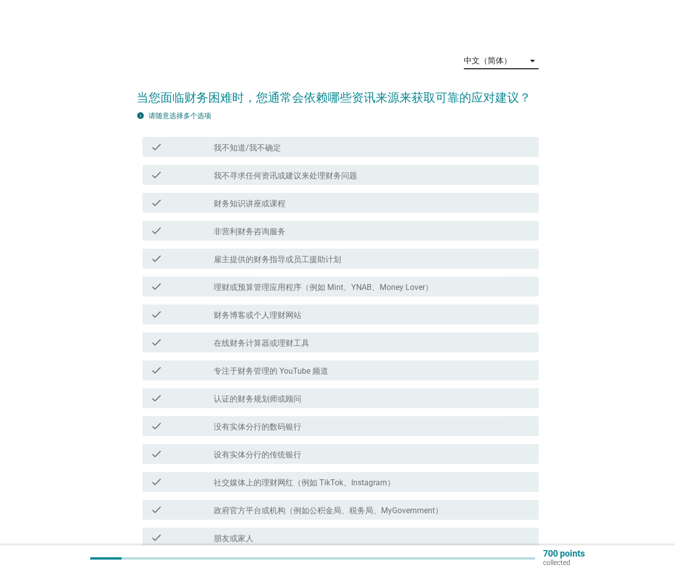
click at [492, 62] on div "中文（简体）" at bounding box center [488, 60] width 48 height 9
click at [493, 67] on div "English" at bounding box center [501, 69] width 59 height 12
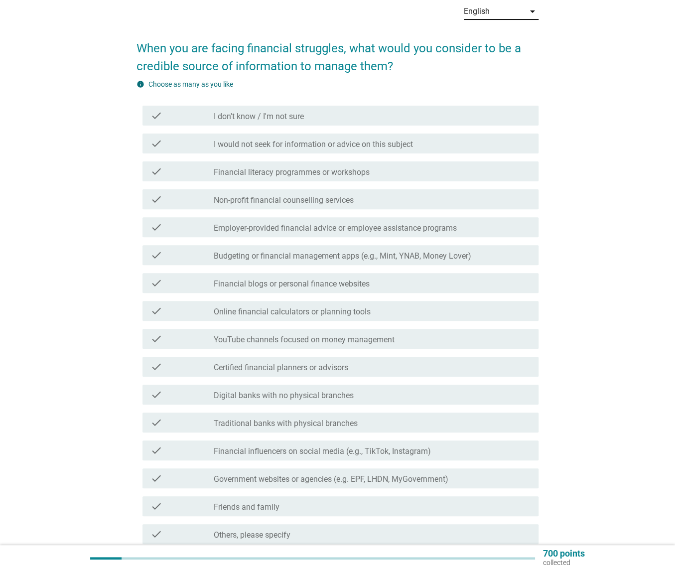
scroll to position [50, 0]
click at [265, 114] on label "I don't know / I'm not sure" at bounding box center [259, 116] width 90 height 10
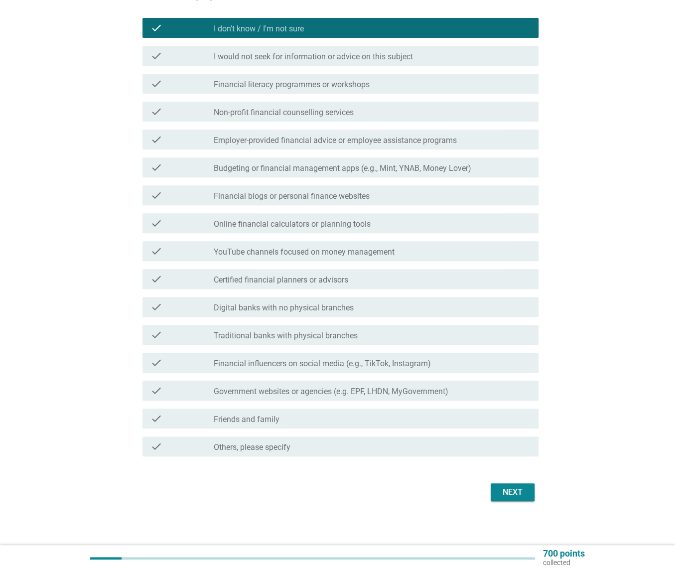
scroll to position [141, 0]
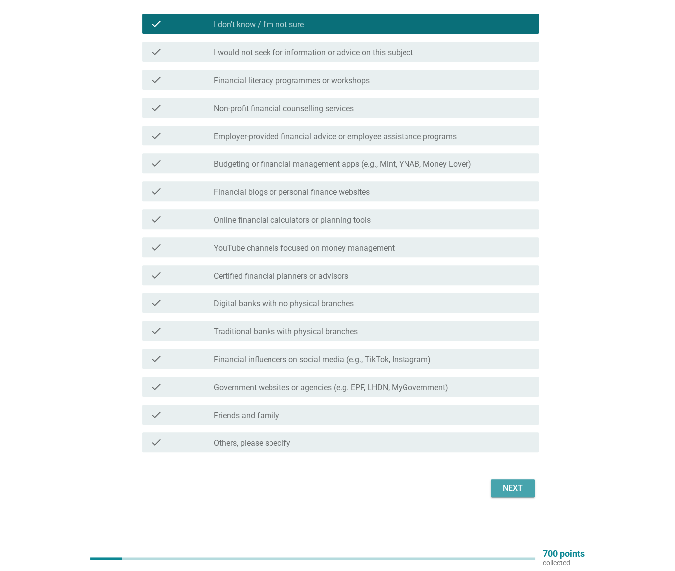
click at [511, 484] on div "Next" at bounding box center [512, 488] width 28 height 12
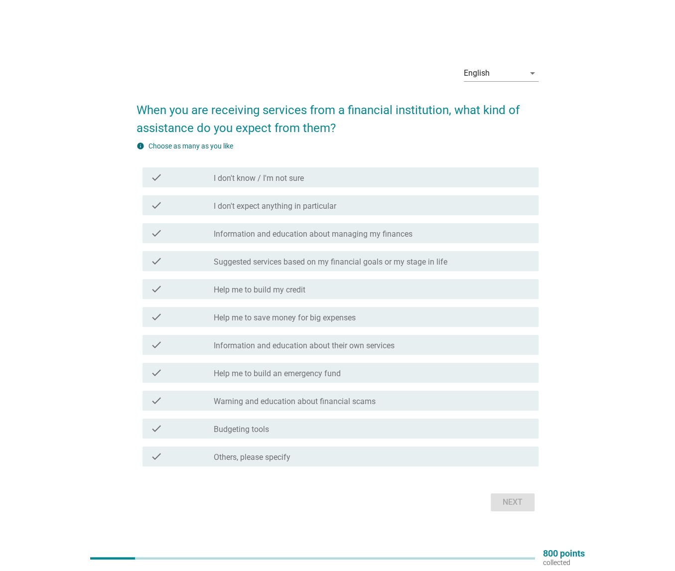
scroll to position [0, 0]
click at [279, 235] on label "Information and education about managing my finances" at bounding box center [313, 234] width 199 height 10
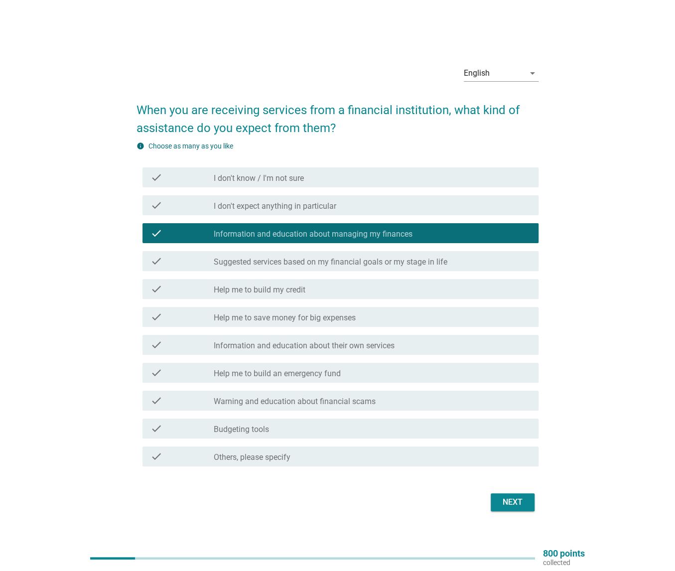
click at [252, 427] on label "Budgeting tools" at bounding box center [241, 429] width 55 height 10
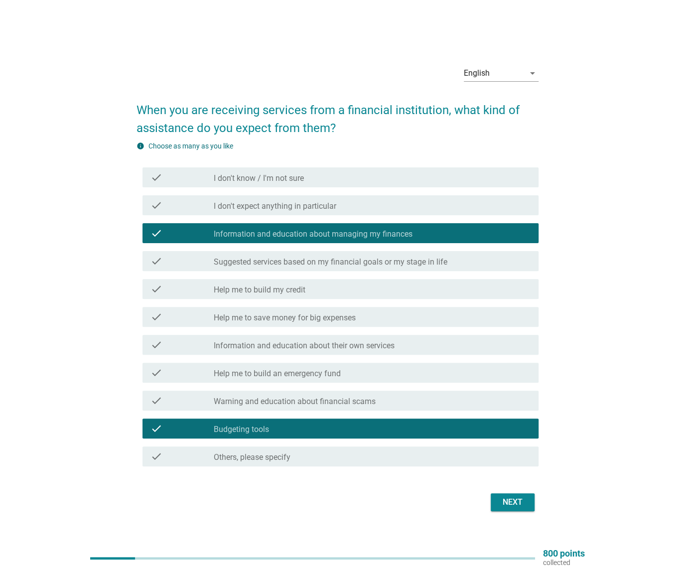
click at [292, 456] on div "check_box Others, please specify" at bounding box center [372, 456] width 317 height 12
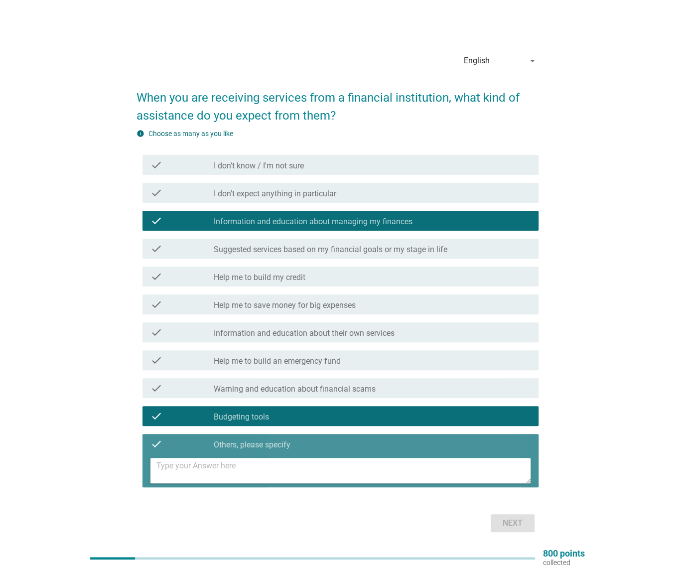
click at [302, 465] on textarea at bounding box center [343, 470] width 374 height 25
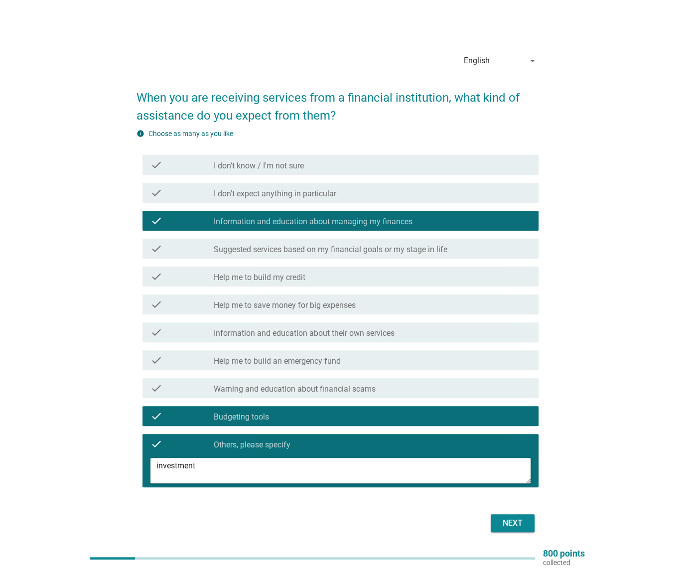
type textarea "investment"
click at [509, 523] on div "Next" at bounding box center [512, 523] width 28 height 12
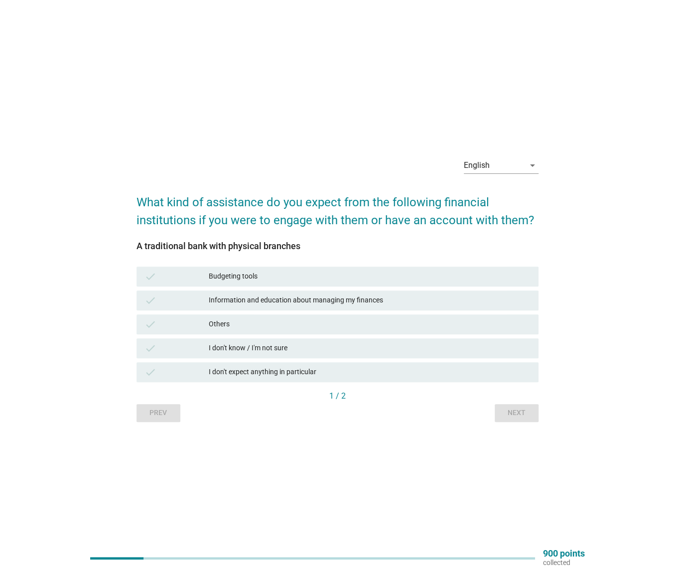
click at [243, 324] on div "Others" at bounding box center [370, 324] width 322 height 12
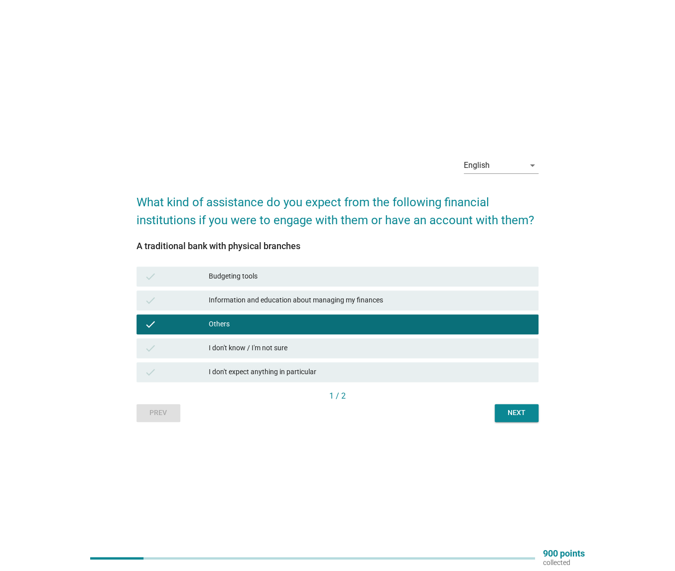
click at [230, 300] on div "Information and education about managing my finances" at bounding box center [370, 300] width 322 height 12
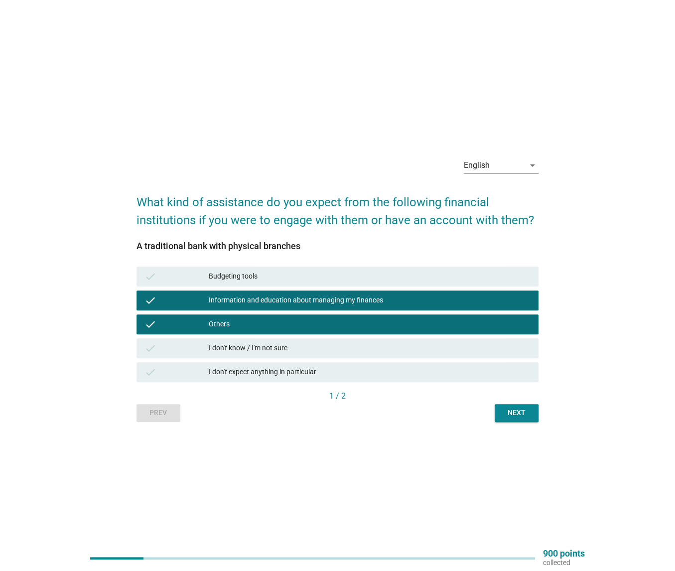
click at [518, 414] on div "Next" at bounding box center [516, 412] width 28 height 10
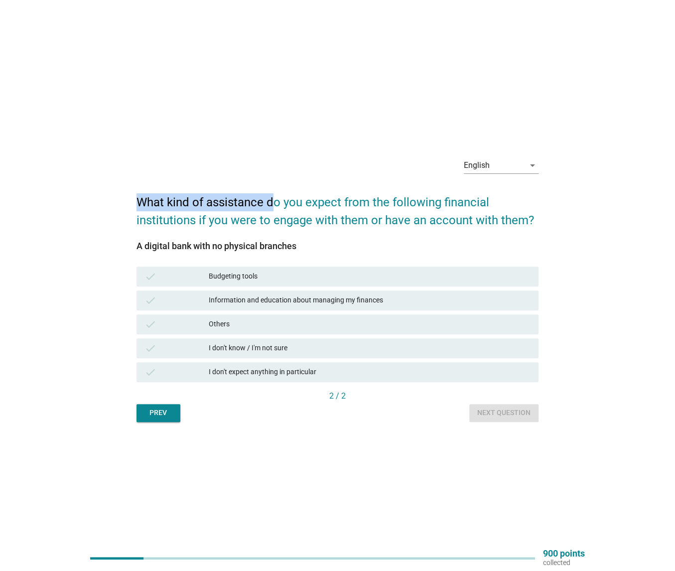
drag, startPoint x: 134, startPoint y: 197, endPoint x: 274, endPoint y: 197, distance: 139.9
click at [274, 197] on div "English arrow_drop_down What kind of assistance do you expect from the followin…" at bounding box center [337, 285] width 418 height 288
click at [245, 349] on div "I don't know / I'm not sure" at bounding box center [370, 348] width 322 height 12
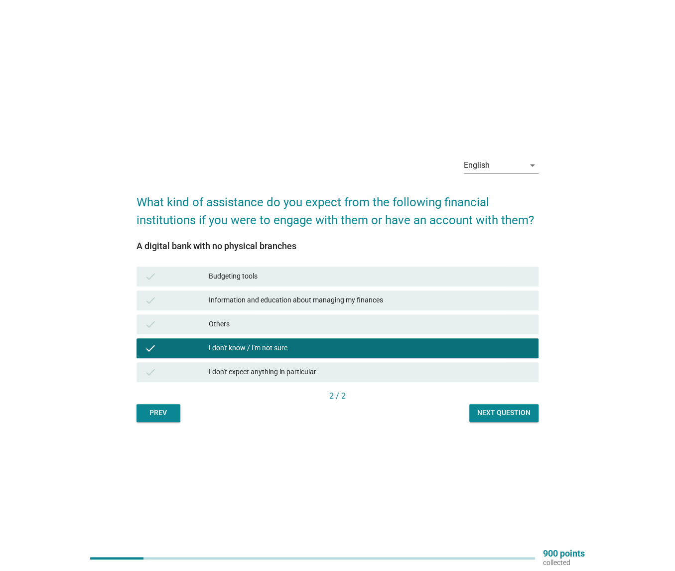
click at [490, 416] on div "Next question" at bounding box center [503, 412] width 53 height 10
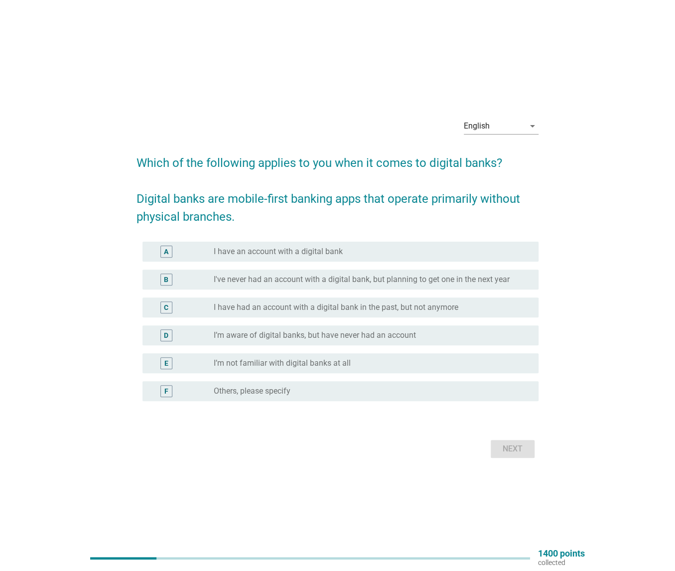
click at [305, 255] on label "I have an account with a digital bank" at bounding box center [278, 251] width 129 height 10
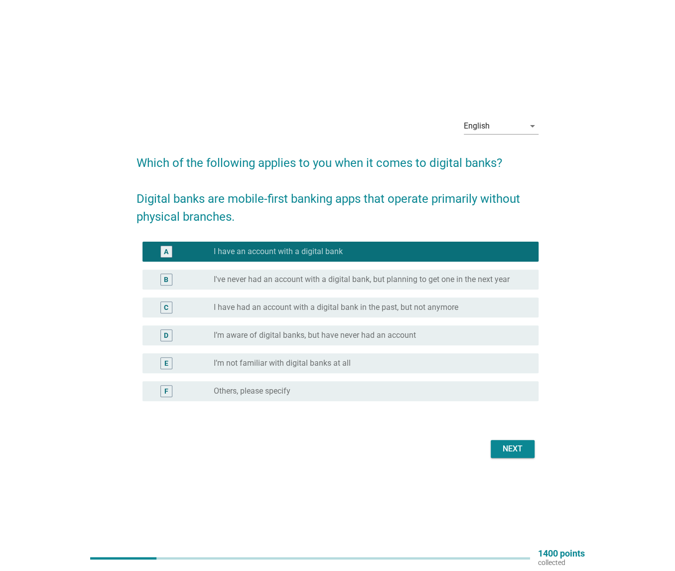
click at [300, 278] on label "I've never had an account with a digital bank, but planning to get one in the n…" at bounding box center [362, 279] width 296 height 10
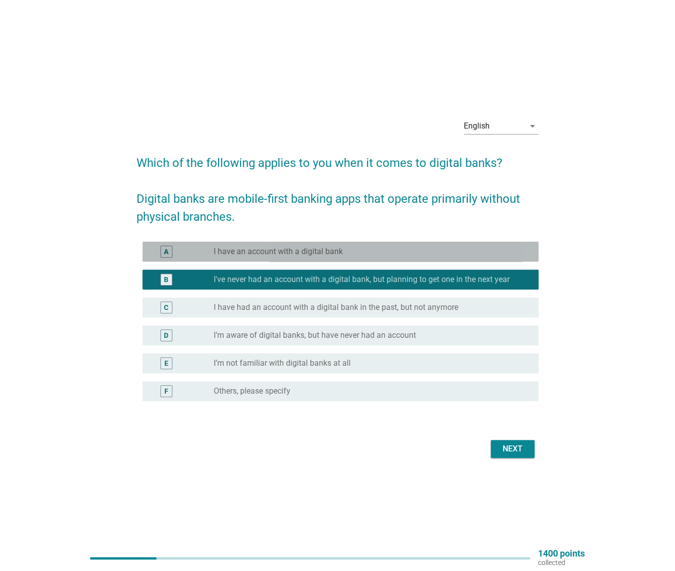
click at [301, 252] on label "I have an account with a digital bank" at bounding box center [278, 251] width 129 height 10
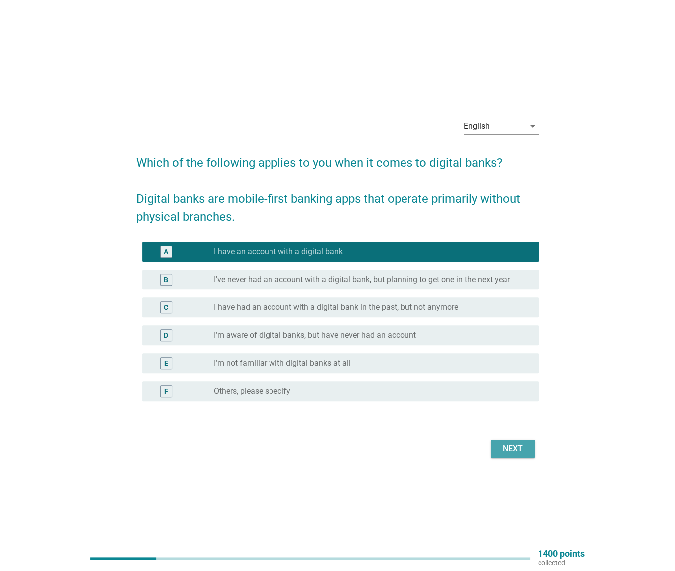
click at [519, 456] on button "Next" at bounding box center [513, 449] width 44 height 18
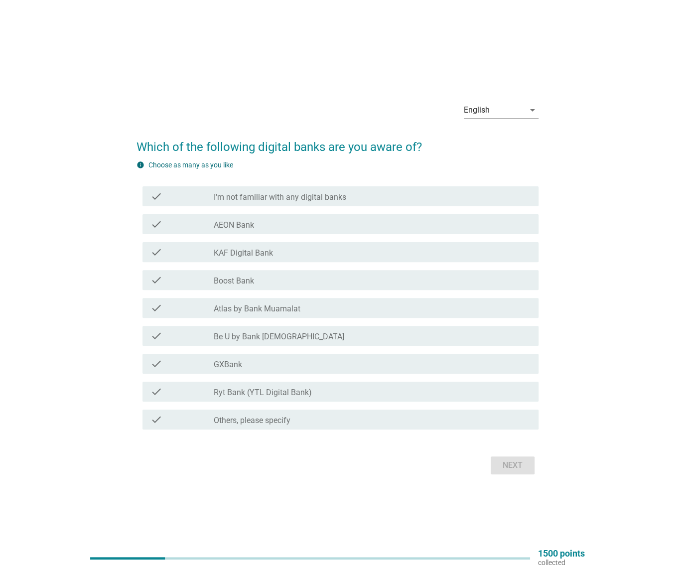
click at [266, 361] on div "check_box_outline_blank GXBank" at bounding box center [372, 364] width 317 height 12
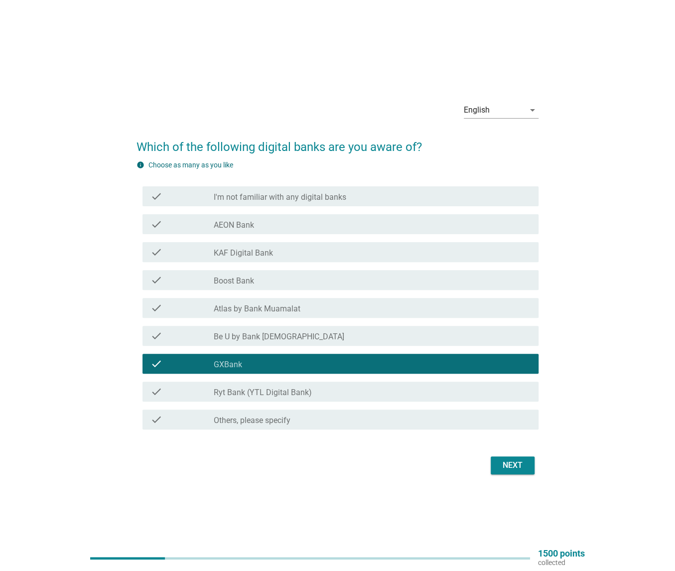
click at [269, 282] on div "check_box_outline_blank Boost Bank" at bounding box center [372, 280] width 317 height 12
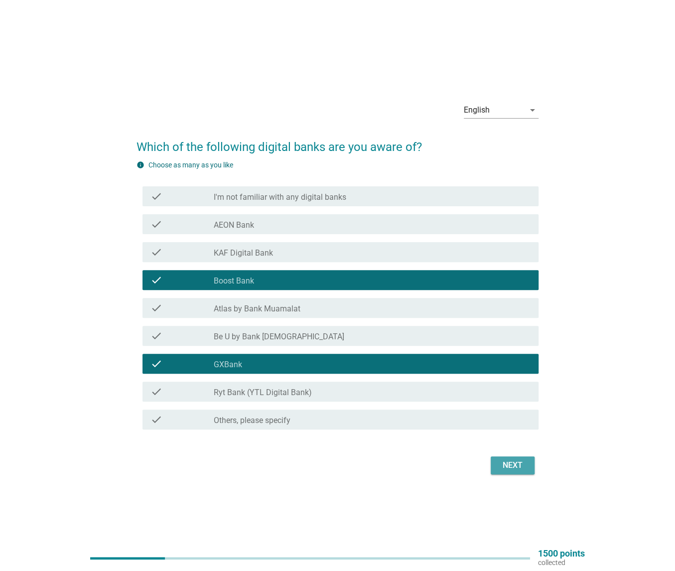
click at [511, 464] on div "Next" at bounding box center [512, 465] width 28 height 12
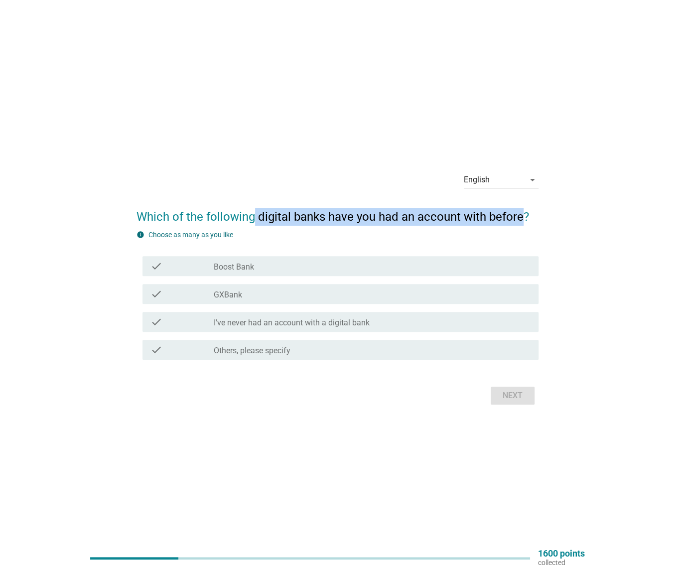
drag, startPoint x: 253, startPoint y: 215, endPoint x: 520, endPoint y: 215, distance: 266.9
click at [520, 215] on h2 "Which of the following digital banks have you had an account with before?" at bounding box center [337, 212] width 402 height 28
click at [324, 321] on label "I've never had an account with a digital bank" at bounding box center [292, 323] width 156 height 10
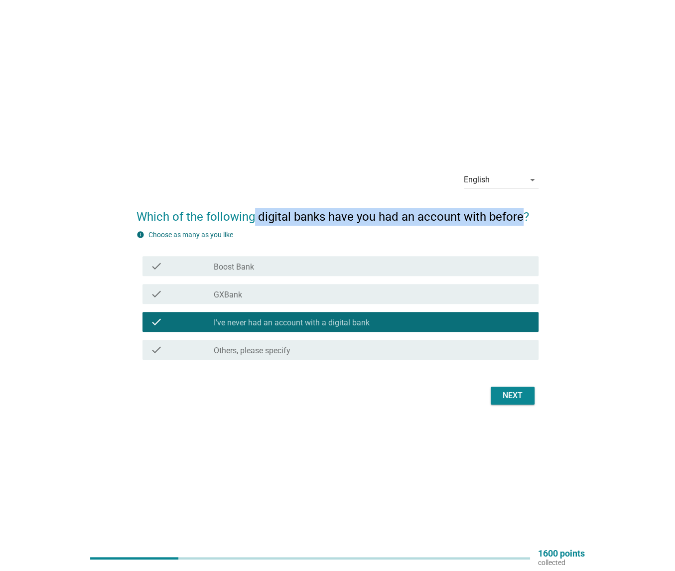
click at [516, 393] on div "Next" at bounding box center [512, 395] width 28 height 12
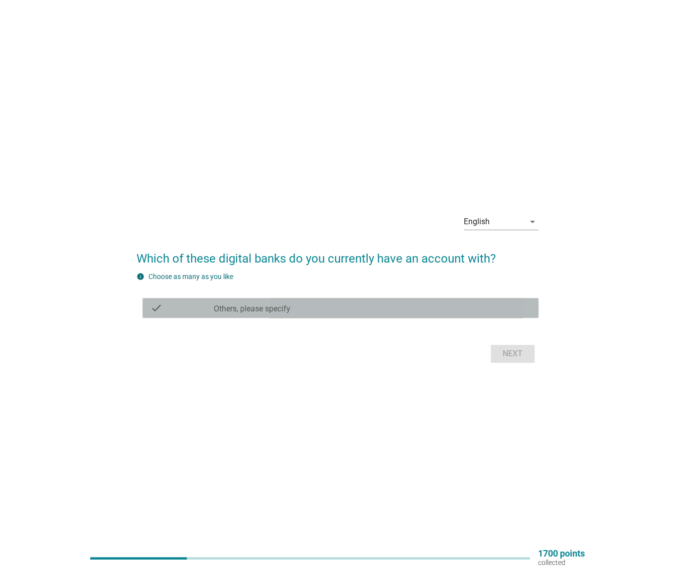
click at [290, 307] on label "Others, please specify" at bounding box center [252, 309] width 77 height 10
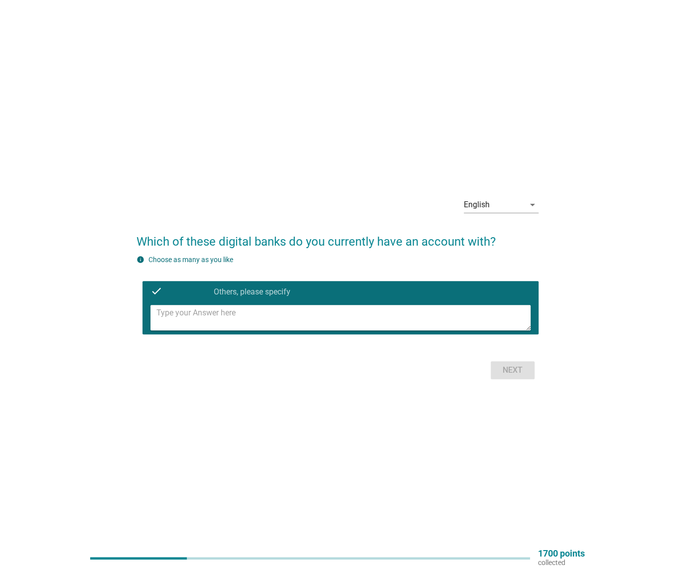
click at [259, 181] on div "English arrow_drop_down Which of these digital banks do you currently have an a…" at bounding box center [337, 285] width 418 height 209
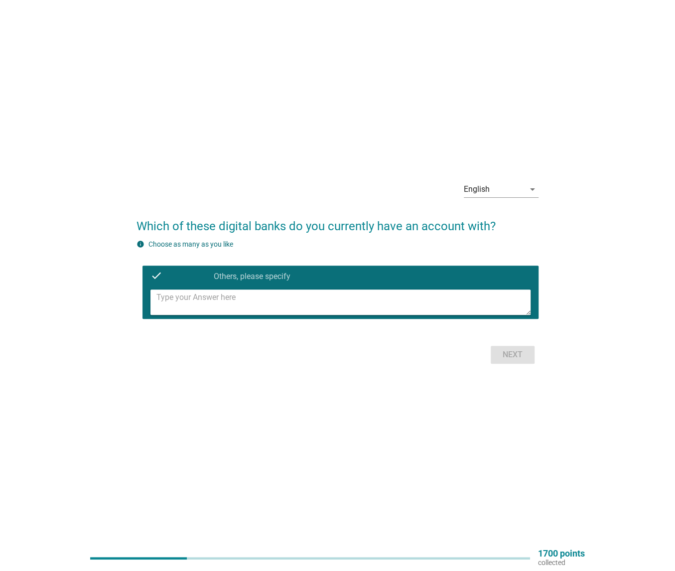
scroll to position [26, 0]
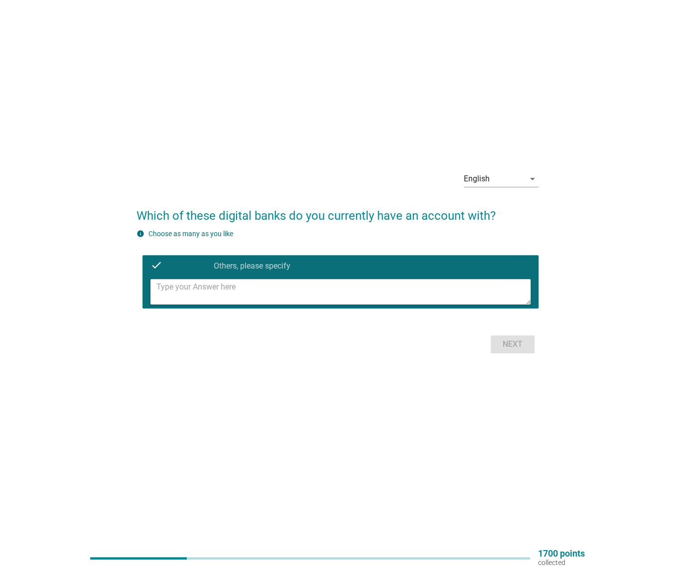
click at [293, 297] on textarea at bounding box center [343, 291] width 374 height 25
type textarea "dont have"
click at [521, 349] on div "Next" at bounding box center [512, 344] width 28 height 12
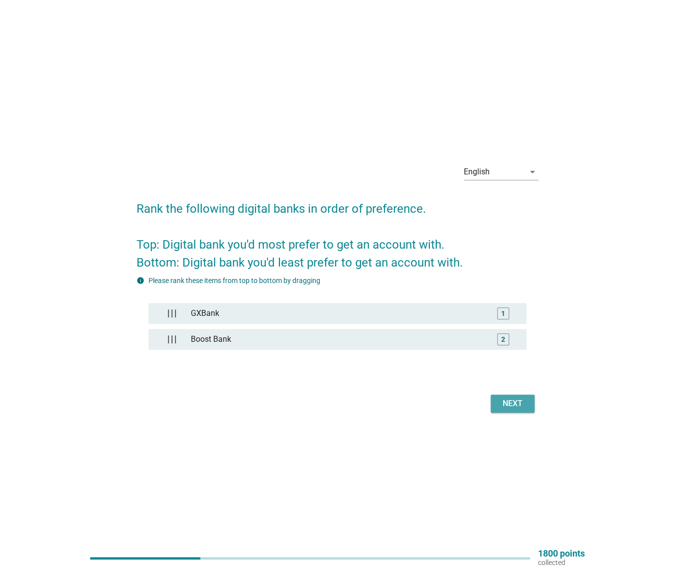
click at [506, 401] on div "Next" at bounding box center [512, 403] width 28 height 12
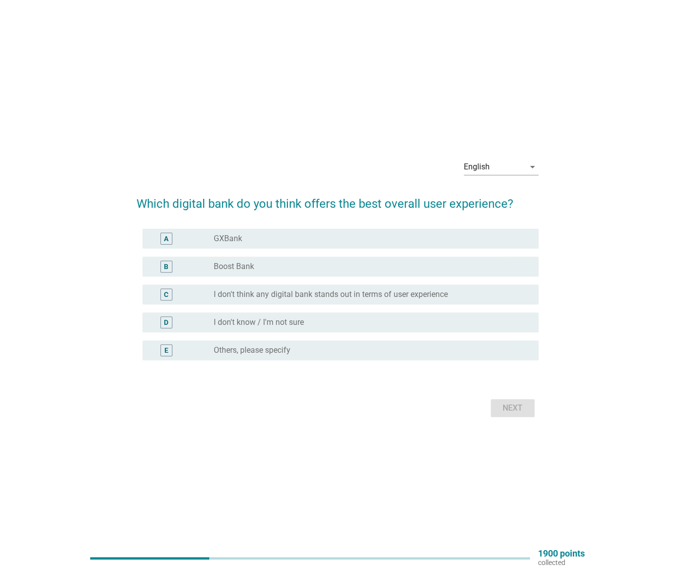
click at [309, 242] on div "radio_button_unchecked GXBank" at bounding box center [368, 239] width 309 height 10
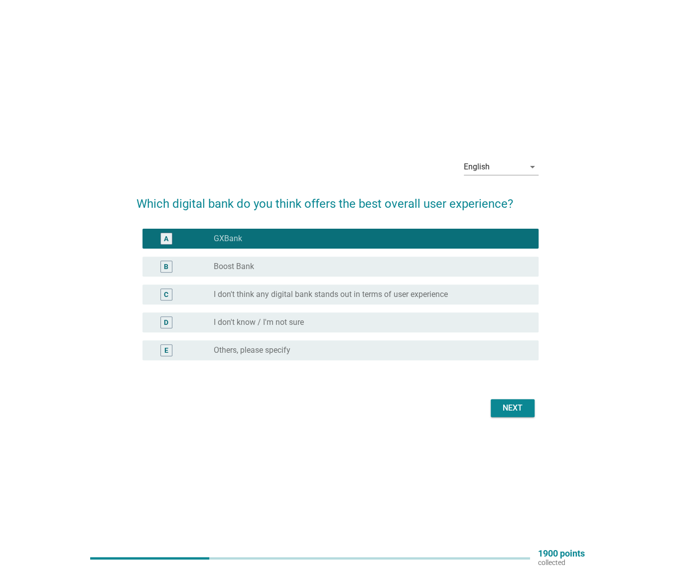
click at [520, 409] on div "Next" at bounding box center [512, 408] width 28 height 12
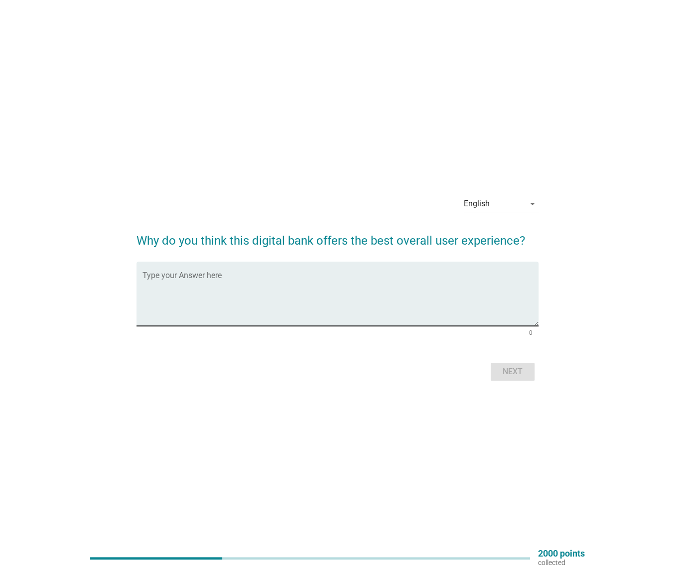
click at [391, 262] on div "Type your Answer here" at bounding box center [340, 293] width 396 height 64
click at [404, 282] on textarea "Type your Answer here" at bounding box center [340, 299] width 396 height 52
type textarea "a"
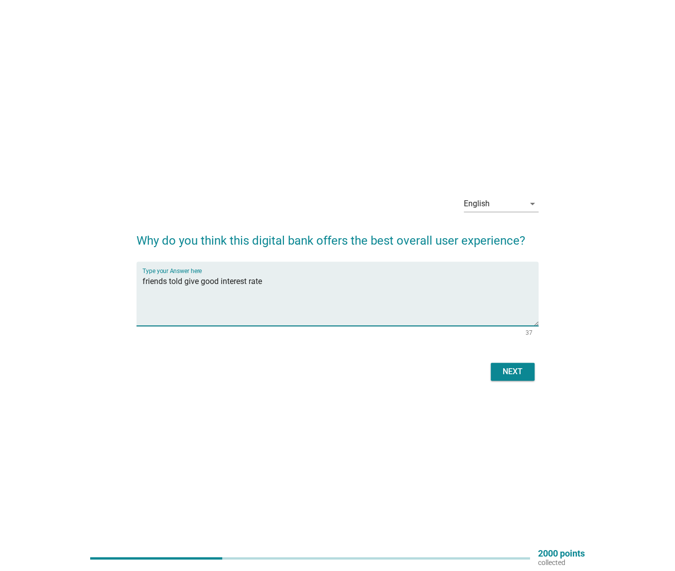
type textarea "friends told give good interest rate"
click at [527, 370] on button "Next" at bounding box center [513, 372] width 44 height 18
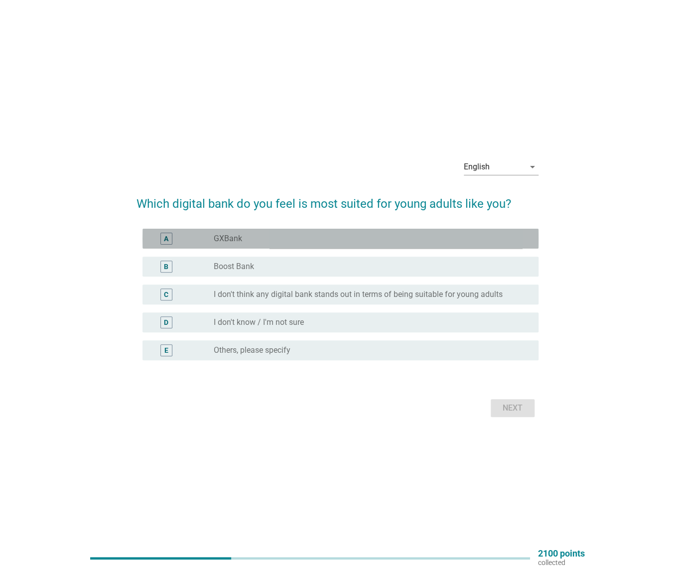
click at [388, 236] on div "radio_button_unchecked GXBank" at bounding box center [368, 239] width 309 height 10
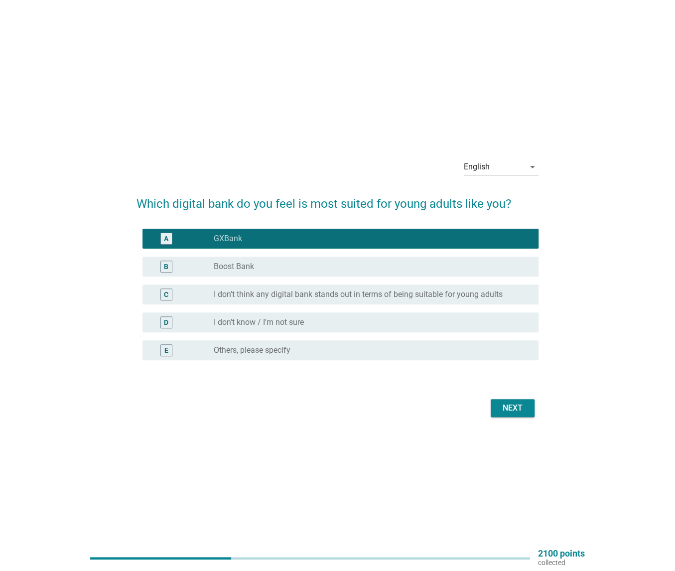
click at [347, 298] on label "I don't think any digital bank stands out in terms of being suitable for young …" at bounding box center [358, 294] width 289 height 10
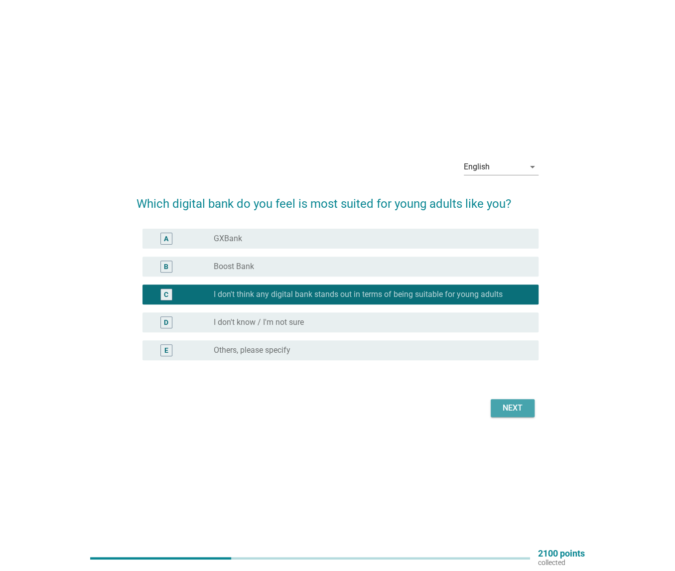
click at [516, 408] on div "Next" at bounding box center [512, 408] width 28 height 12
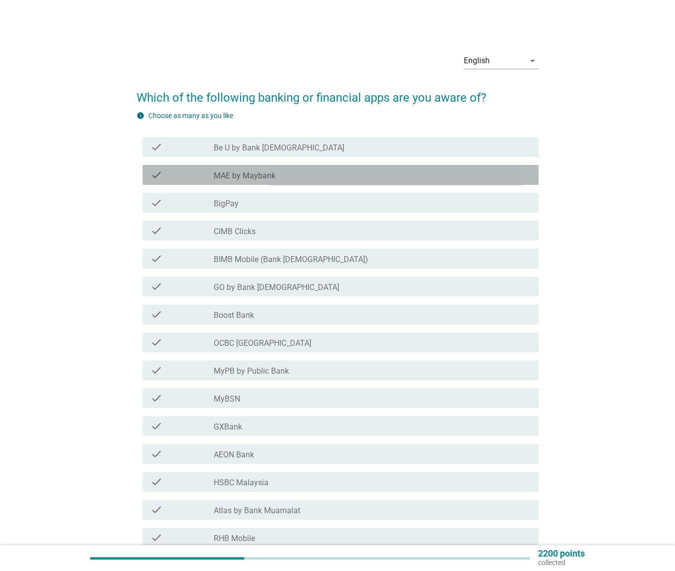
click at [172, 176] on div "check" at bounding box center [181, 175] width 63 height 12
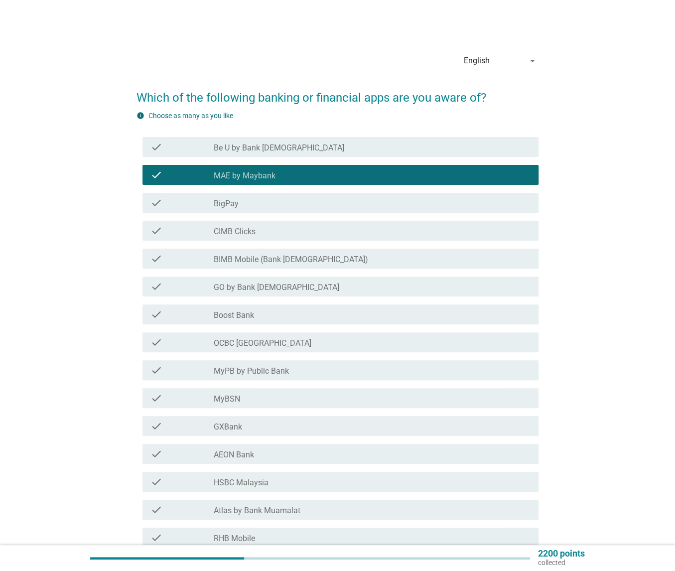
click at [168, 232] on div "check" at bounding box center [181, 231] width 63 height 12
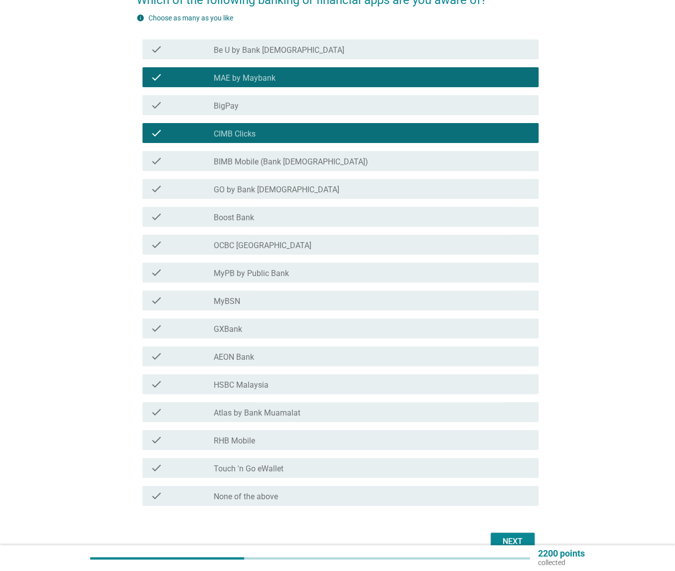
scroll to position [100, 0]
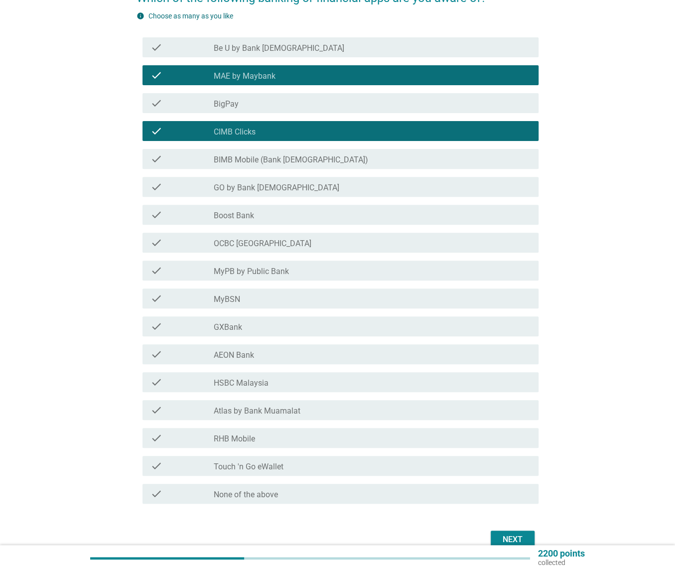
click at [261, 357] on div "check_box_outline_blank AEON Bank" at bounding box center [372, 354] width 317 height 12
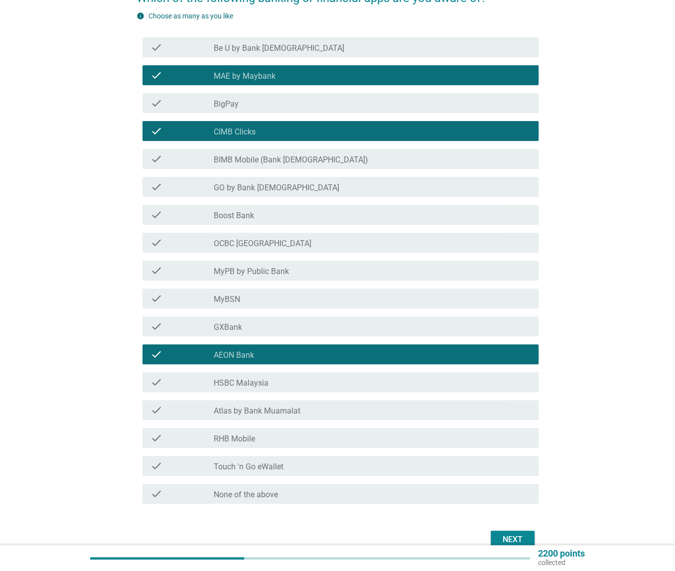
click at [248, 382] on label "HSBC Malaysia" at bounding box center [241, 383] width 55 height 10
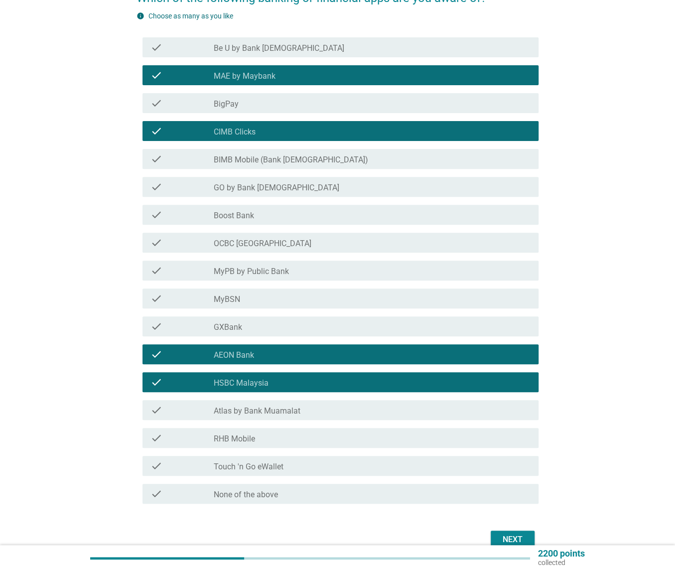
click at [288, 469] on div "check_box_outline_blank Touch 'n Go eWallet" at bounding box center [372, 466] width 317 height 12
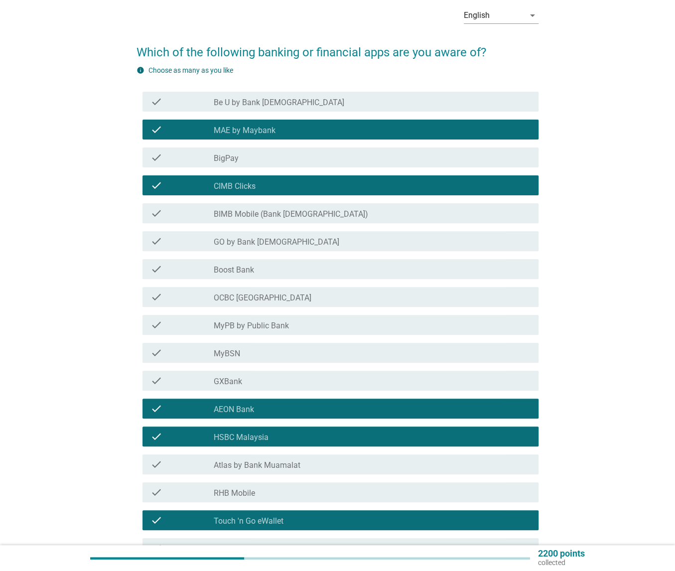
scroll to position [0, 0]
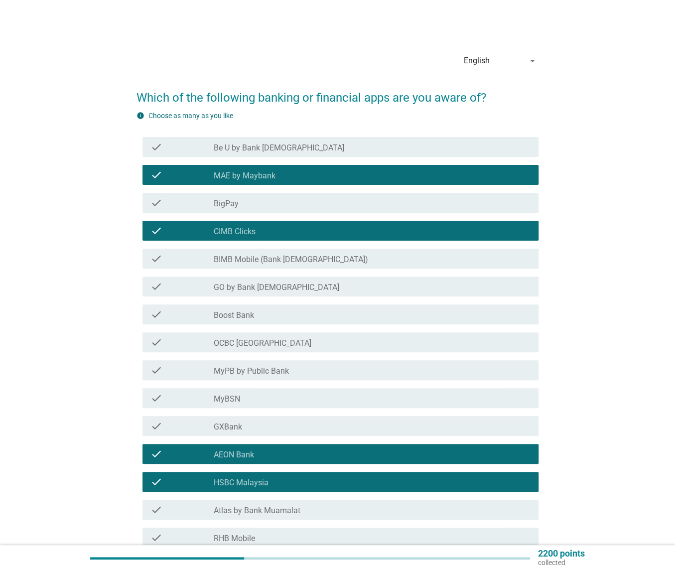
click at [351, 341] on div "check_box_outline_blank OCBC Malaysia" at bounding box center [372, 342] width 317 height 12
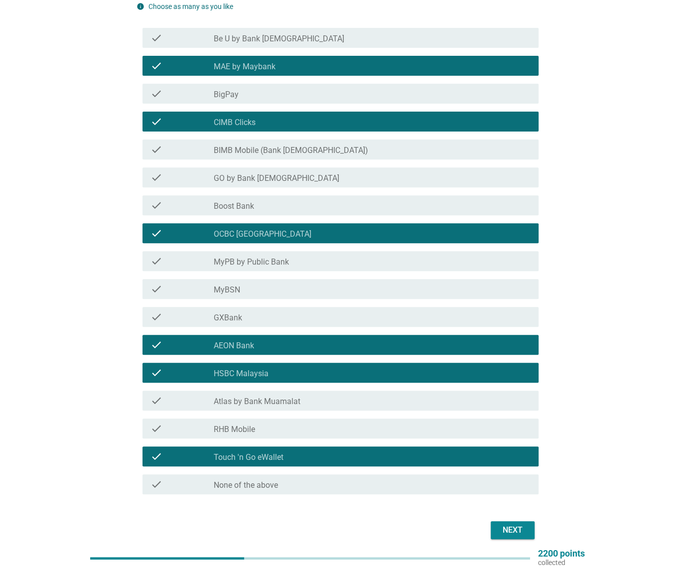
scroll to position [149, 0]
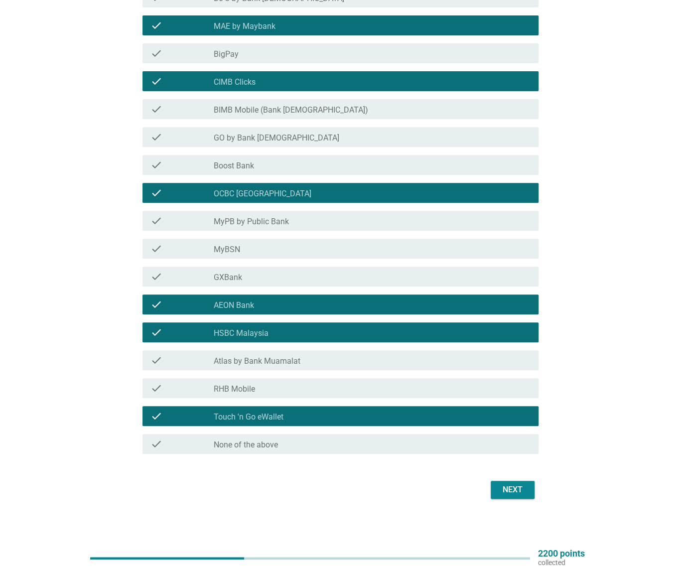
click at [274, 271] on div "check_box_outline_blank GXBank" at bounding box center [372, 276] width 317 height 12
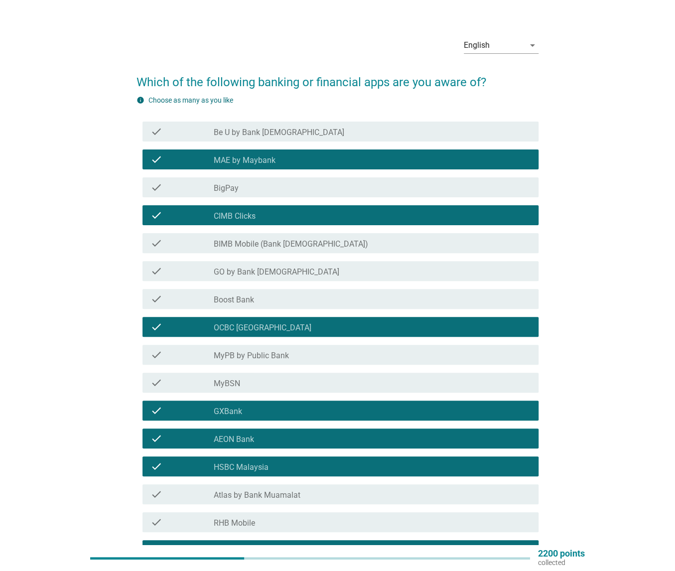
scroll to position [0, 0]
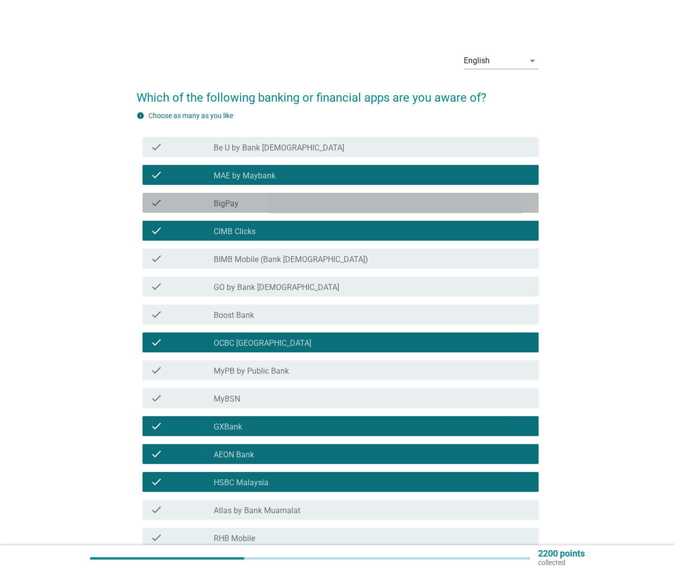
click at [257, 202] on div "check_box_outline_blank BigPay" at bounding box center [372, 203] width 317 height 12
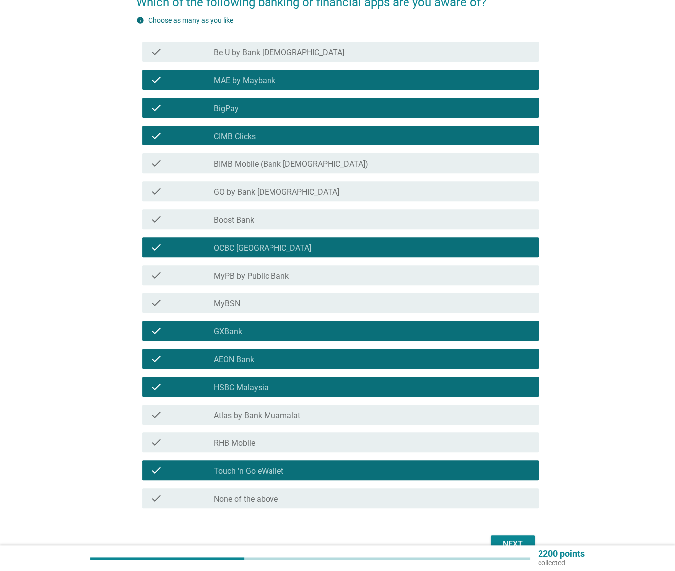
scroll to position [149, 0]
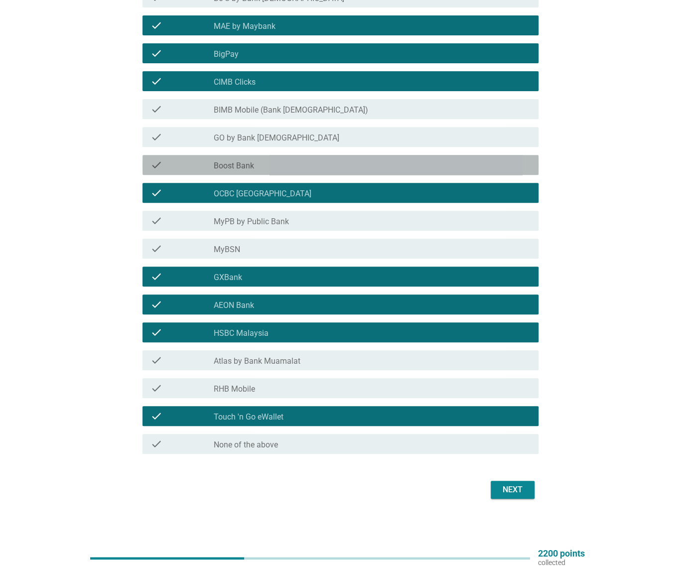
click at [268, 168] on div "check_box_outline_blank Boost Bank" at bounding box center [372, 165] width 317 height 12
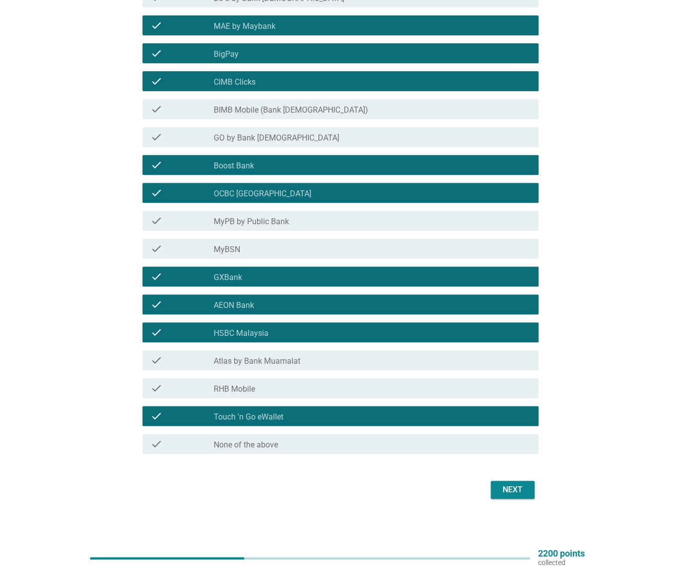
scroll to position [151, 0]
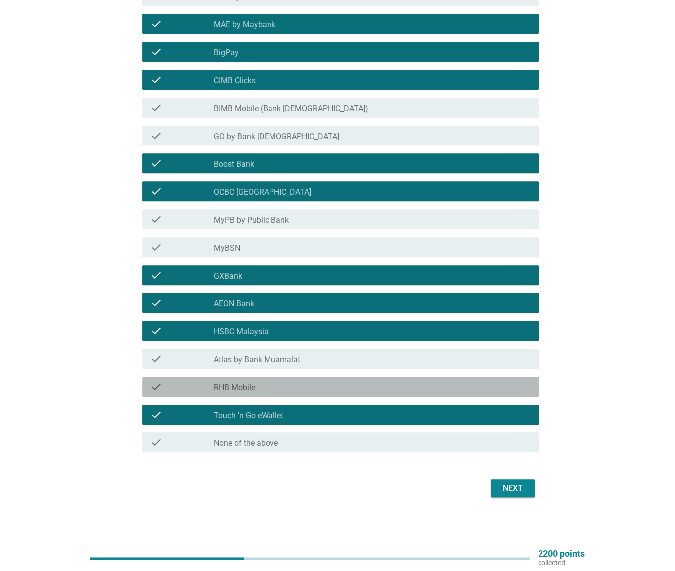
click at [344, 389] on div "check_box_outline_blank RHB Mobile" at bounding box center [372, 386] width 317 height 12
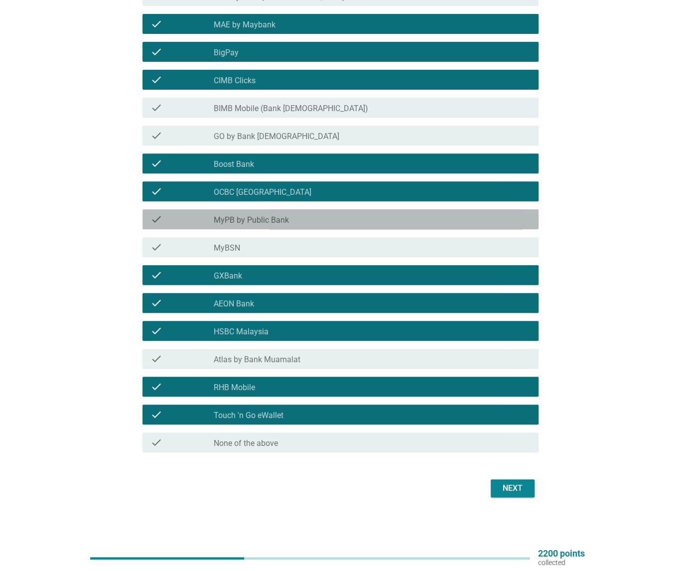
click at [295, 215] on div "check_box_outline_blank MyPB by Public Bank" at bounding box center [372, 219] width 317 height 12
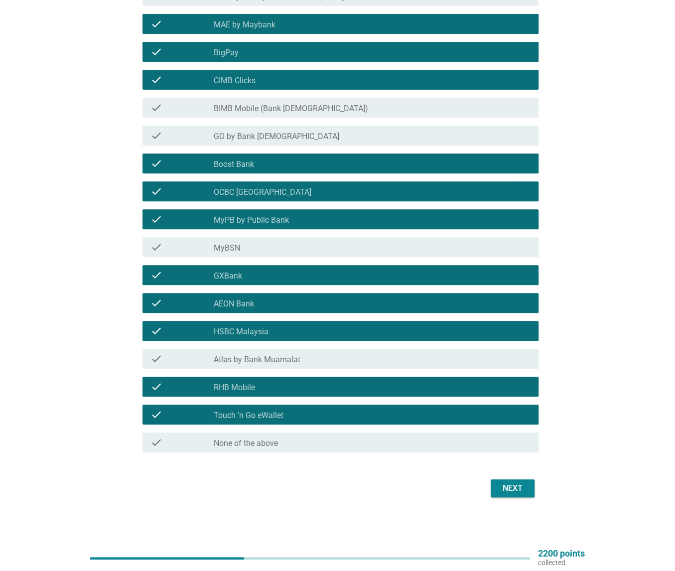
click at [513, 488] on div "Next" at bounding box center [512, 488] width 28 height 12
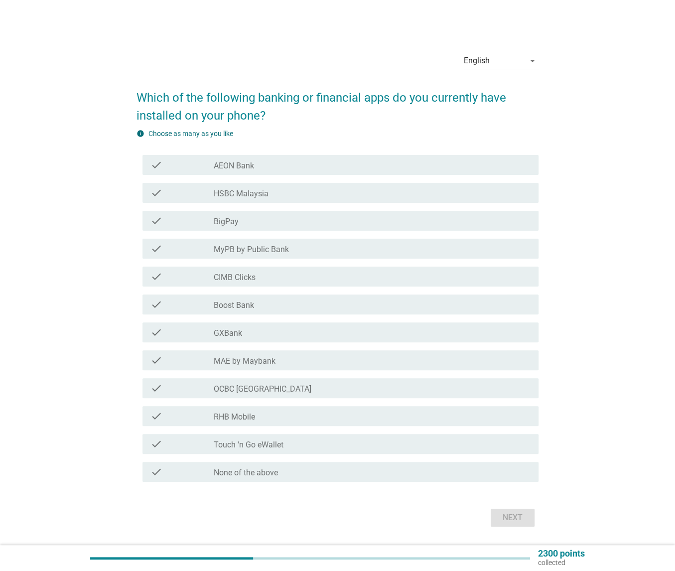
click at [267, 361] on label "MAE by Maybank" at bounding box center [245, 361] width 62 height 10
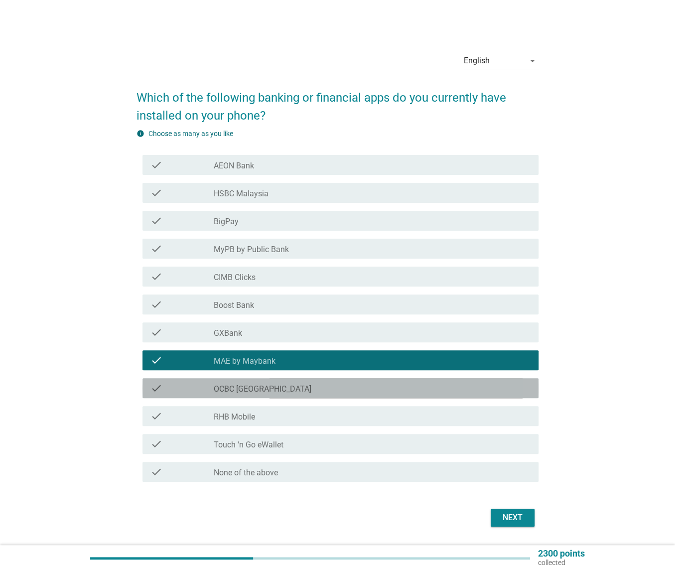
click at [270, 391] on div "check_box_outline_blank OCBC Malaysia" at bounding box center [372, 388] width 317 height 12
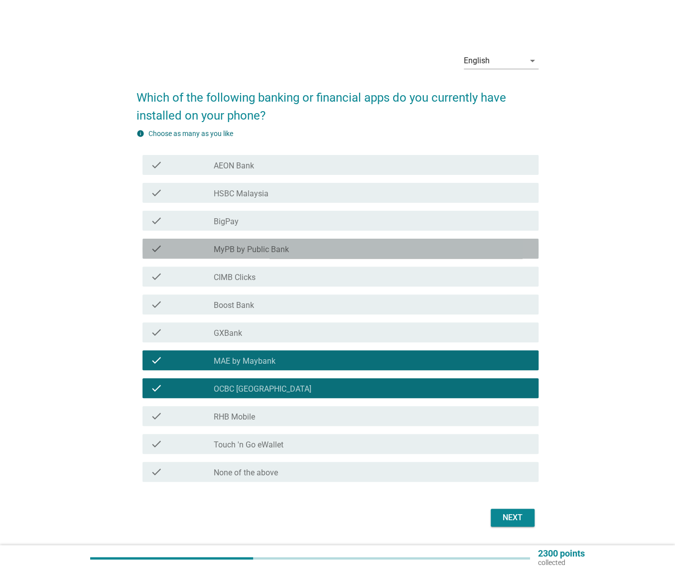
click at [264, 246] on label "MyPB by Public Bank" at bounding box center [251, 250] width 75 height 10
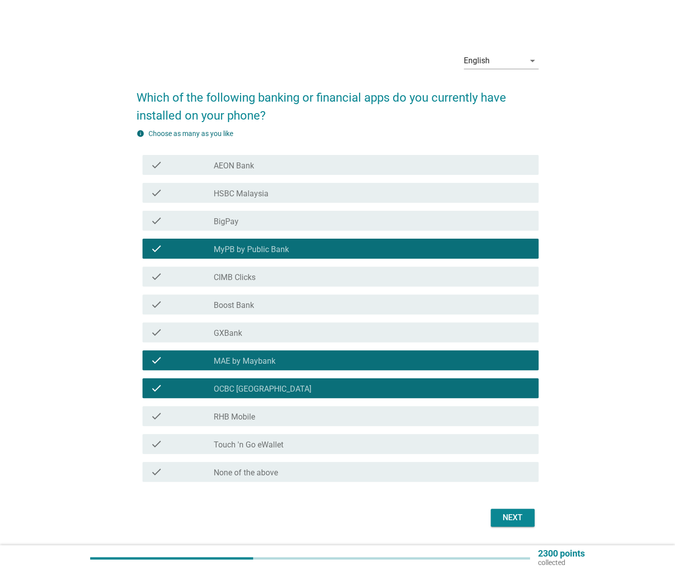
click at [514, 519] on div "Next" at bounding box center [512, 517] width 28 height 12
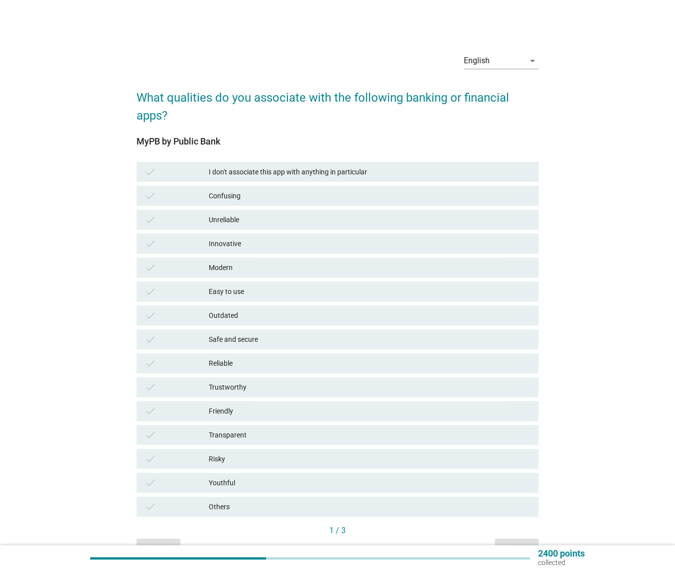
click at [279, 290] on div "Easy to use" at bounding box center [370, 291] width 322 height 12
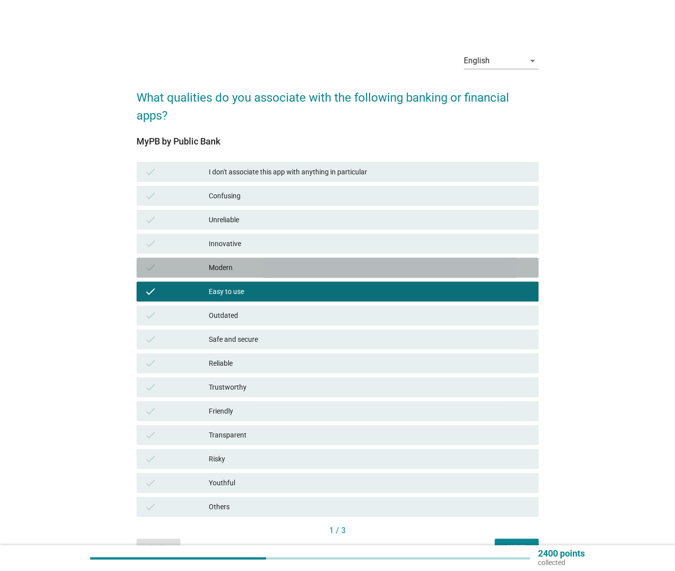
click at [282, 266] on div "Modern" at bounding box center [370, 267] width 322 height 12
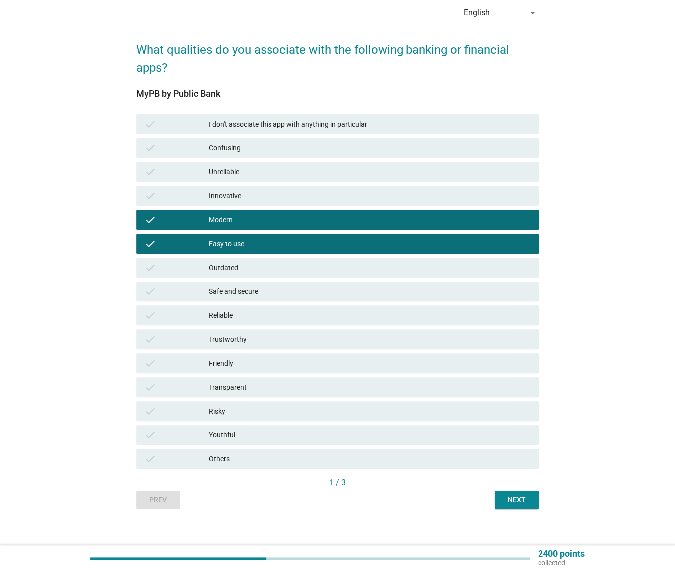
scroll to position [50, 0]
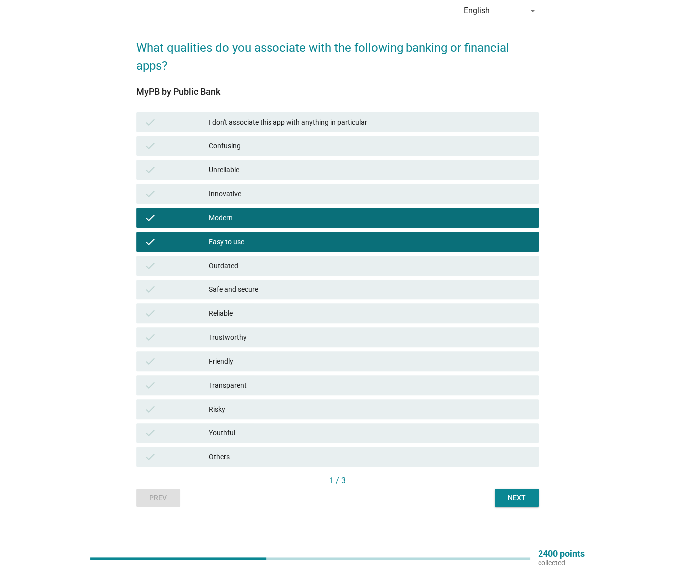
click at [526, 500] on div "Next" at bounding box center [516, 497] width 28 height 10
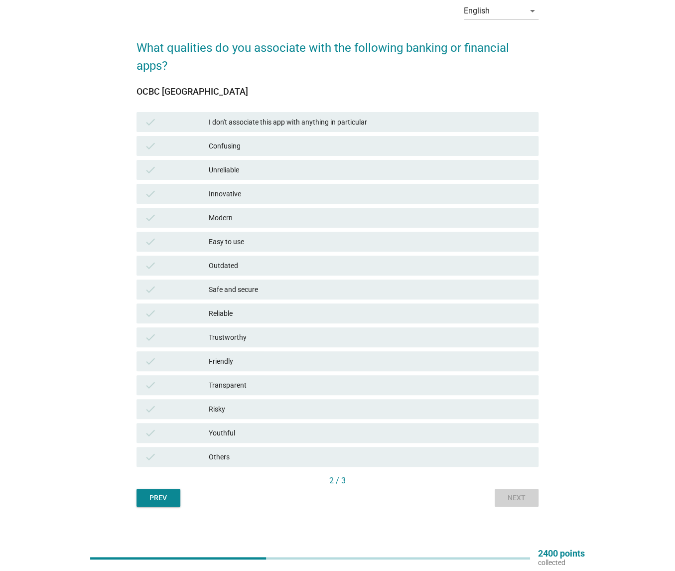
scroll to position [0, 0]
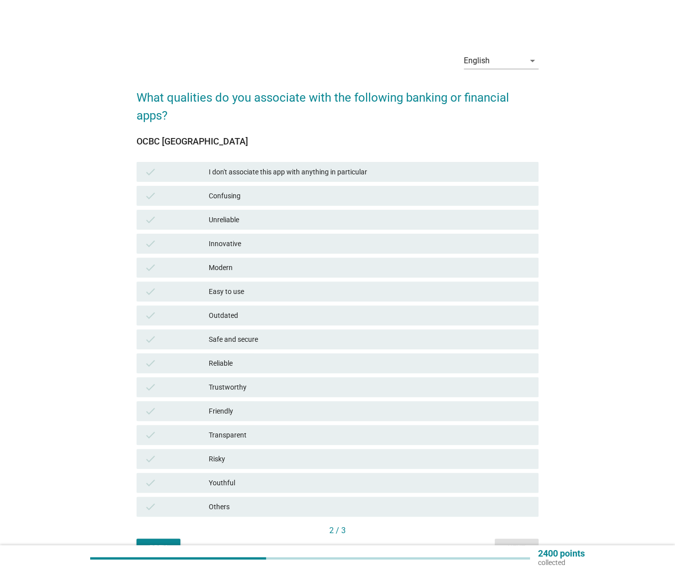
click at [226, 295] on div "Easy to use" at bounding box center [370, 291] width 322 height 12
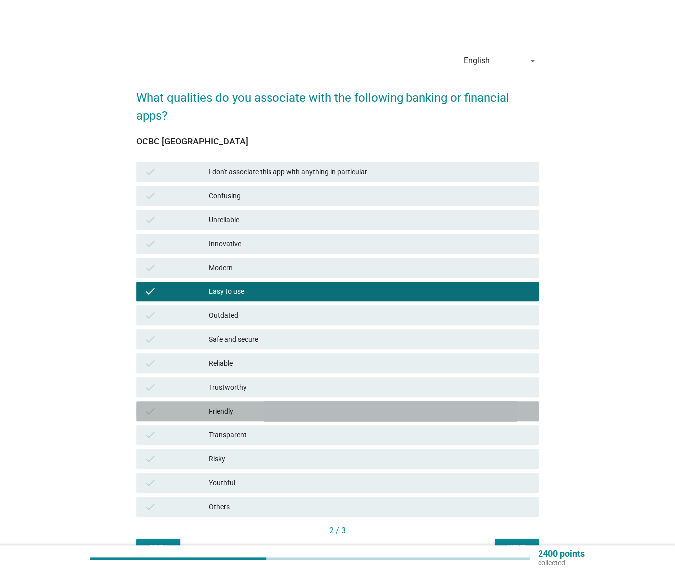
click at [225, 408] on div "Friendly" at bounding box center [370, 411] width 322 height 12
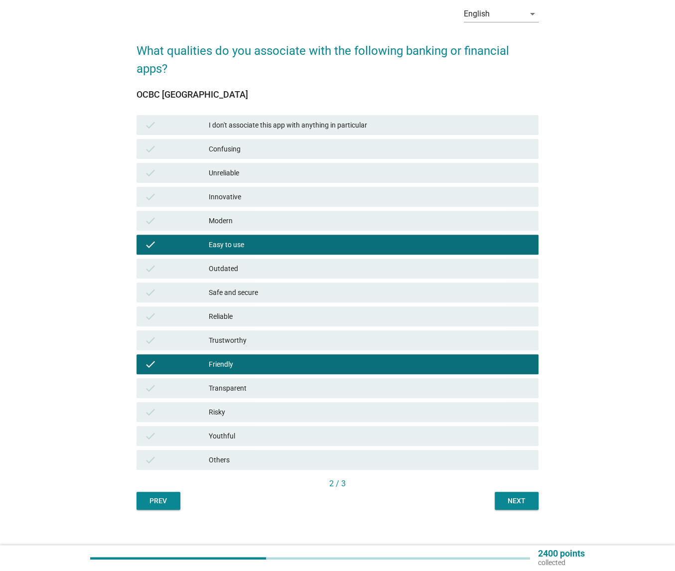
scroll to position [56, 0]
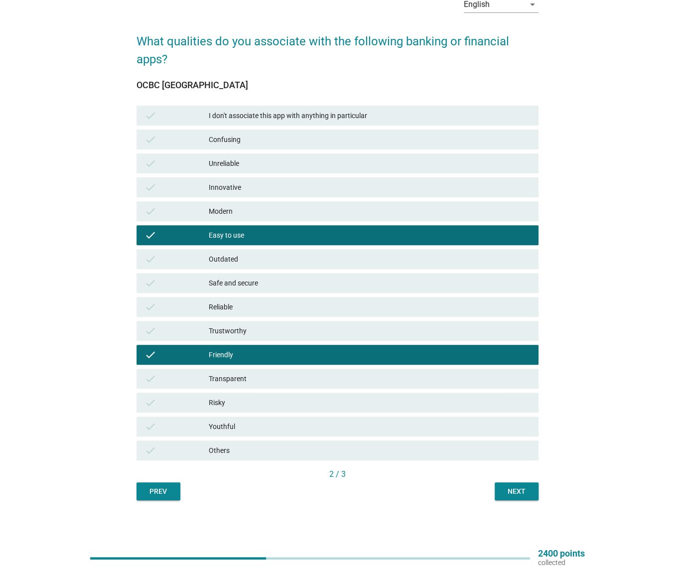
click at [516, 490] on div "Next" at bounding box center [516, 491] width 28 height 10
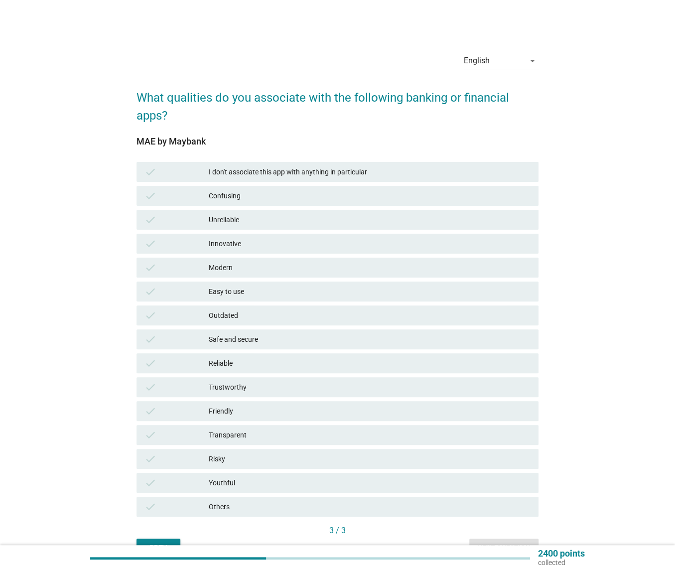
click at [246, 371] on div "check Reliable" at bounding box center [337, 363] width 402 height 20
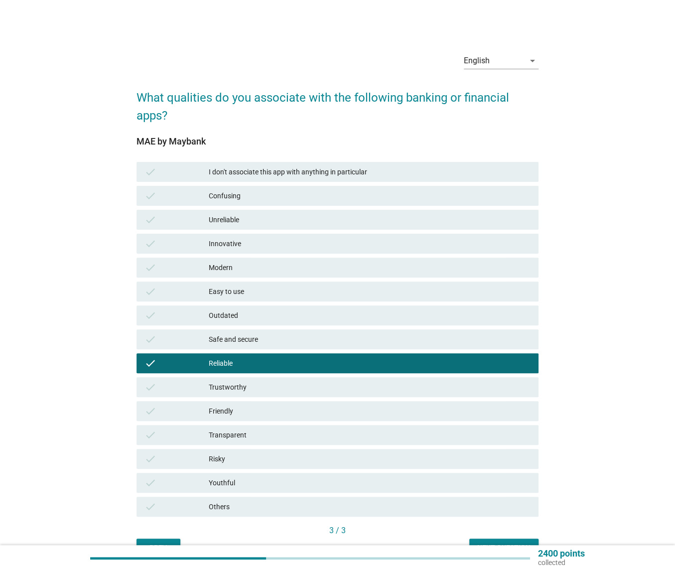
click at [253, 267] on div "Modern" at bounding box center [370, 267] width 322 height 12
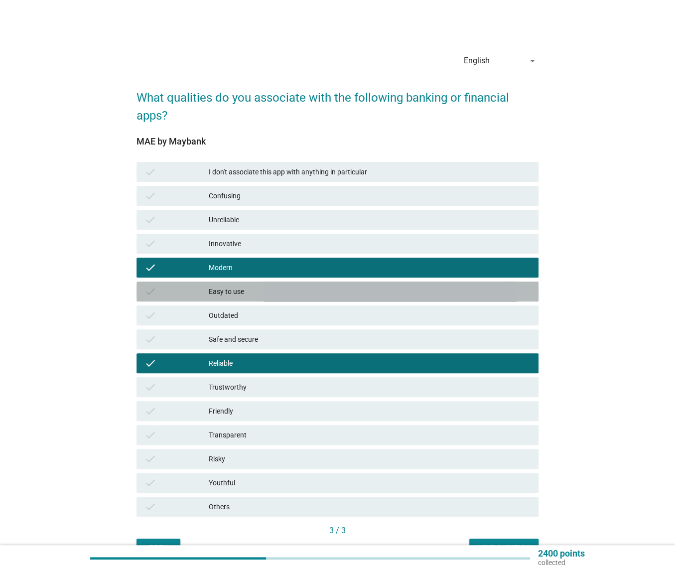
click at [258, 294] on div "Easy to use" at bounding box center [370, 291] width 322 height 12
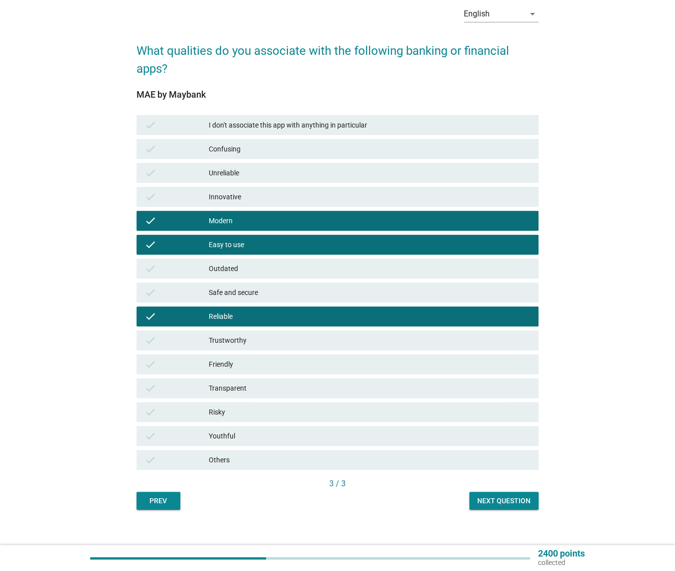
scroll to position [56, 0]
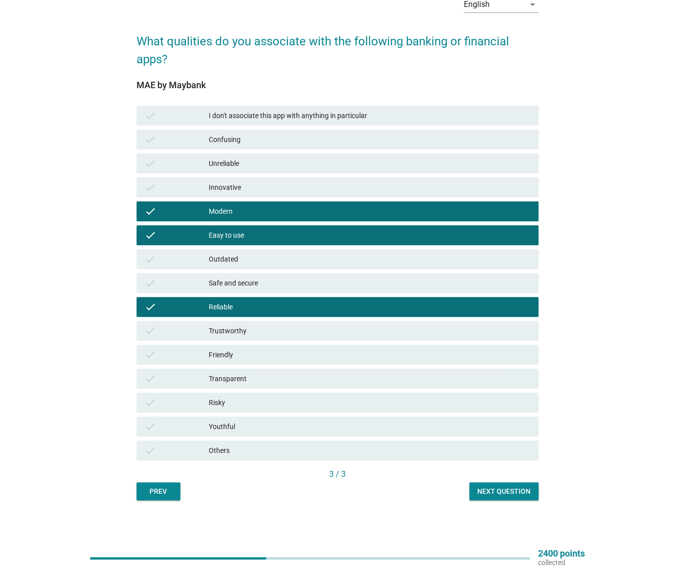
click at [505, 494] on div "Next question" at bounding box center [503, 491] width 53 height 10
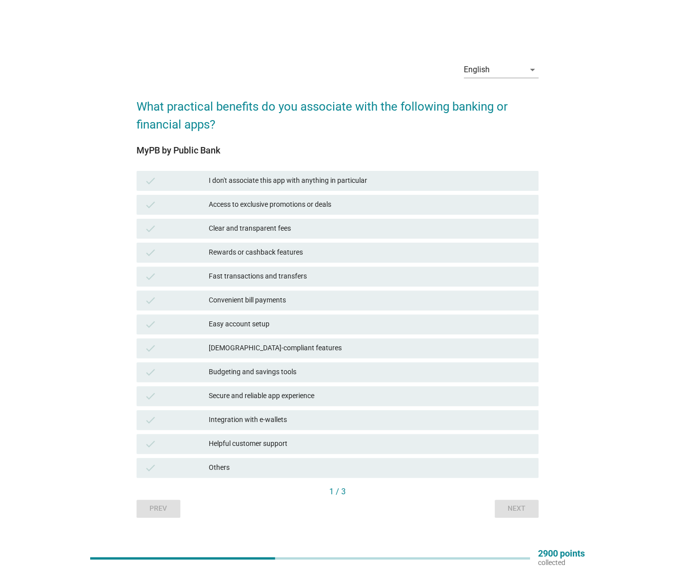
click at [230, 276] on div "Fast transactions and transfers" at bounding box center [370, 276] width 322 height 12
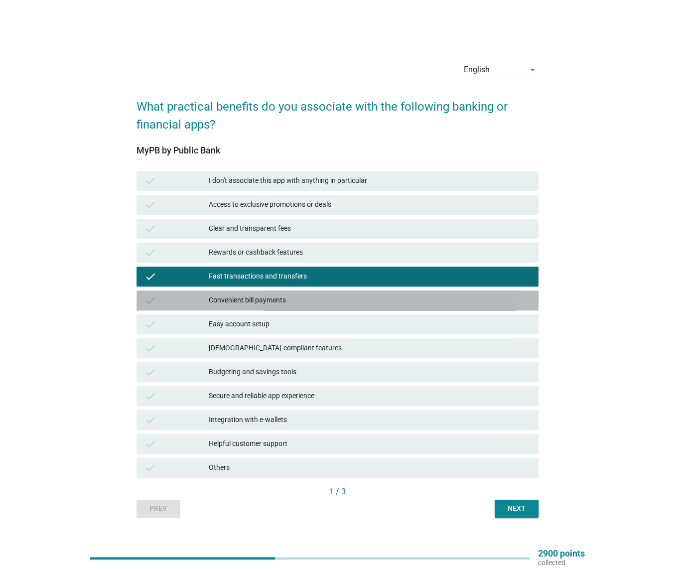
click at [221, 299] on div "Convenient bill payments" at bounding box center [370, 300] width 322 height 12
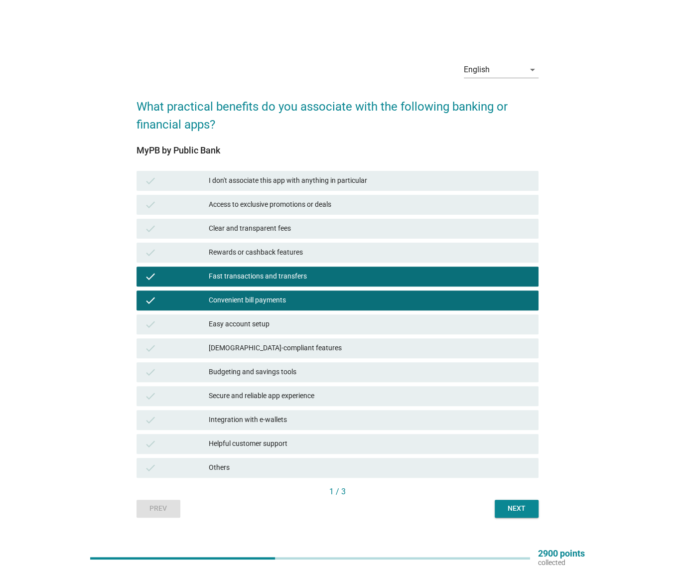
click at [240, 298] on div "Convenient bill payments" at bounding box center [370, 300] width 322 height 12
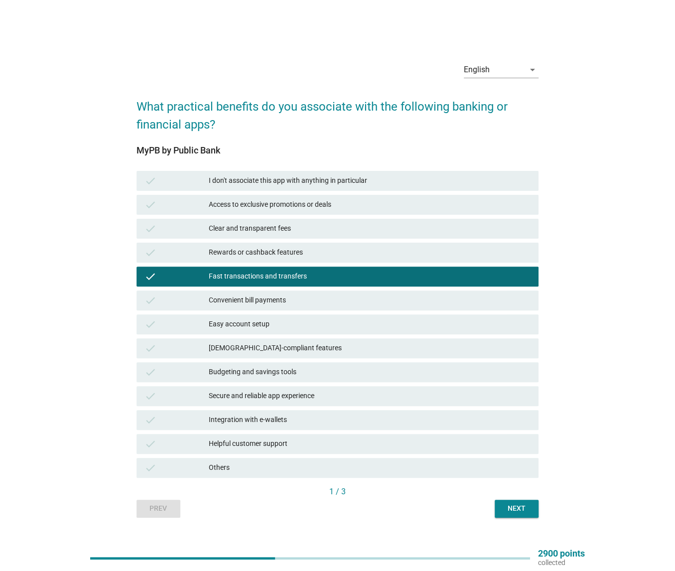
click at [510, 503] on div "Next" at bounding box center [516, 508] width 28 height 10
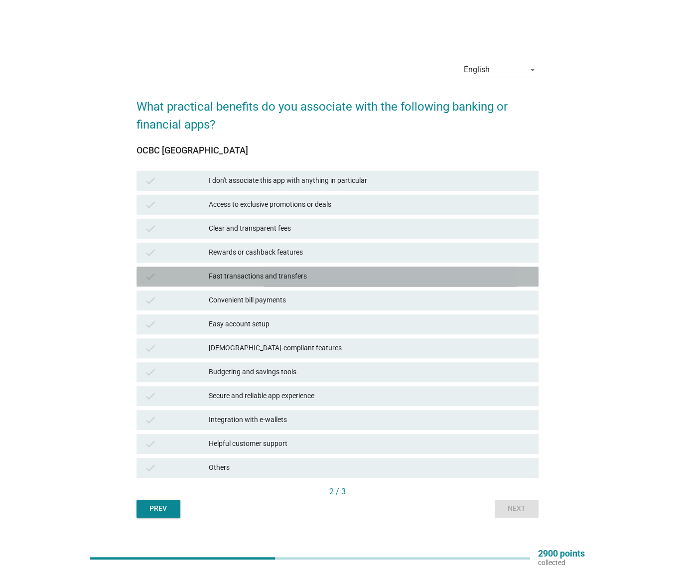
click at [243, 275] on div "Fast transactions and transfers" at bounding box center [370, 276] width 322 height 12
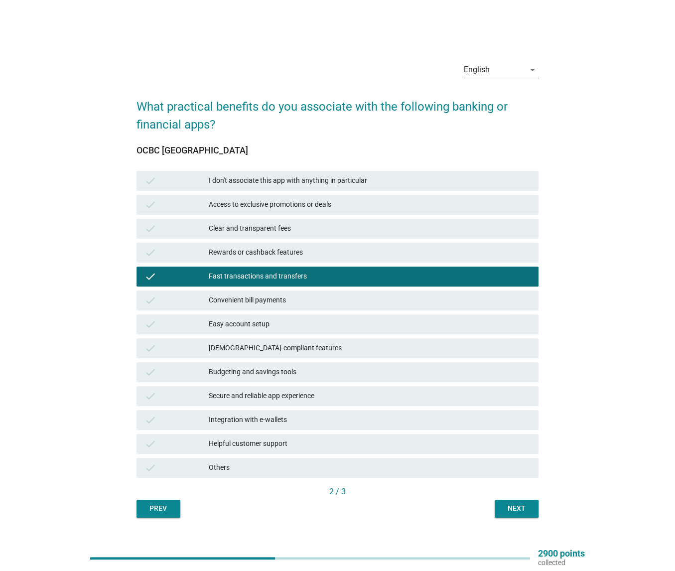
click at [515, 509] on div "Next" at bounding box center [516, 508] width 28 height 10
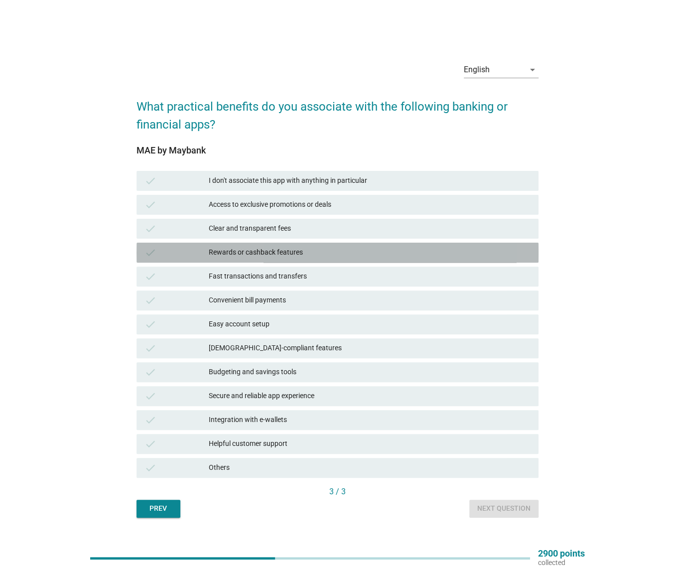
click at [252, 253] on div "Rewards or cashback features" at bounding box center [370, 252] width 322 height 12
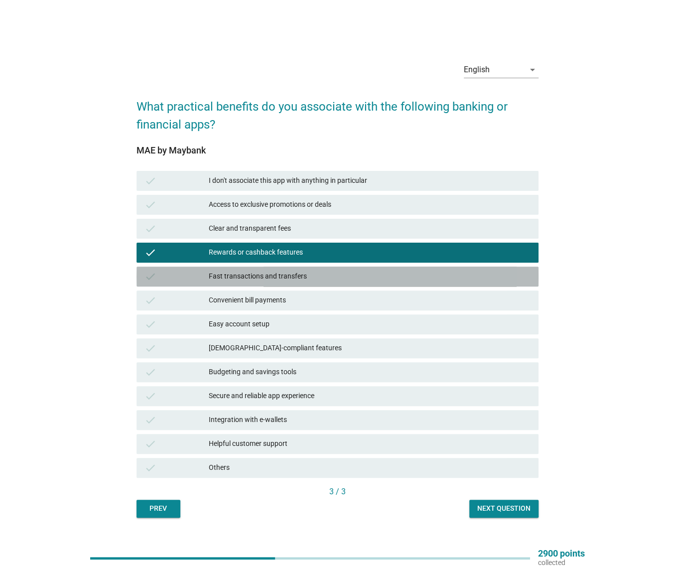
click at [266, 277] on div "Fast transactions and transfers" at bounding box center [370, 276] width 322 height 12
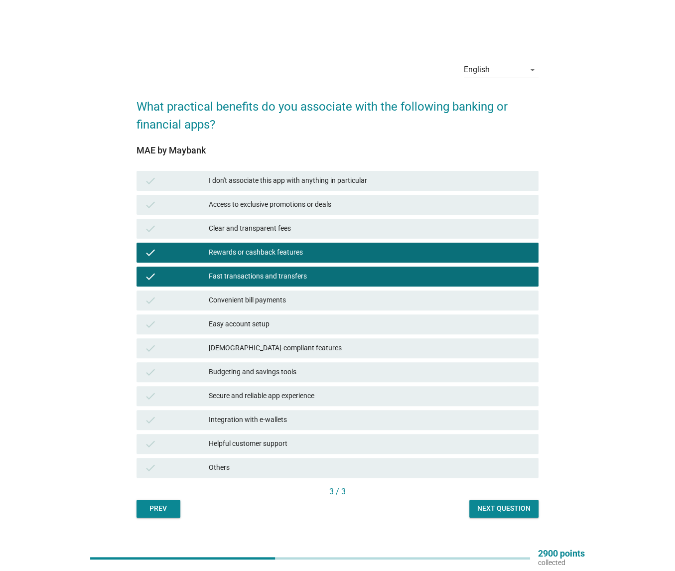
click at [264, 300] on div "Convenient bill payments" at bounding box center [370, 300] width 322 height 12
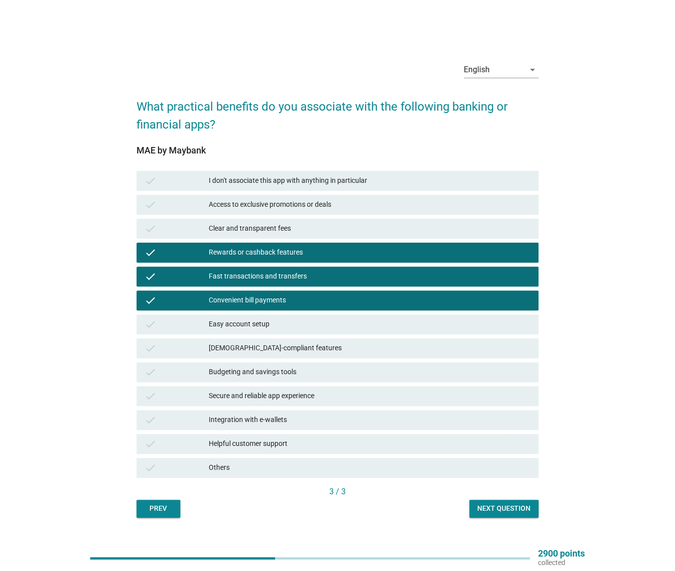
click at [241, 421] on div "Integration with e-wallets" at bounding box center [370, 420] width 322 height 12
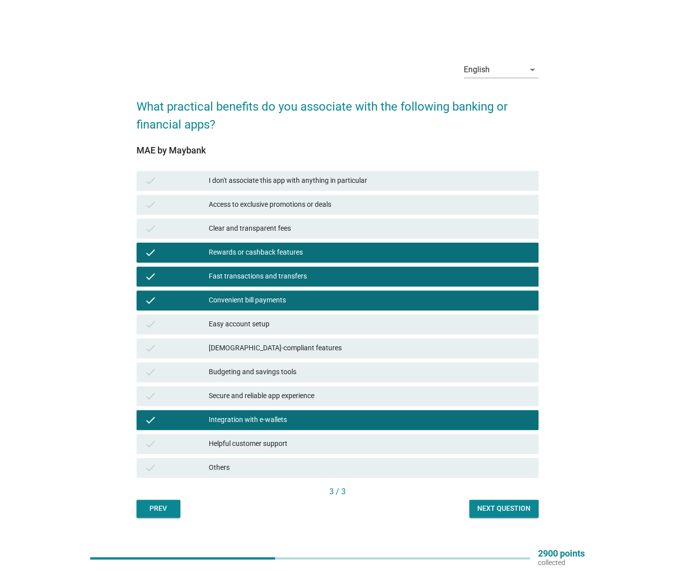
click at [513, 507] on div "Next question" at bounding box center [503, 508] width 53 height 10
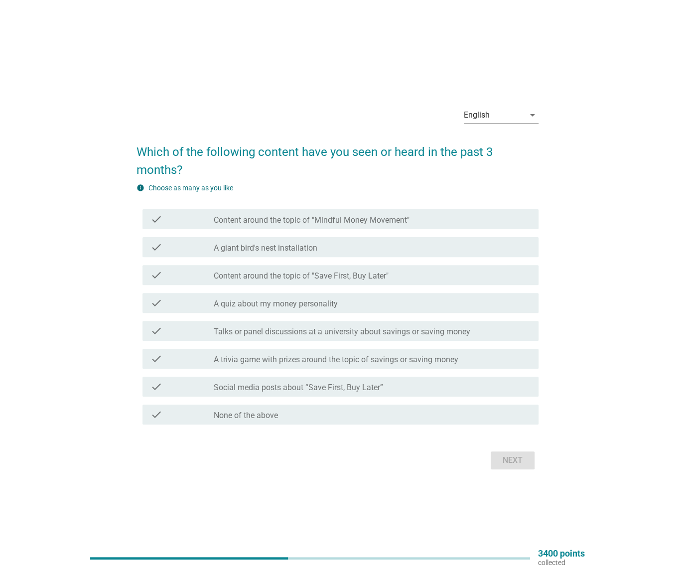
click at [279, 385] on label "Social media posts about “Save First, Buy Later”" at bounding box center [298, 387] width 169 height 10
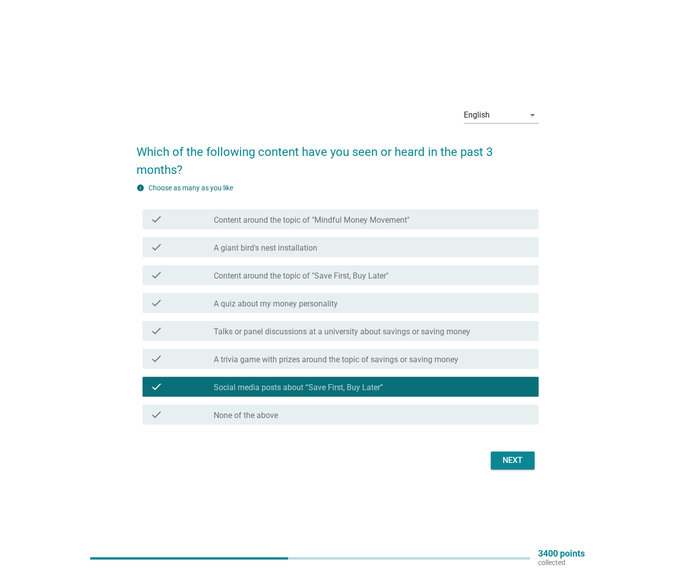
click at [511, 457] on div "Next" at bounding box center [512, 460] width 28 height 12
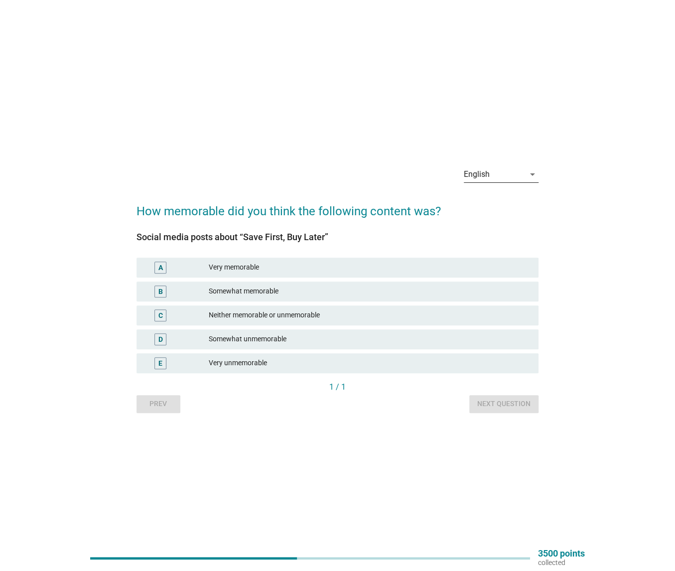
click at [513, 175] on div "English" at bounding box center [494, 174] width 61 height 16
click at [489, 226] on div "中文（简体）" at bounding box center [501, 230] width 59 height 12
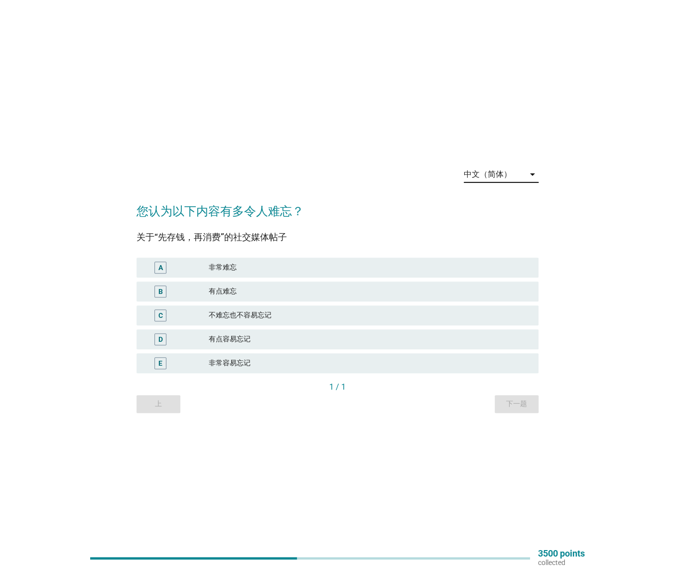
click at [490, 174] on div "中文（简体）" at bounding box center [488, 174] width 48 height 9
click at [499, 187] on div "English" at bounding box center [501, 182] width 59 height 12
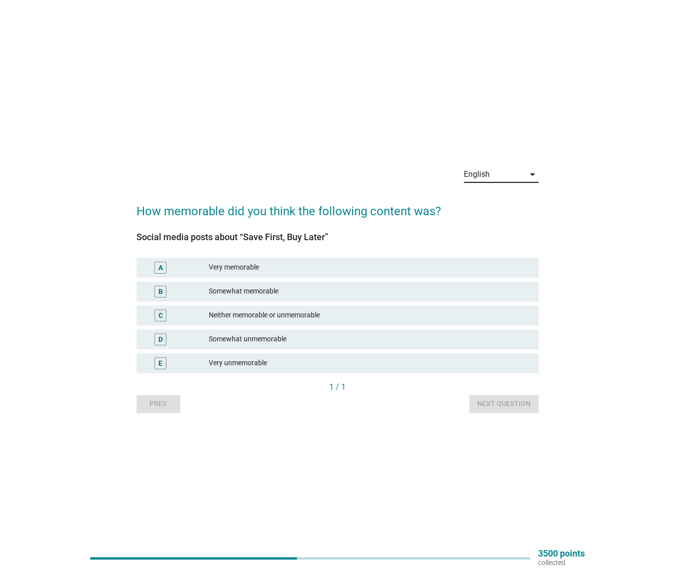
click at [253, 368] on div "Very unmemorable" at bounding box center [370, 363] width 322 height 12
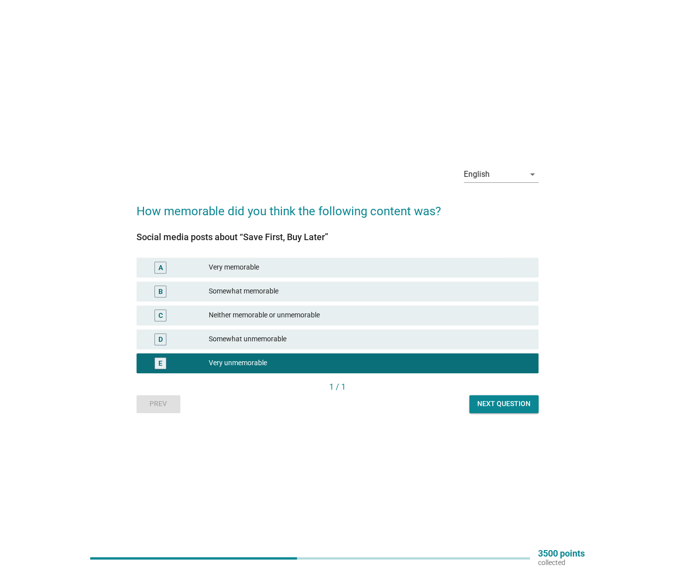
click at [512, 399] on div "Next question" at bounding box center [503, 403] width 53 height 10
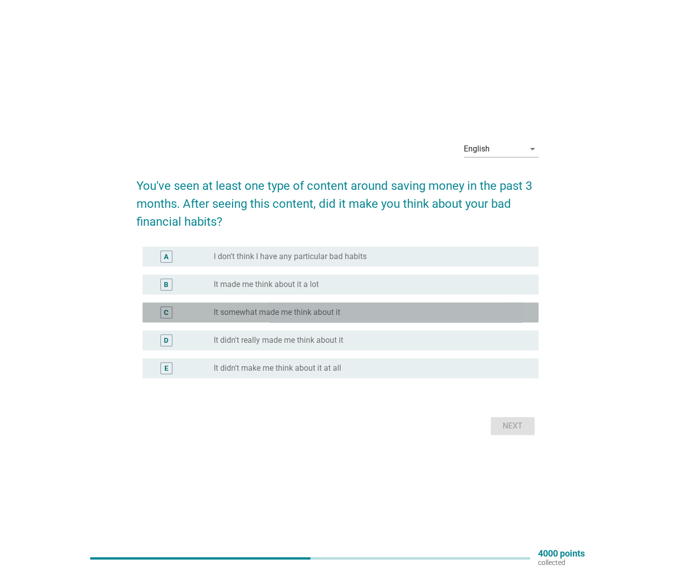
click at [287, 315] on label "It somewhat made me think about it" at bounding box center [277, 312] width 126 height 10
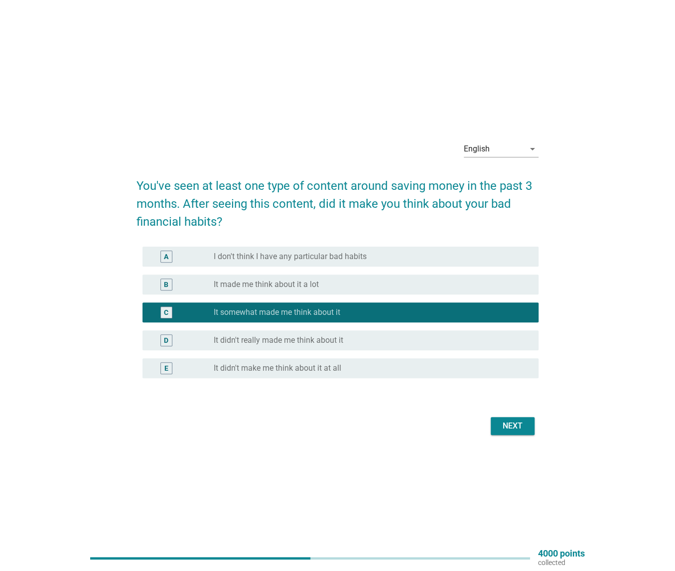
click at [515, 426] on div "Next" at bounding box center [512, 426] width 28 height 12
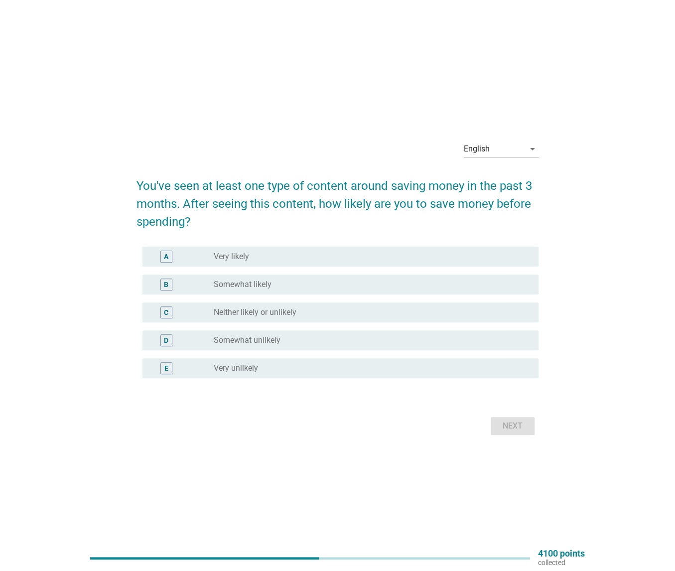
click at [234, 312] on label "Neither likely or unlikely" at bounding box center [255, 312] width 83 height 10
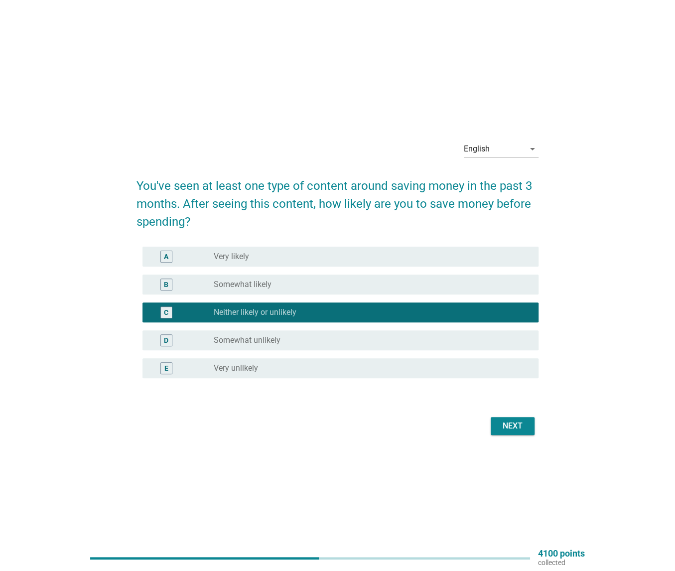
click at [509, 426] on div "Next" at bounding box center [512, 426] width 28 height 12
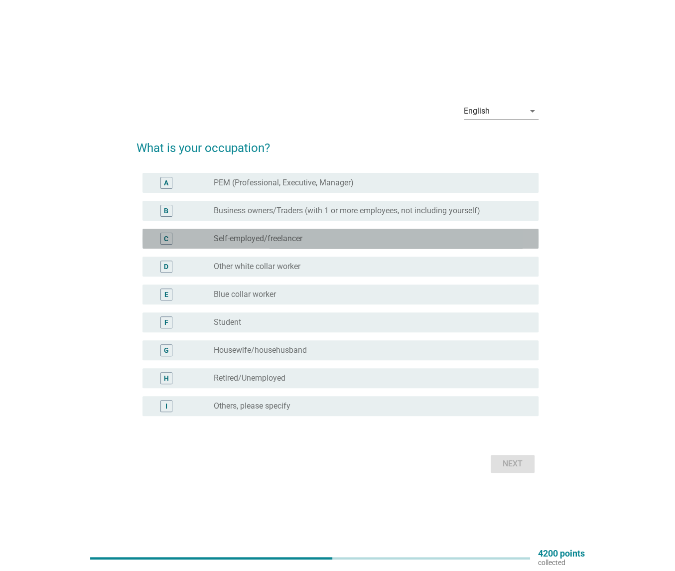
click at [267, 237] on label "Self-employed/freelancer" at bounding box center [258, 239] width 89 height 10
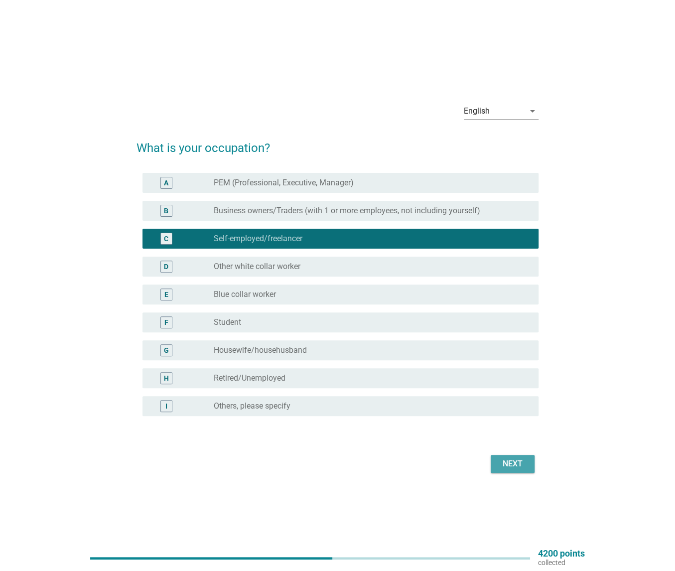
click at [506, 468] on div "Next" at bounding box center [512, 464] width 28 height 12
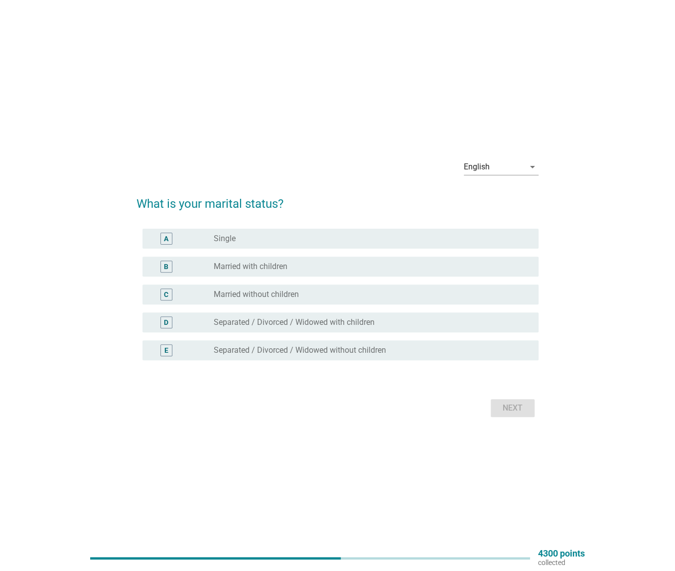
click at [248, 238] on div "radio_button_unchecked Single" at bounding box center [368, 239] width 309 height 10
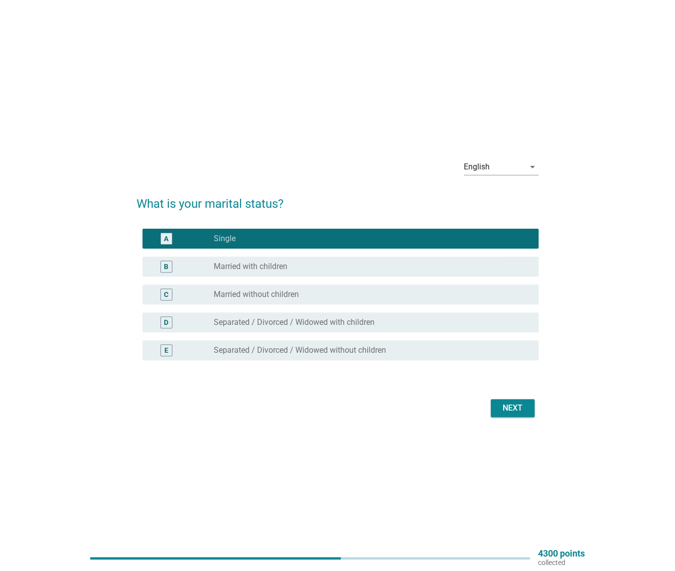
click at [514, 412] on div "Next" at bounding box center [512, 408] width 28 height 12
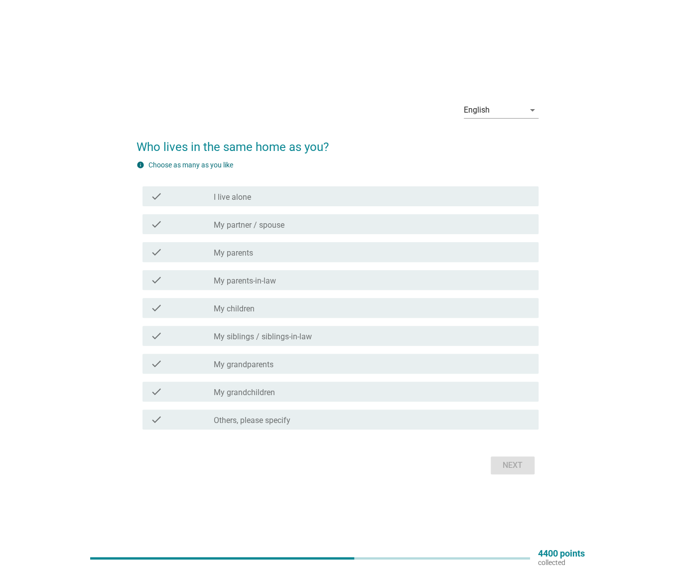
click at [251, 202] on div "check check_box_outline_blank I live alone" at bounding box center [340, 196] width 396 height 20
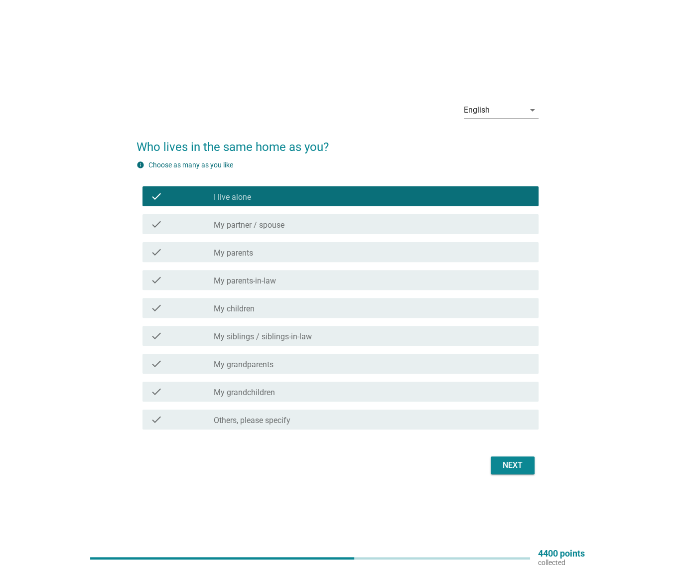
click at [516, 466] on div "Next" at bounding box center [512, 465] width 28 height 12
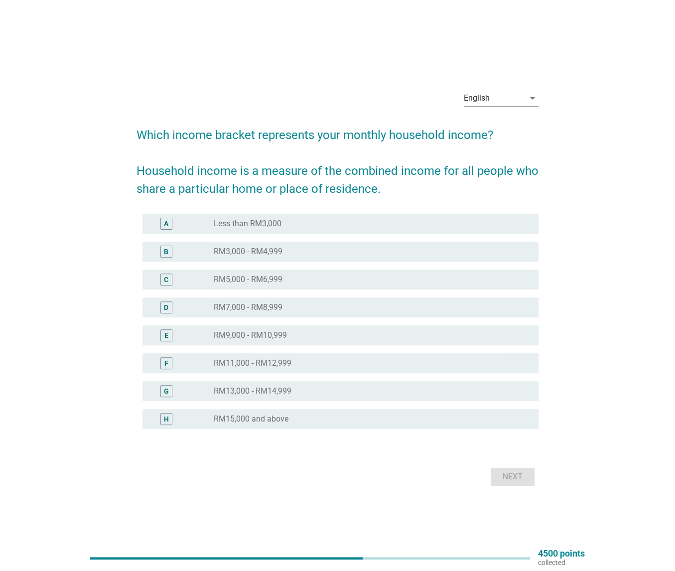
click at [250, 279] on label "RM5,000 - RM6,999" at bounding box center [248, 279] width 69 height 10
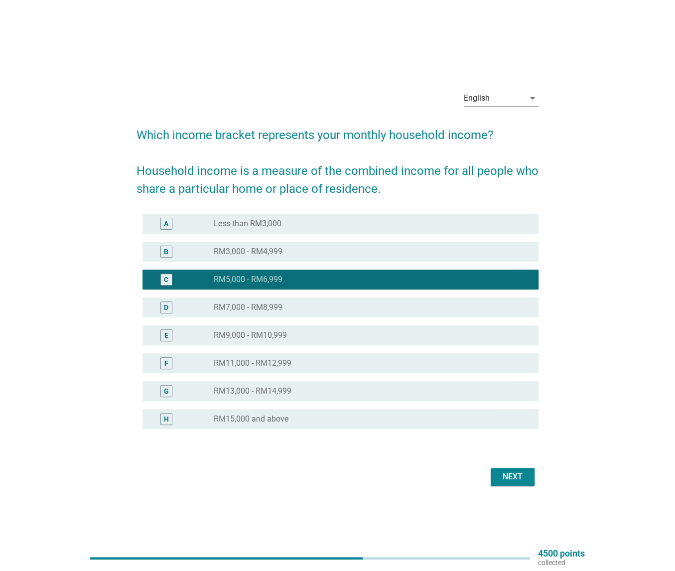
click at [240, 256] on div "radio_button_unchecked RM3,000 - RM4,999" at bounding box center [372, 252] width 317 height 12
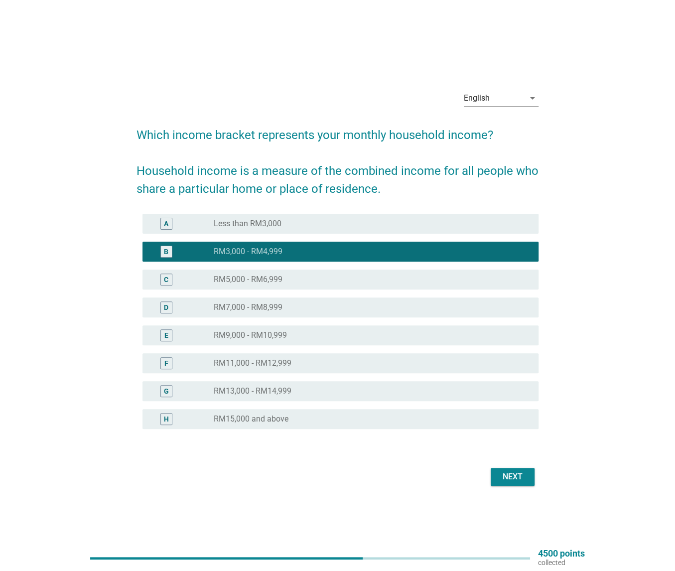
click at [511, 473] on div "Next" at bounding box center [512, 477] width 28 height 12
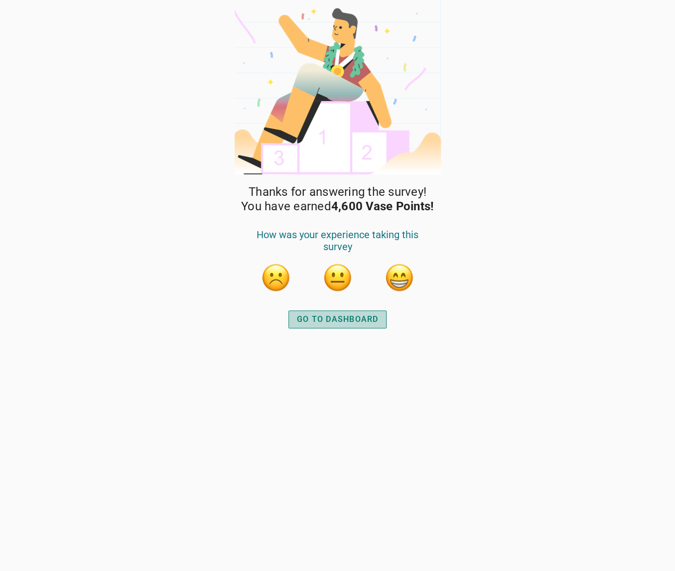
click at [353, 319] on div "GO TO DASHBOARD" at bounding box center [338, 319] width 82 height 12
